Goal: Information Seeking & Learning: Check status

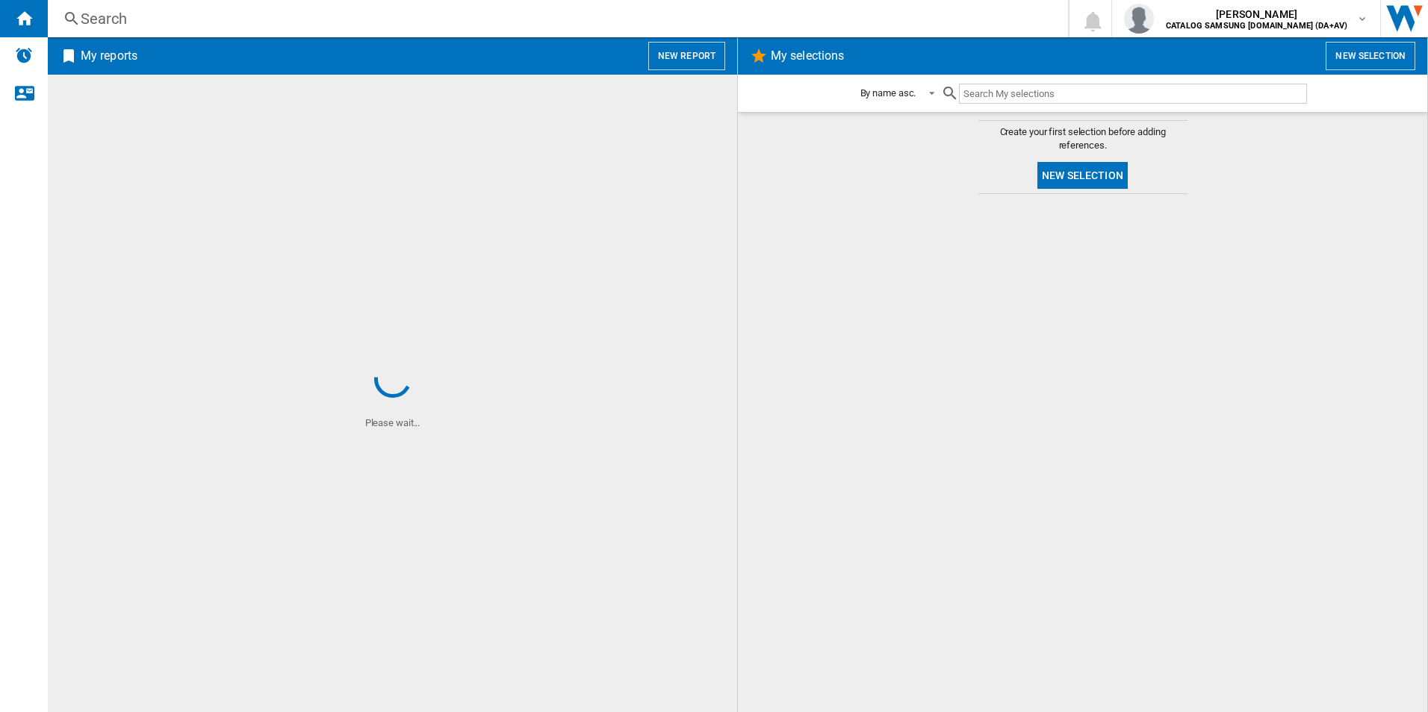
click at [262, 28] on div "Search" at bounding box center [555, 18] width 948 height 21
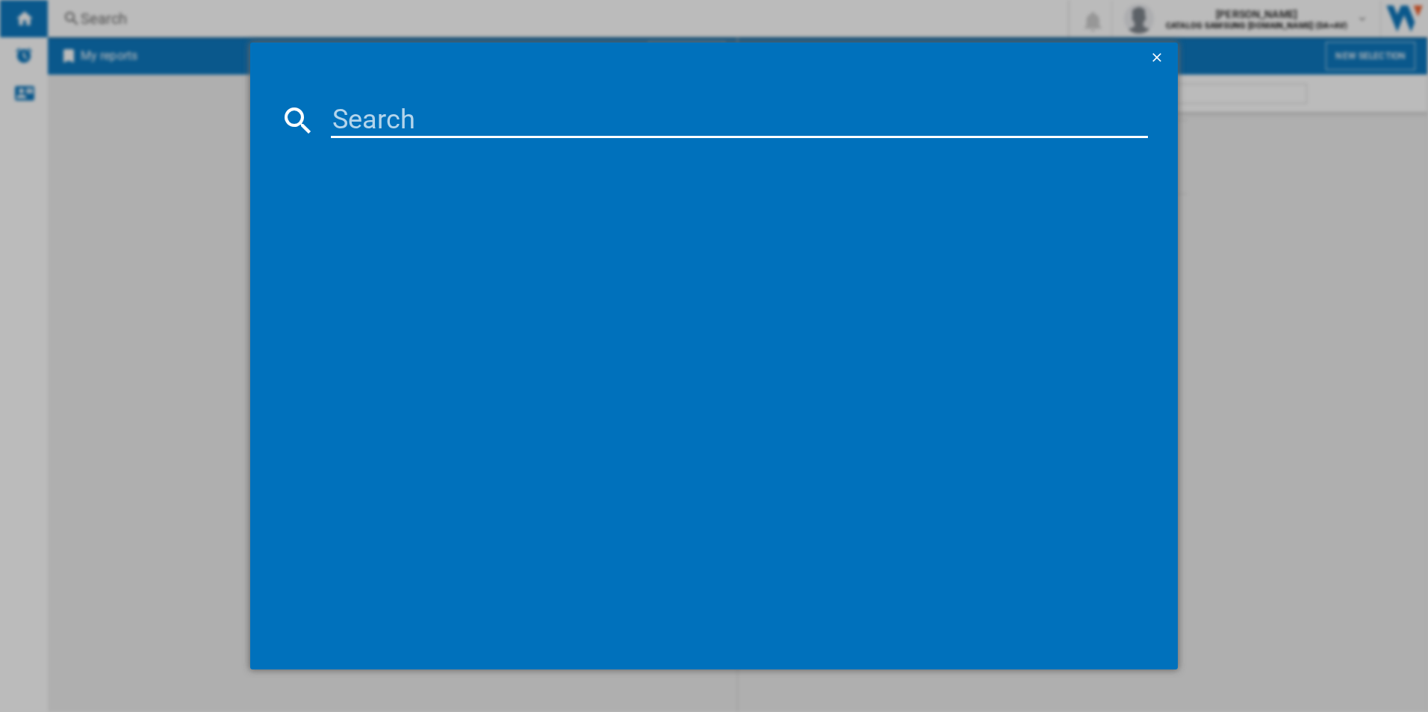
click at [359, 123] on input at bounding box center [740, 120] width 818 height 36
paste input "WQH246DRGB"
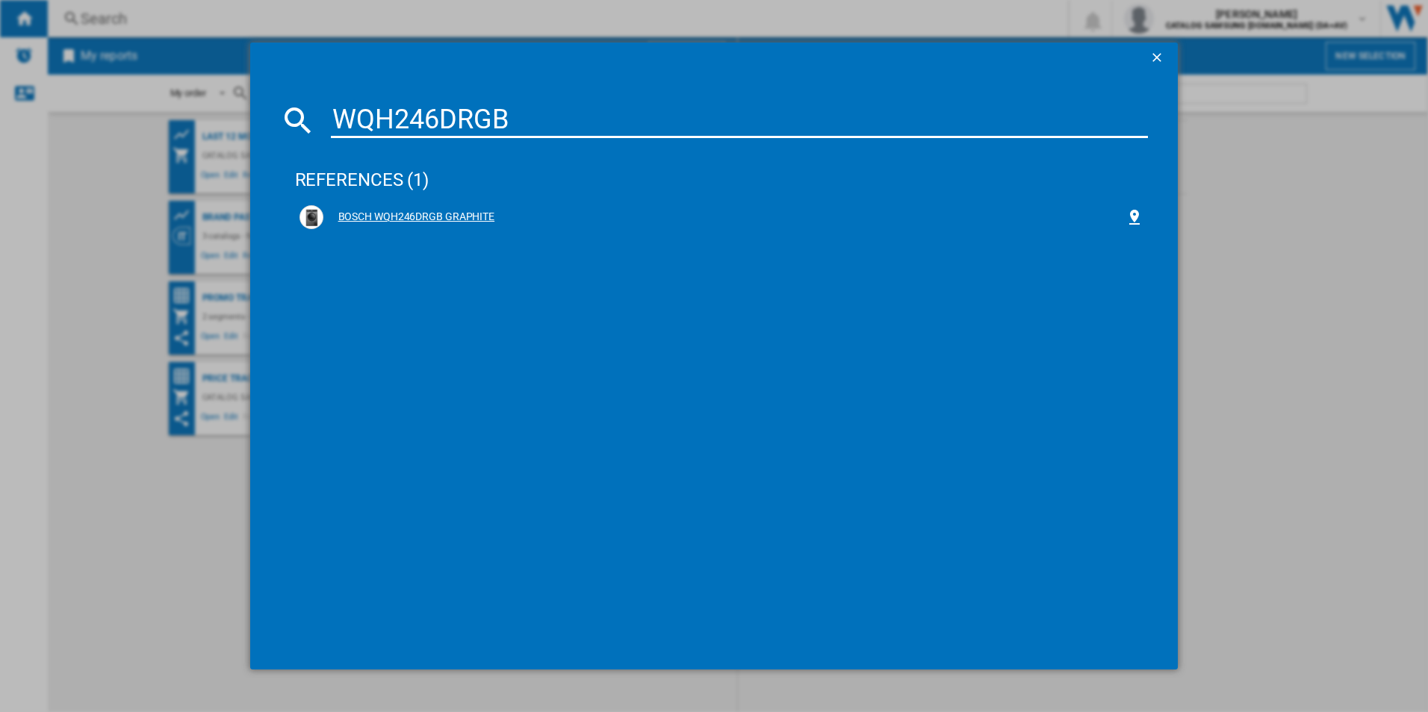
type input "WQH246DRGB"
click at [438, 211] on div "BOSCH WQH246DRGB GRAPHITE" at bounding box center [724, 217] width 803 height 15
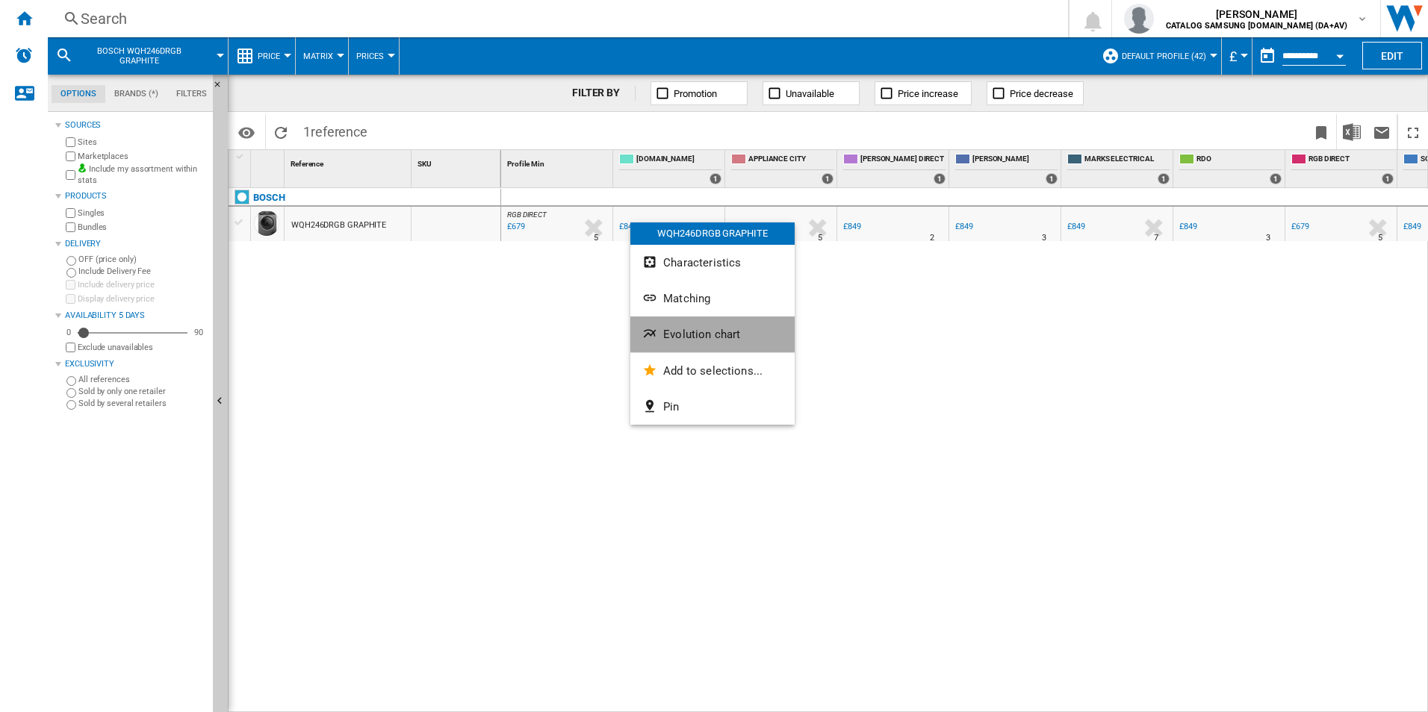
click at [683, 329] on span "Evolution chart" at bounding box center [701, 334] width 77 height 13
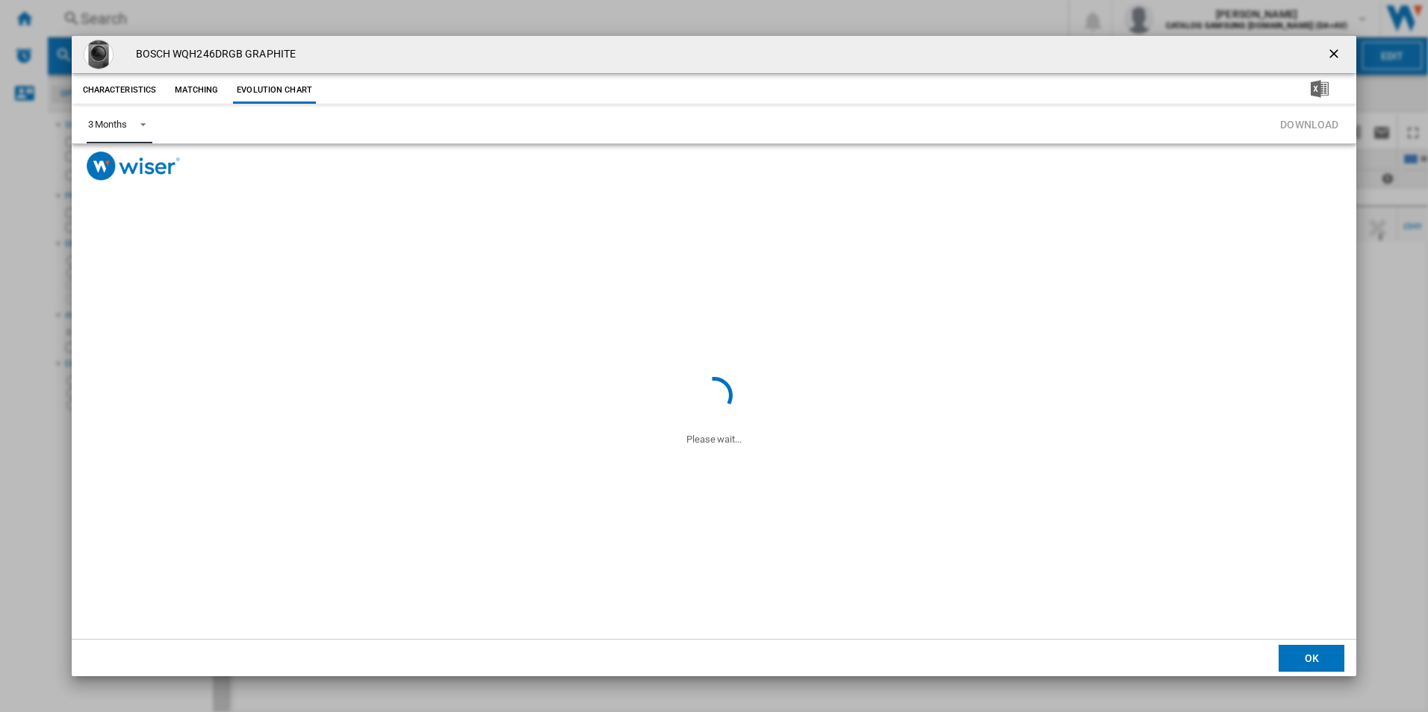
click at [128, 129] on md-select-value "3 Months" at bounding box center [120, 125] width 66 height 37
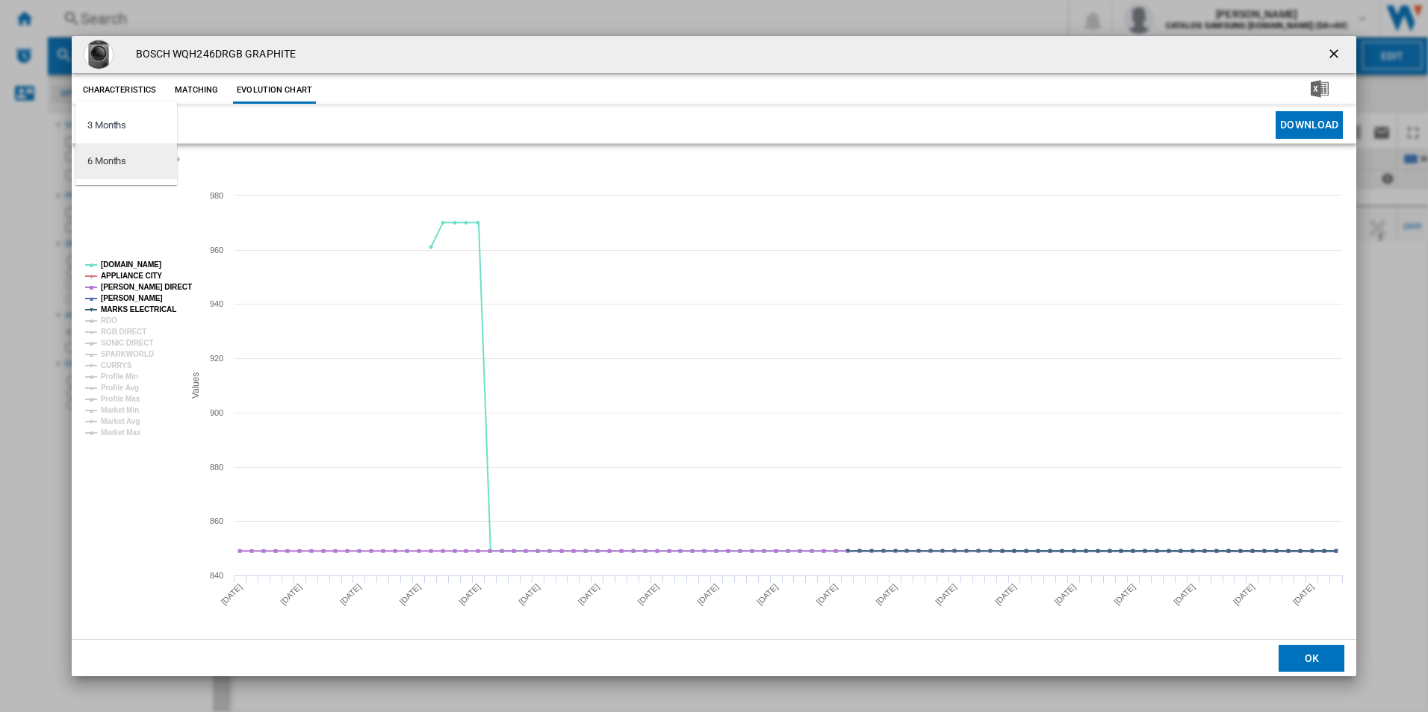
click at [117, 161] on div "6 Months" at bounding box center [106, 161] width 39 height 13
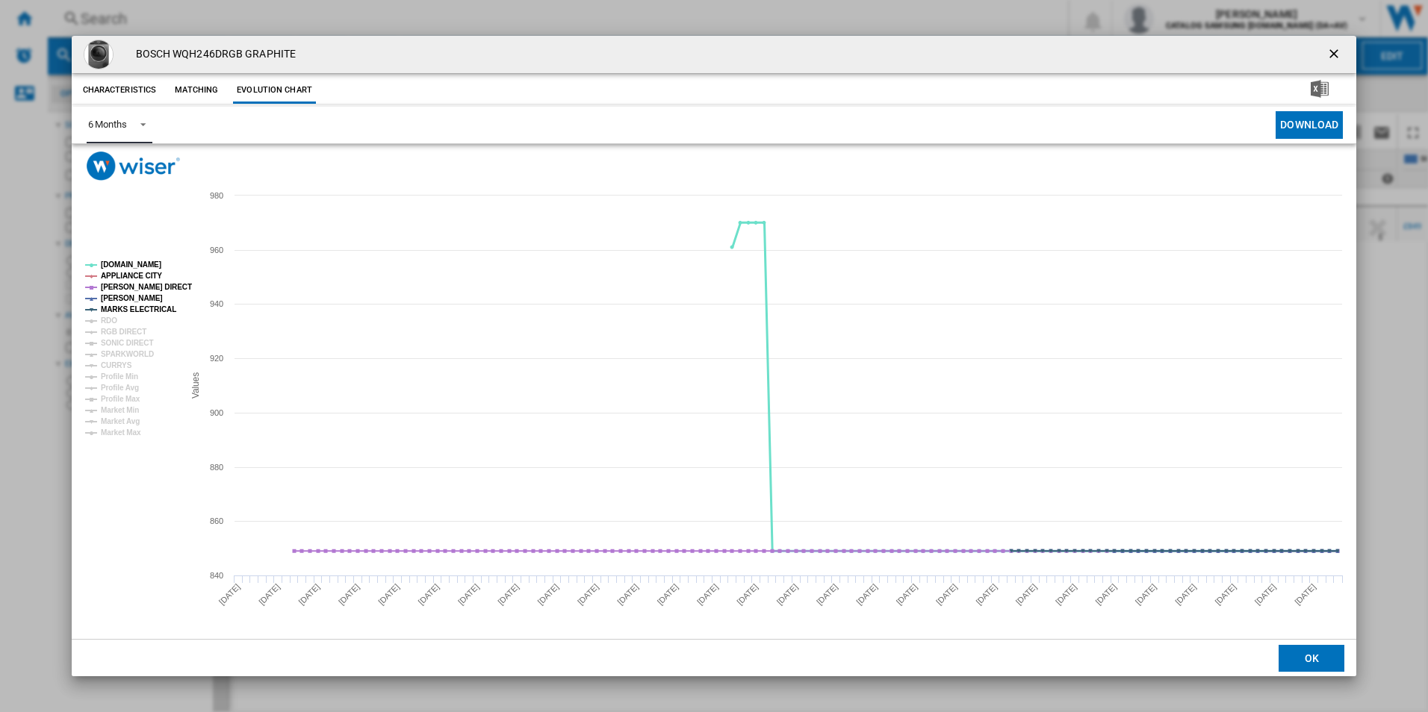
click at [119, 262] on tspan "[DOMAIN_NAME]" at bounding box center [131, 265] width 60 height 8
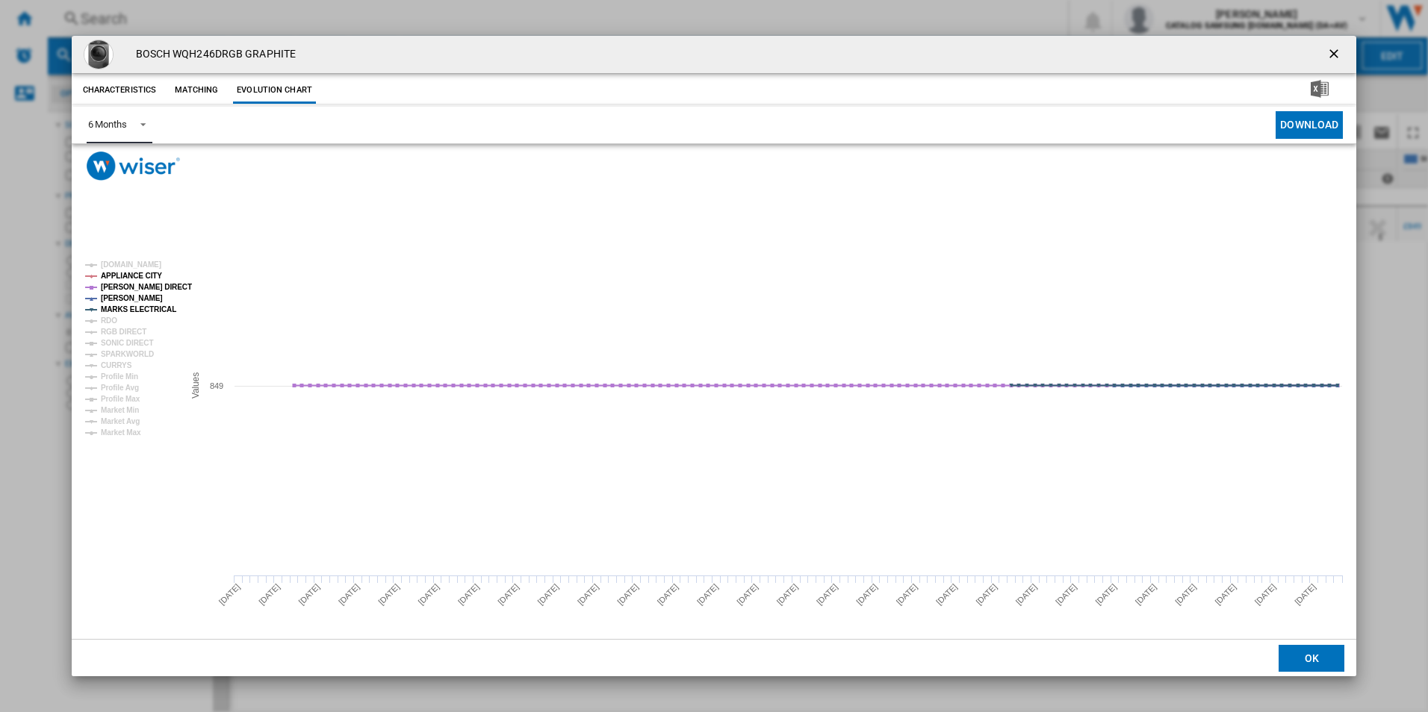
click at [119, 273] on tspan "APPLIANCE CITY" at bounding box center [131, 276] width 61 height 8
click at [120, 285] on tspan "[PERSON_NAME] DIRECT" at bounding box center [146, 287] width 91 height 8
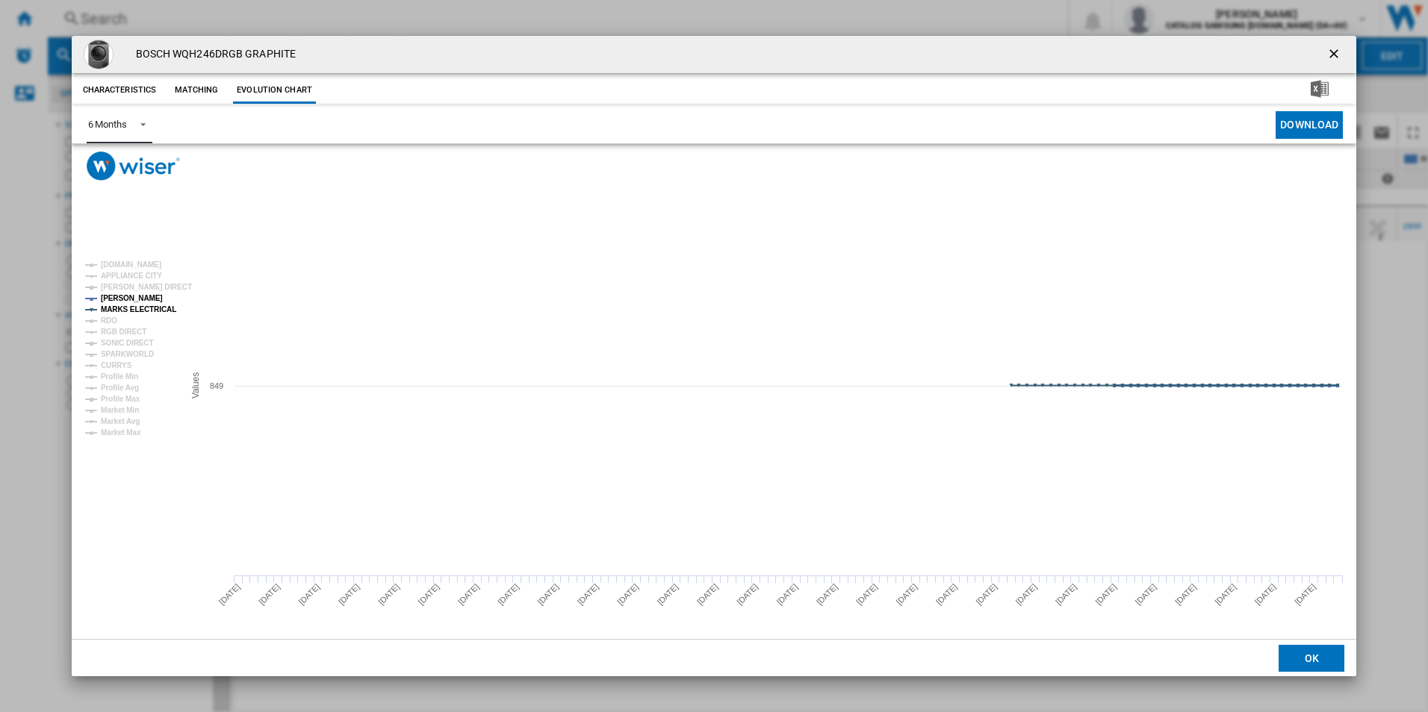
click at [121, 294] on tspan "[PERSON_NAME]" at bounding box center [132, 298] width 62 height 8
click at [123, 308] on tspan "MARKS ELECTRICAL" at bounding box center [138, 309] width 75 height 8
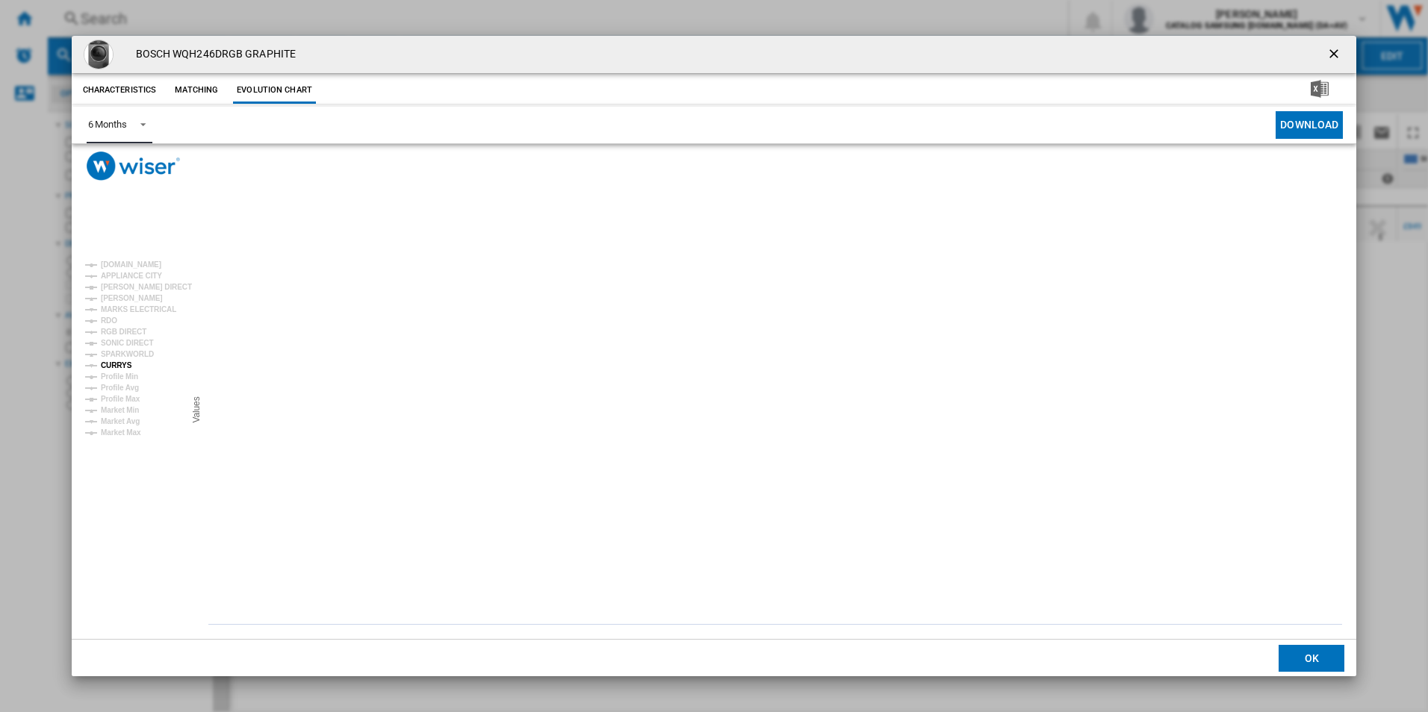
click at [114, 362] on tspan "CURRYS" at bounding box center [116, 365] width 31 height 8
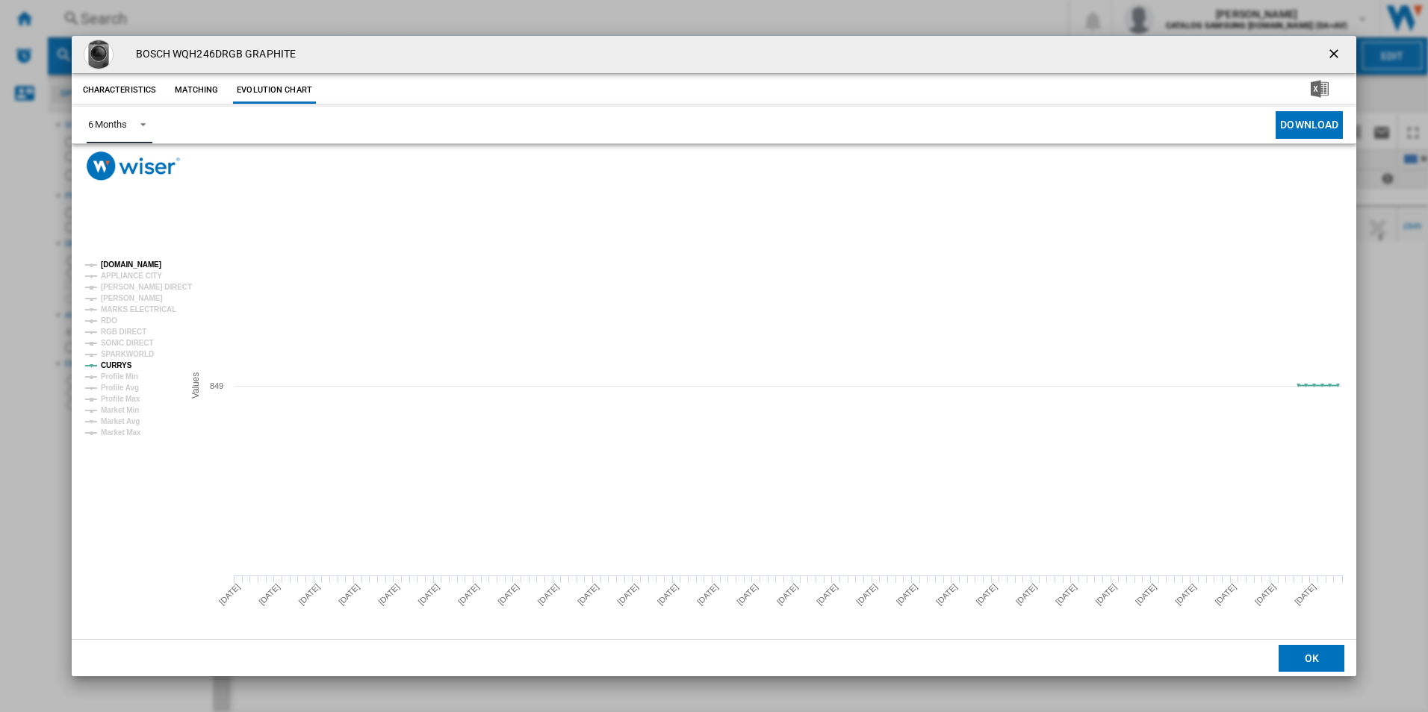
click at [117, 262] on tspan "[DOMAIN_NAME]" at bounding box center [131, 265] width 60 height 8
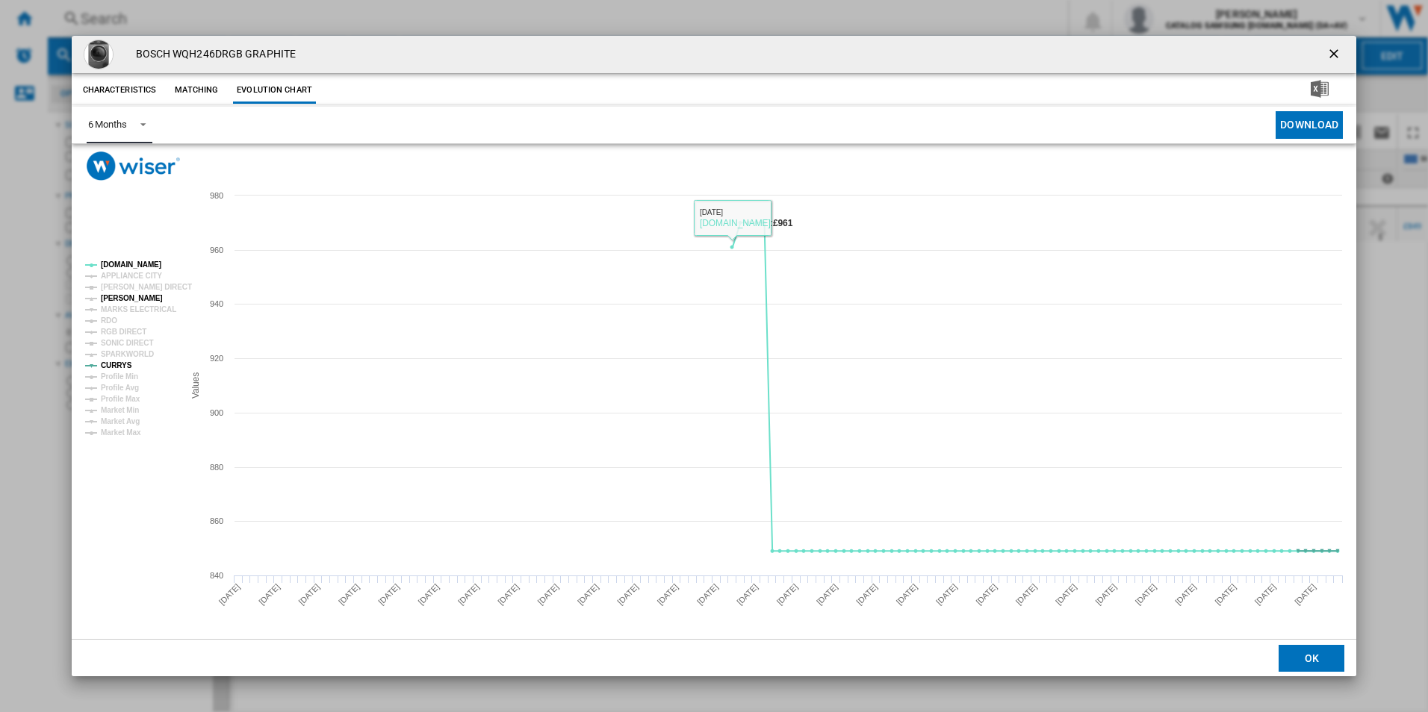
click at [140, 294] on tspan "[PERSON_NAME]" at bounding box center [132, 298] width 62 height 8
click at [131, 283] on tspan "[PERSON_NAME] DIRECT" at bounding box center [146, 287] width 91 height 8
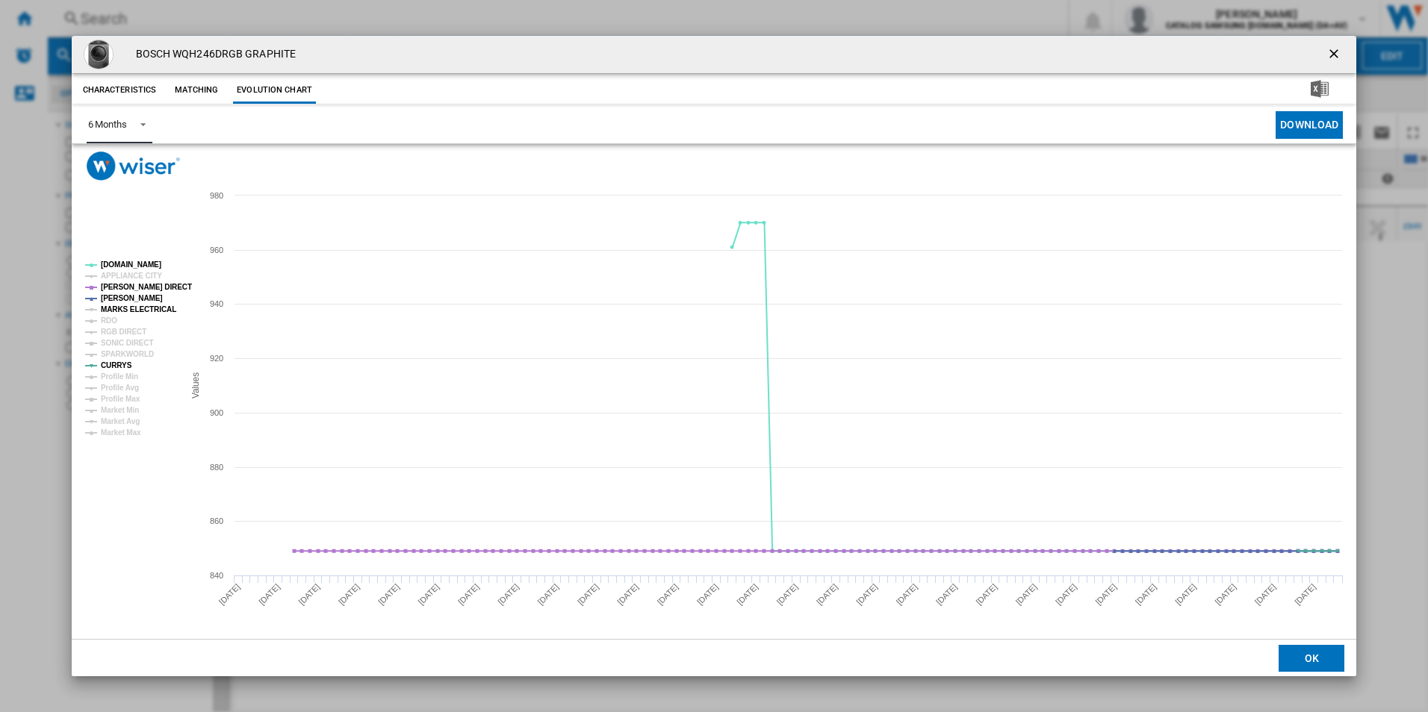
click at [136, 307] on tspan "MARKS ELECTRICAL" at bounding box center [138, 309] width 75 height 8
click at [132, 285] on tspan "[PERSON_NAME] DIRECT" at bounding box center [146, 287] width 91 height 8
click at [128, 295] on tspan "[PERSON_NAME]" at bounding box center [132, 298] width 62 height 8
click at [130, 308] on tspan "MARKS ELECTRICAL" at bounding box center [138, 309] width 75 height 8
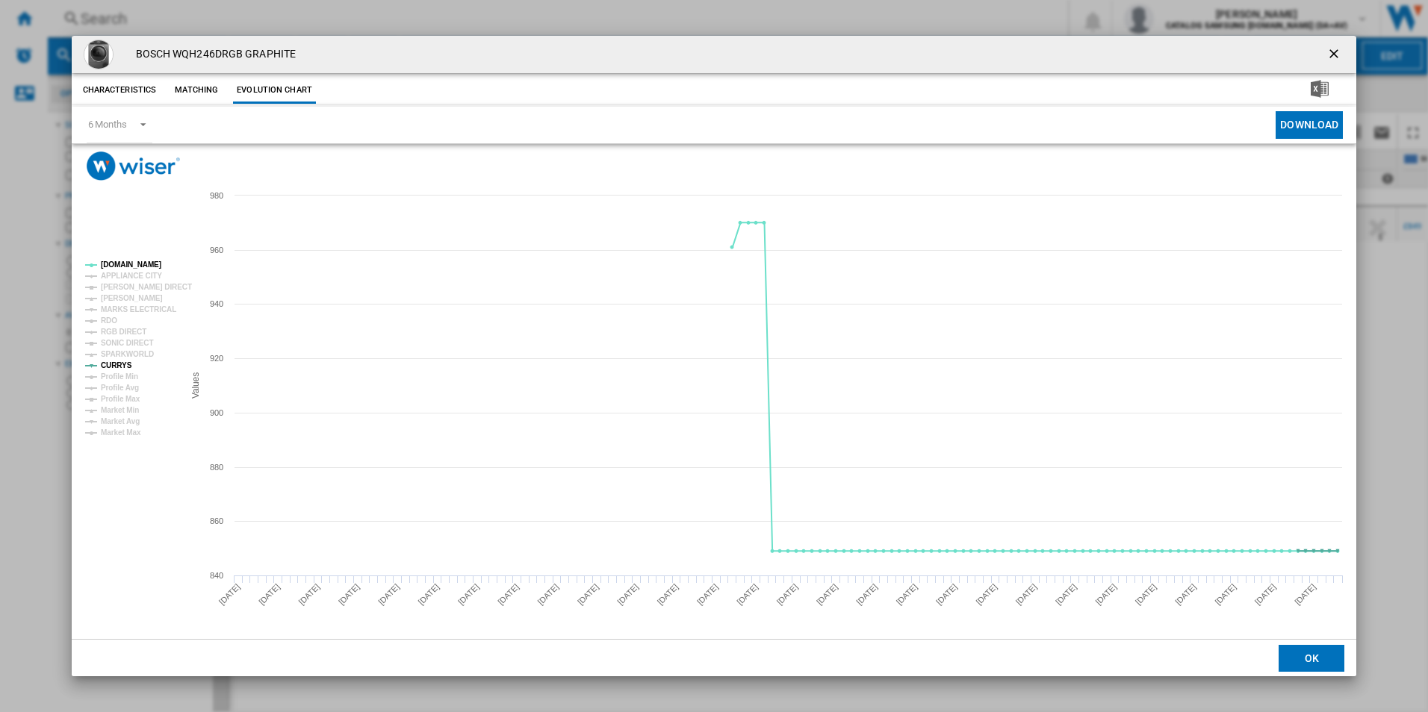
click at [1317, 52] on div "BOSCH WQH246DRGB GRAPHITE" at bounding box center [714, 54] width 1285 height 37
click at [1340, 49] on ng-md-icon "getI18NText('BUTTONS.CLOSE_DIALOG')" at bounding box center [1335, 55] width 18 height 18
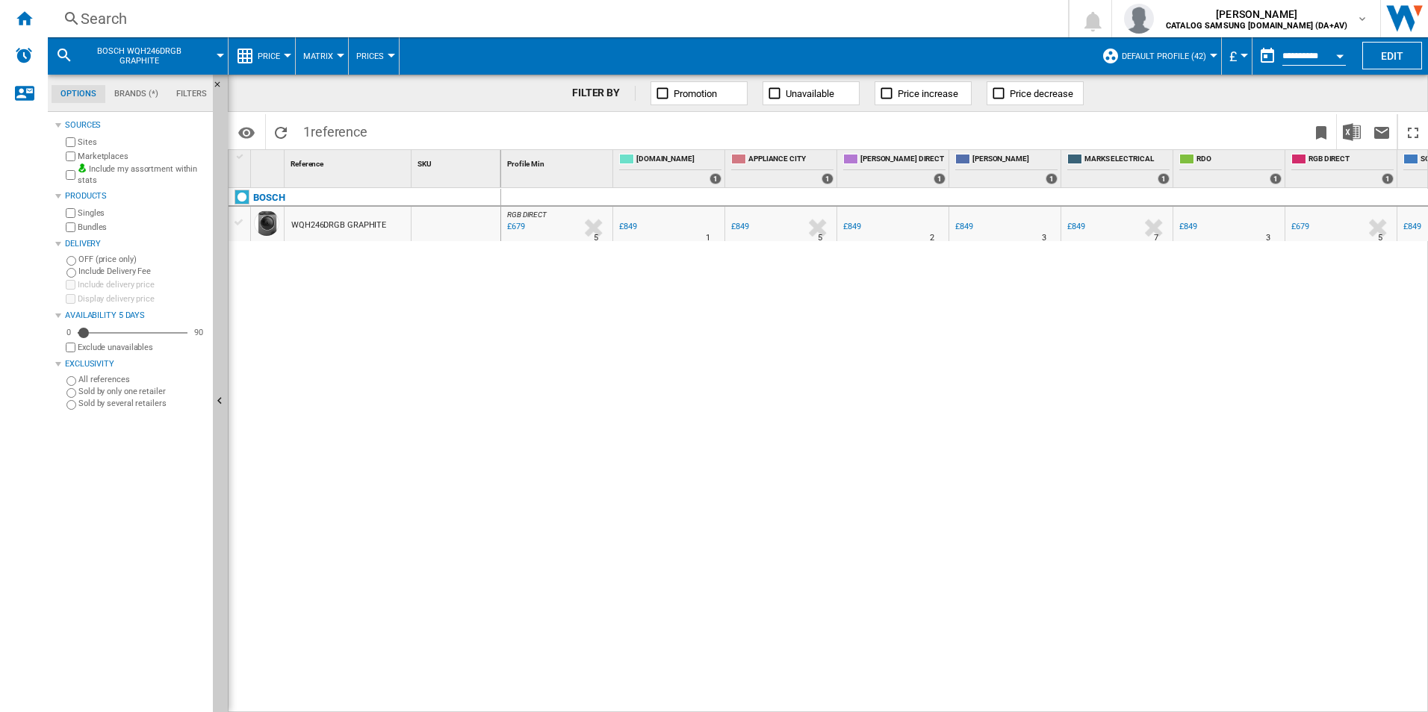
click at [252, 30] on div "Search Search 0 [PERSON_NAME] CATALOG SAMSUNG [DOMAIN_NAME] (DA+AV) CATALOG SAM…" at bounding box center [738, 18] width 1380 height 37
click at [247, 18] on div "Search" at bounding box center [555, 18] width 948 height 21
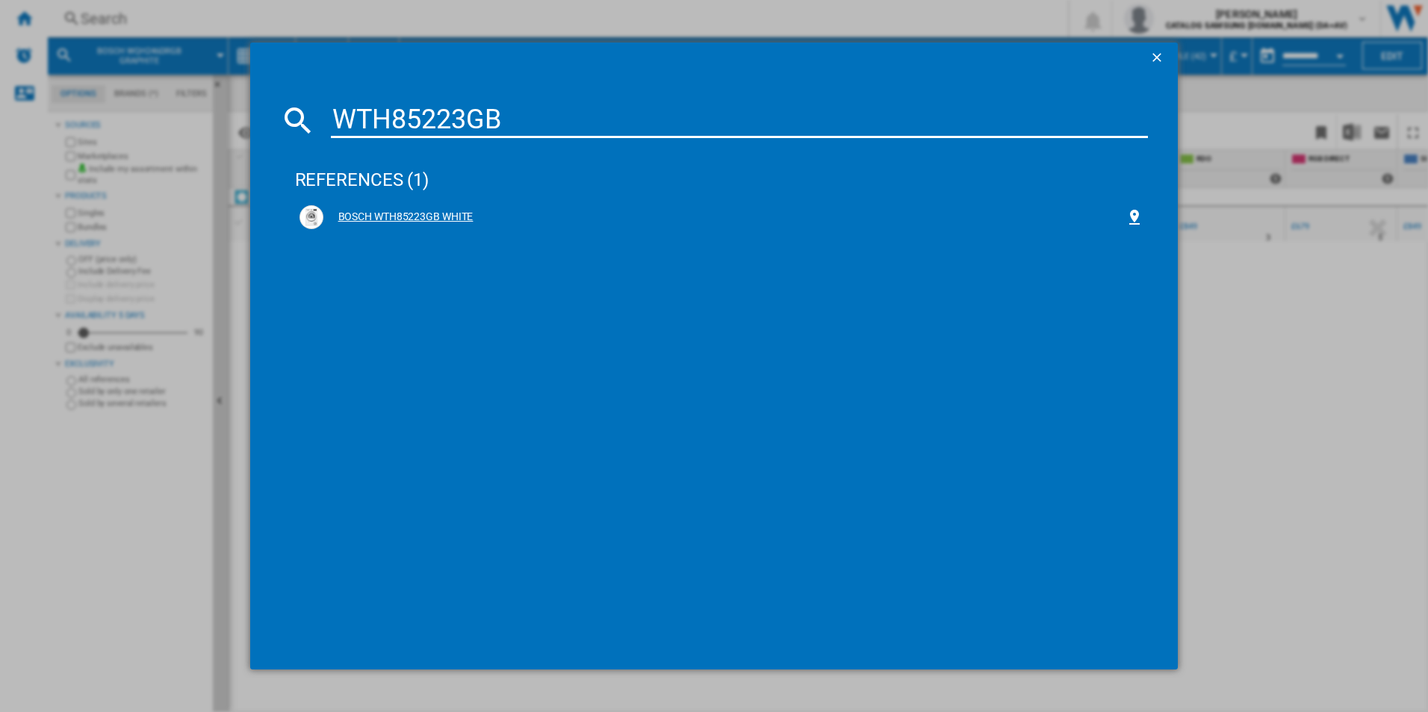
type input "WTH85223GB"
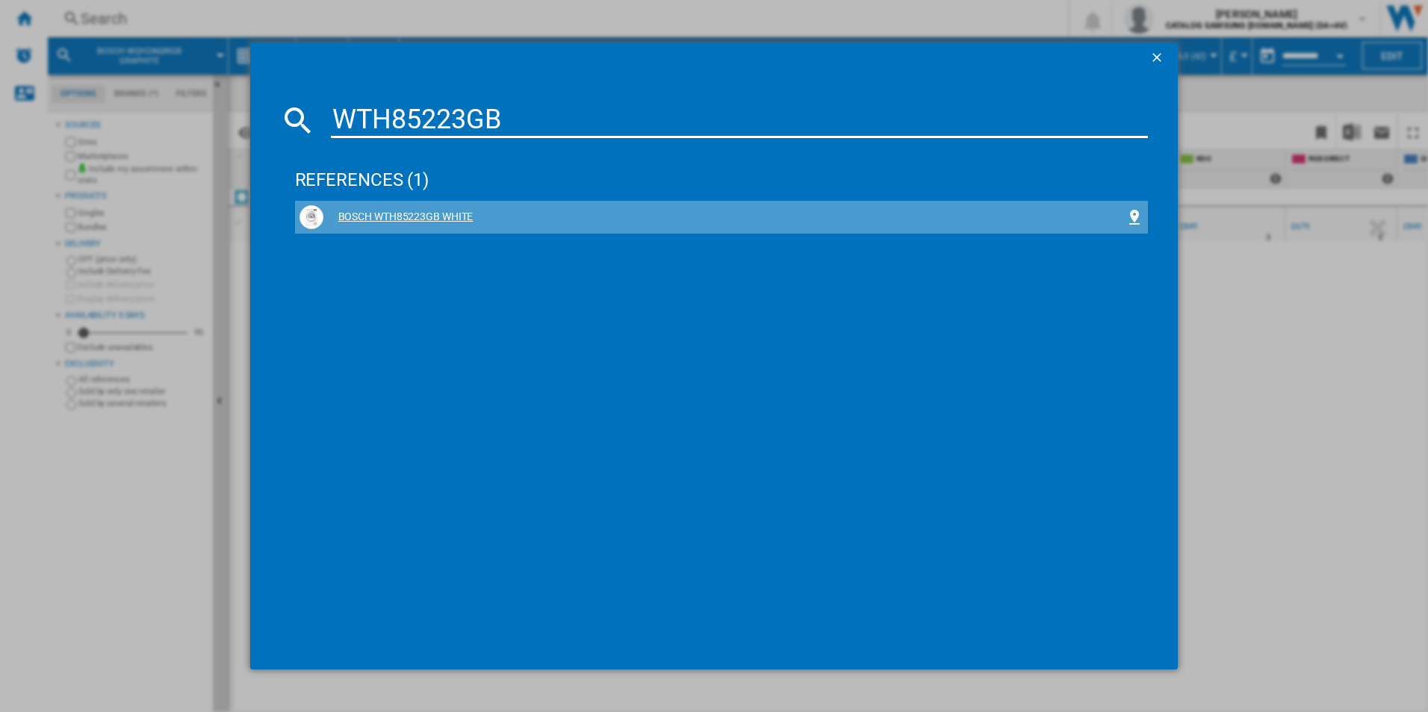
click at [443, 205] on div "BOSCH WTH85223GB WHITE" at bounding box center [721, 217] width 845 height 24
click at [428, 212] on div "BOSCH WTH85223GB WHITE" at bounding box center [724, 217] width 803 height 15
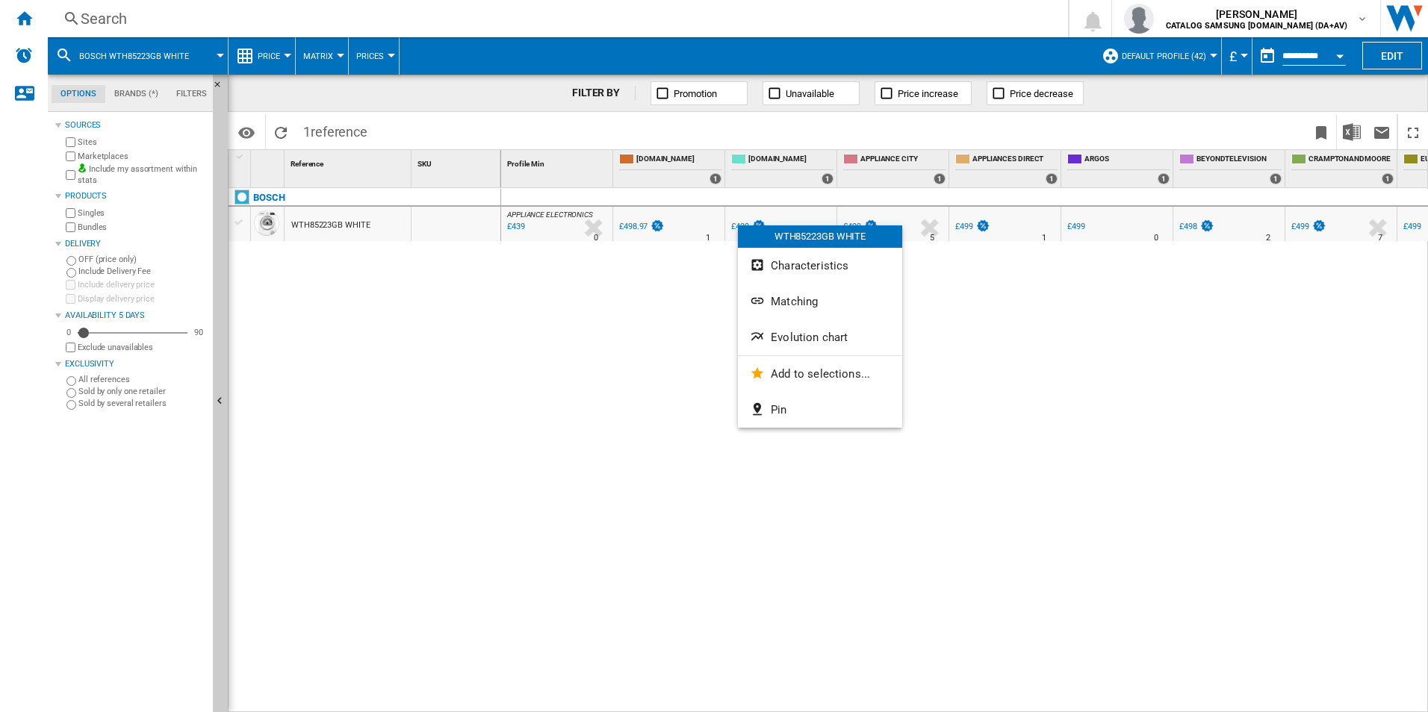
click at [766, 332] on ng-md-icon "Evolution chart" at bounding box center [759, 338] width 18 height 18
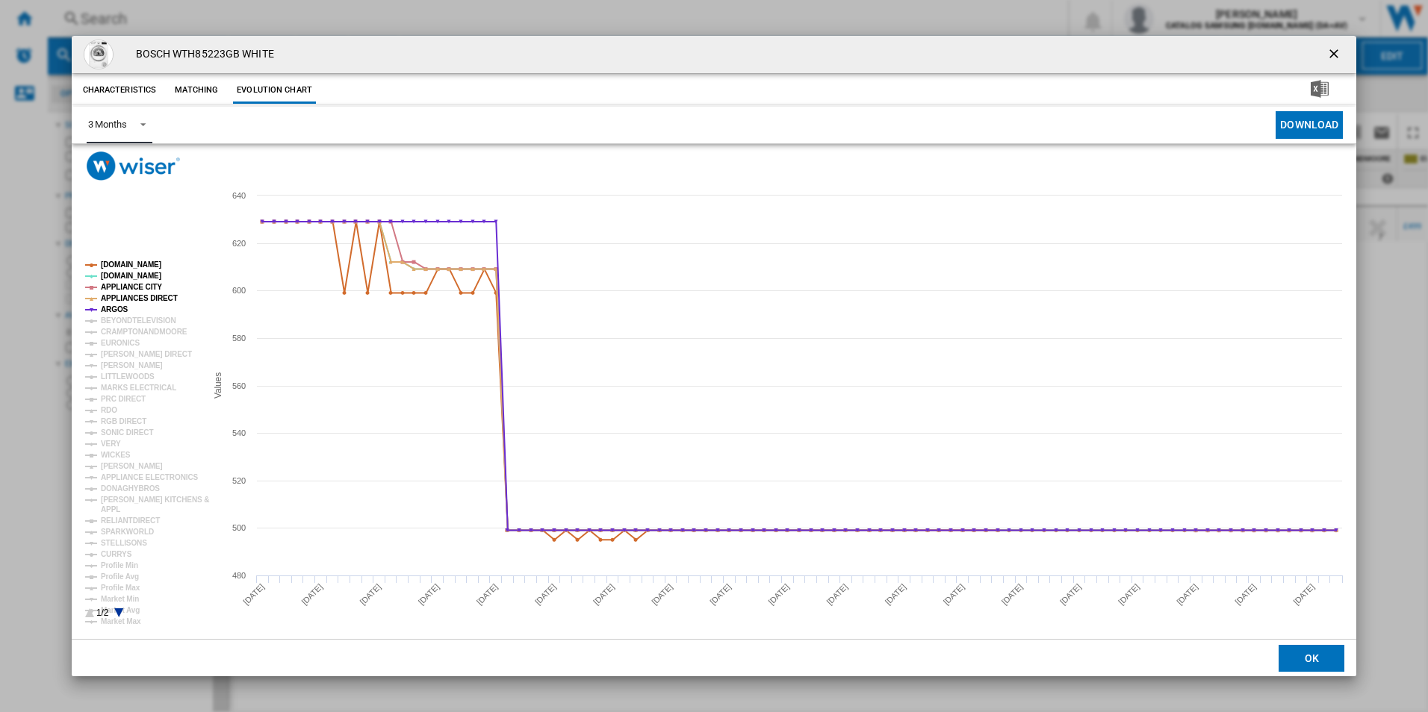
click at [125, 135] on md-select-value "3 Months" at bounding box center [120, 125] width 66 height 37
click at [120, 166] on div "6 Months" at bounding box center [106, 161] width 39 height 13
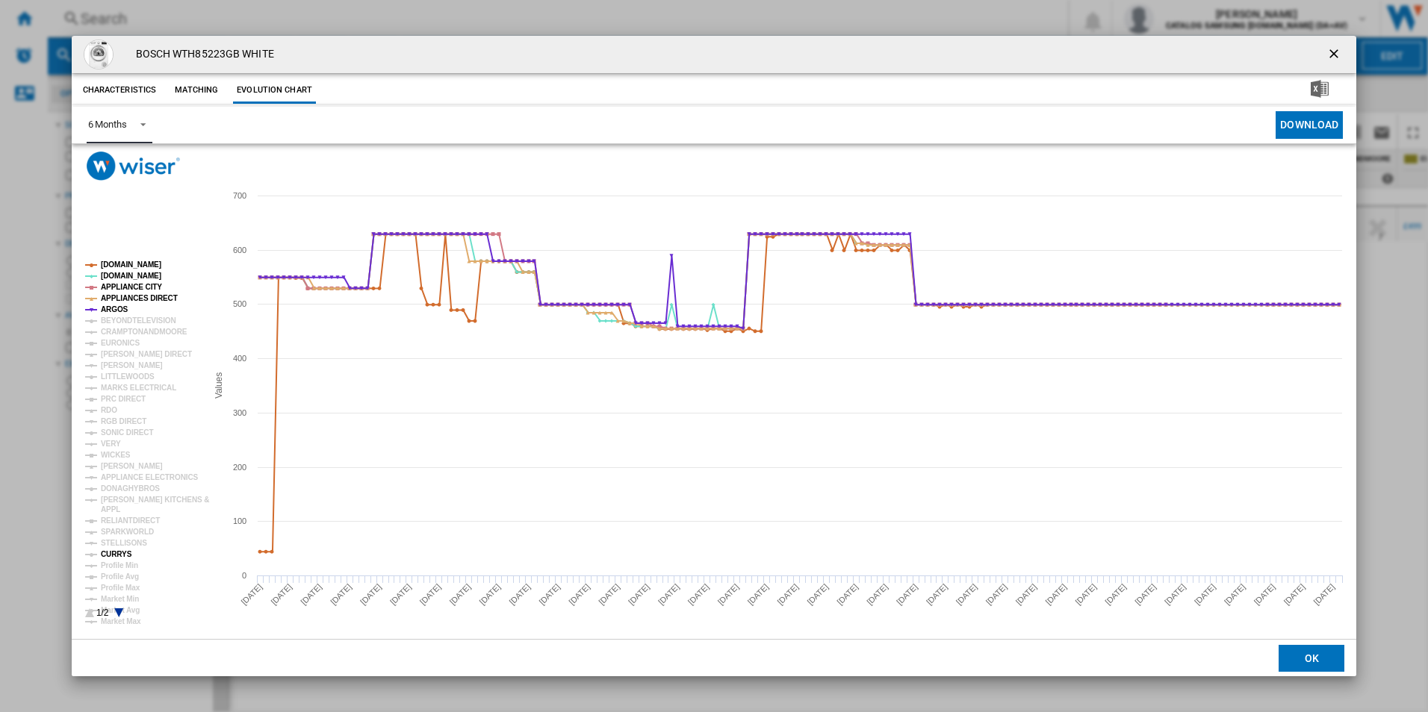
click at [114, 550] on tspan "CURRYS" at bounding box center [116, 554] width 31 height 8
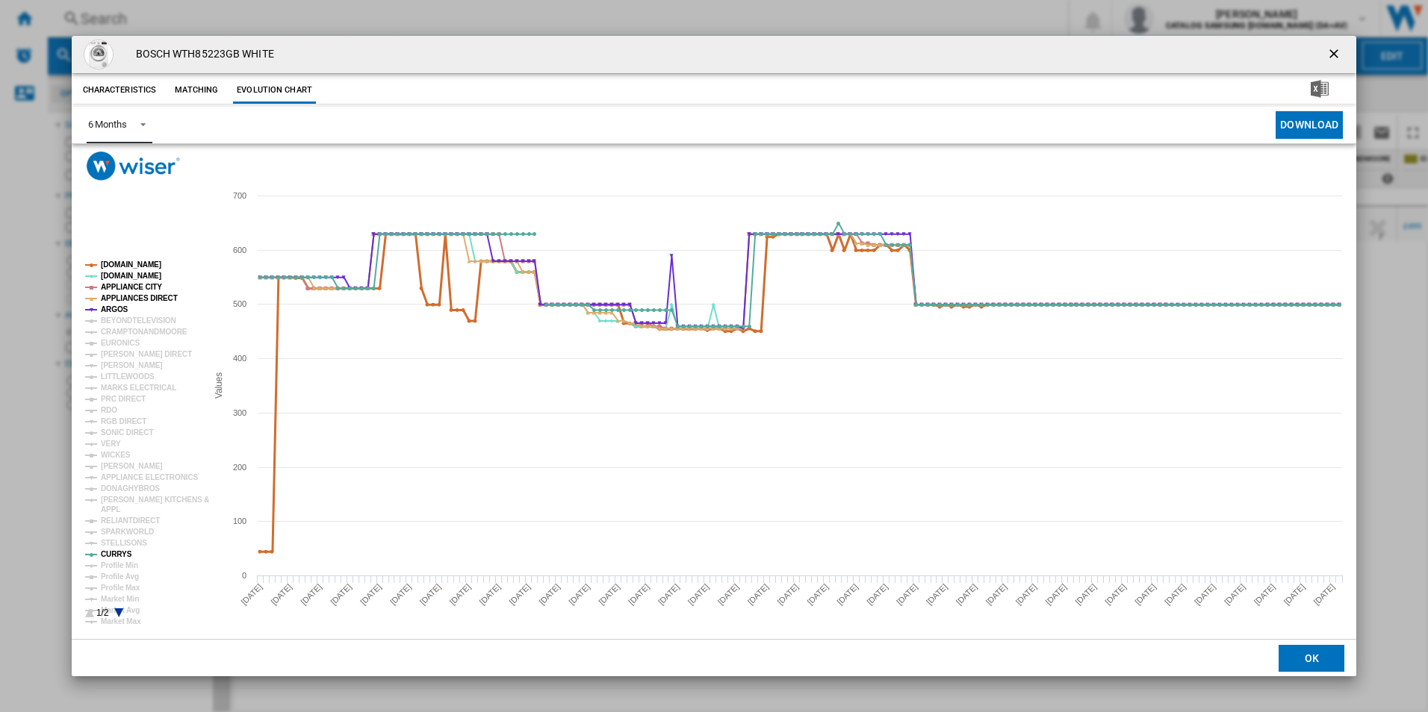
click at [122, 263] on tspan "[DOMAIN_NAME]" at bounding box center [131, 265] width 60 height 8
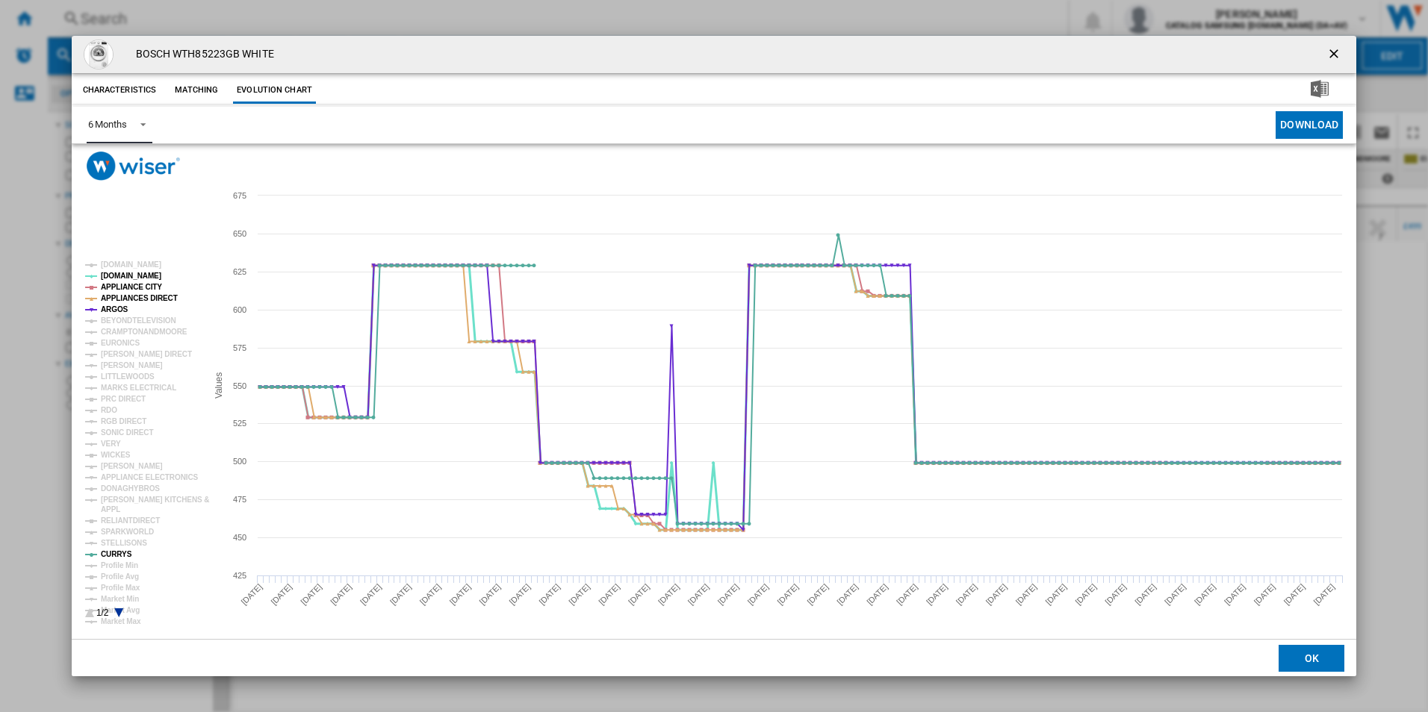
click at [121, 272] on tspan "[DOMAIN_NAME]" at bounding box center [131, 276] width 60 height 8
click at [122, 285] on tspan "APPLIANCE CITY" at bounding box center [131, 287] width 61 height 8
click at [122, 294] on tspan "APPLIANCES DIRECT" at bounding box center [139, 298] width 77 height 8
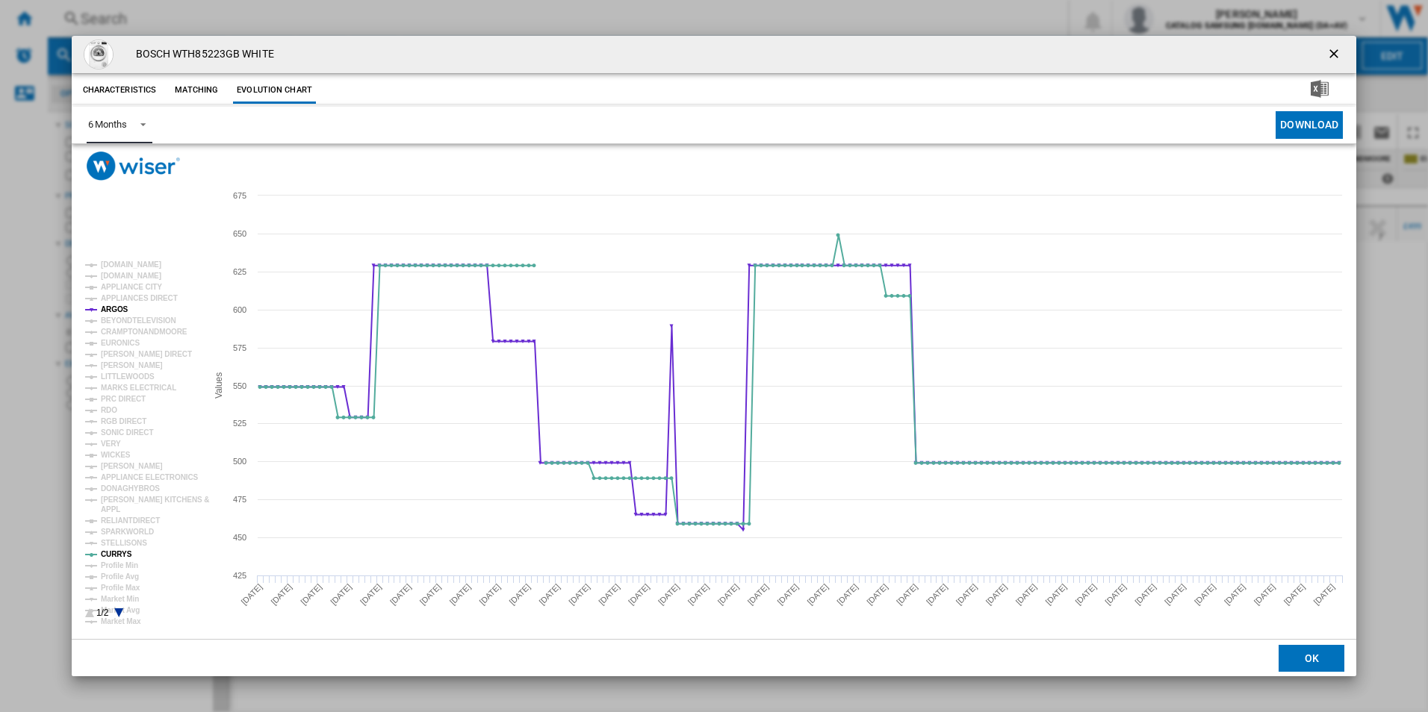
click at [117, 302] on tspan "APPLIANCES DIRECT" at bounding box center [139, 298] width 77 height 8
click at [131, 294] on tspan "APPLIANCES DIRECT" at bounding box center [139, 298] width 77 height 8
click at [108, 310] on tspan "ARGOS" at bounding box center [115, 309] width 28 height 8
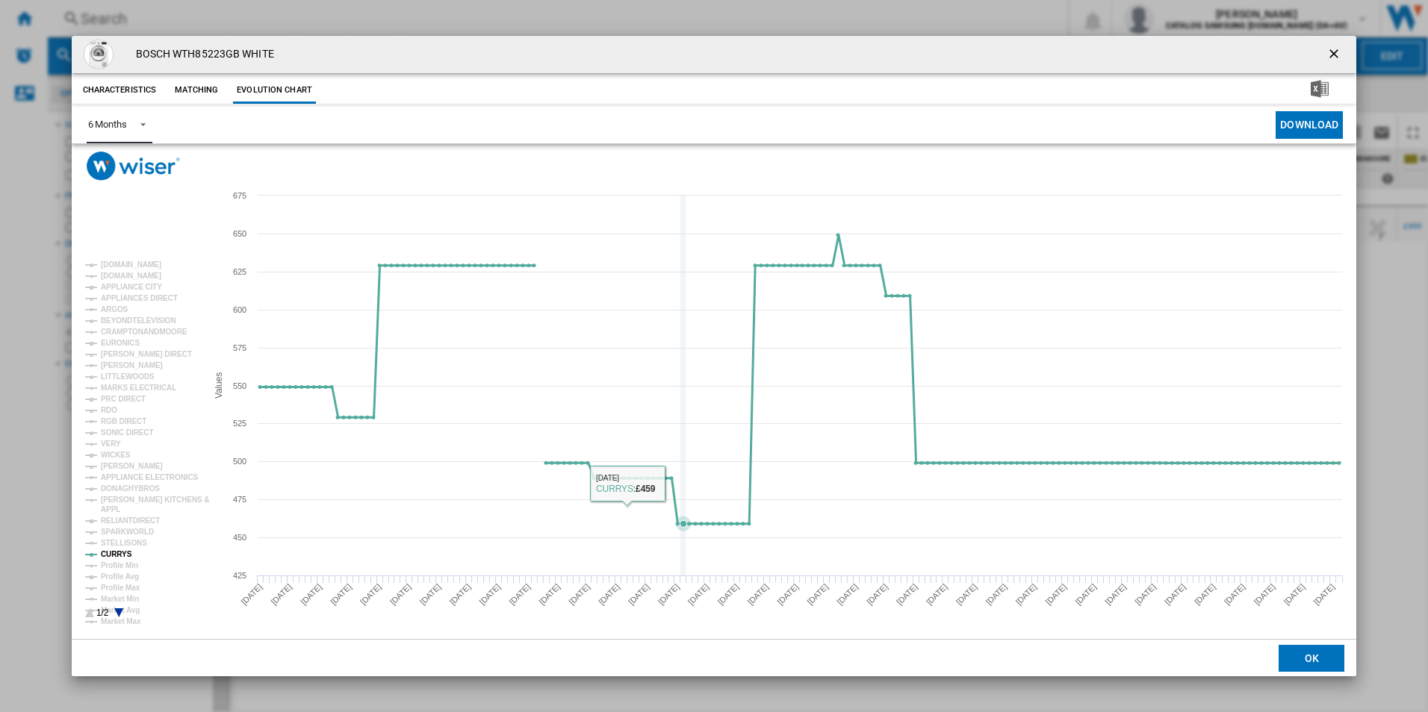
click at [683, 550] on icon "Product popup" at bounding box center [683, 386] width 0 height 380
click at [1338, 47] on ng-md-icon "getI18NText('BUTTONS.CLOSE_DIALOG')" at bounding box center [1335, 55] width 18 height 18
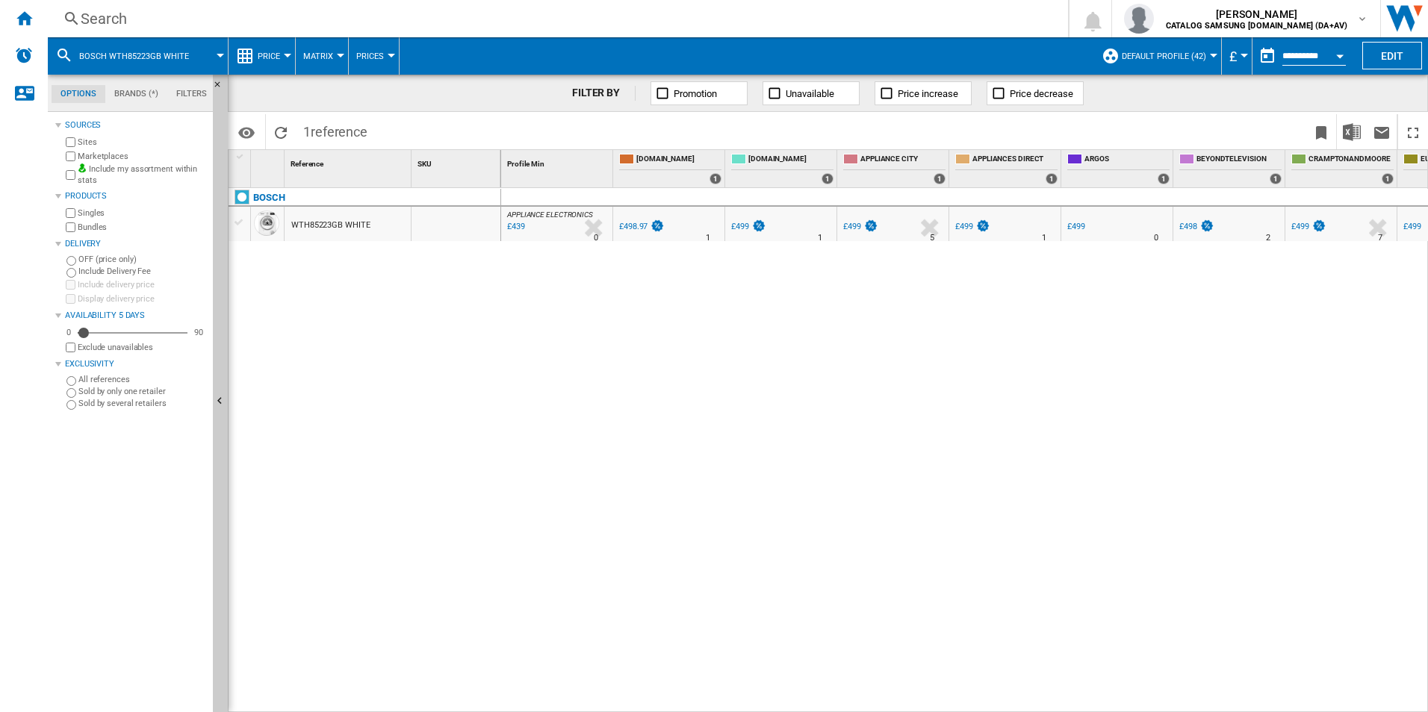
click at [258, 21] on div "Search" at bounding box center [555, 18] width 948 height 21
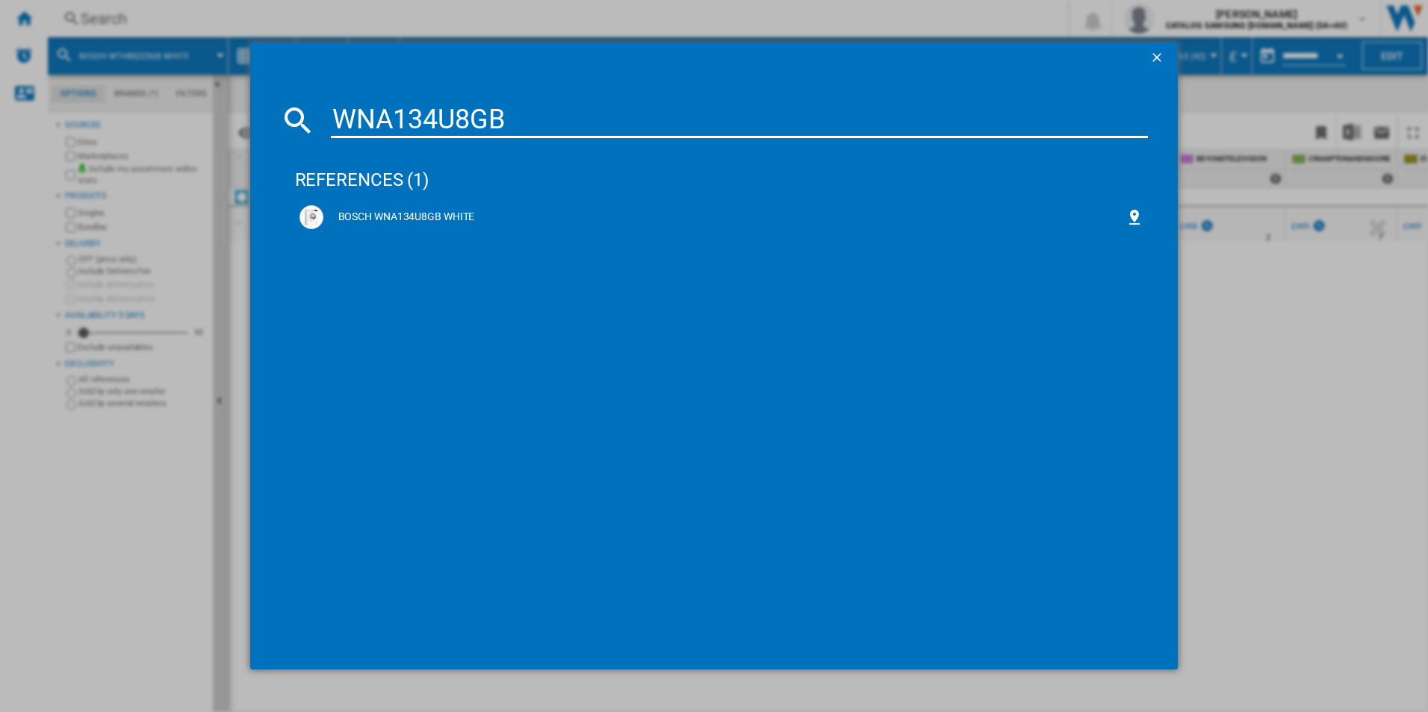
type input "WNA134U8GB"
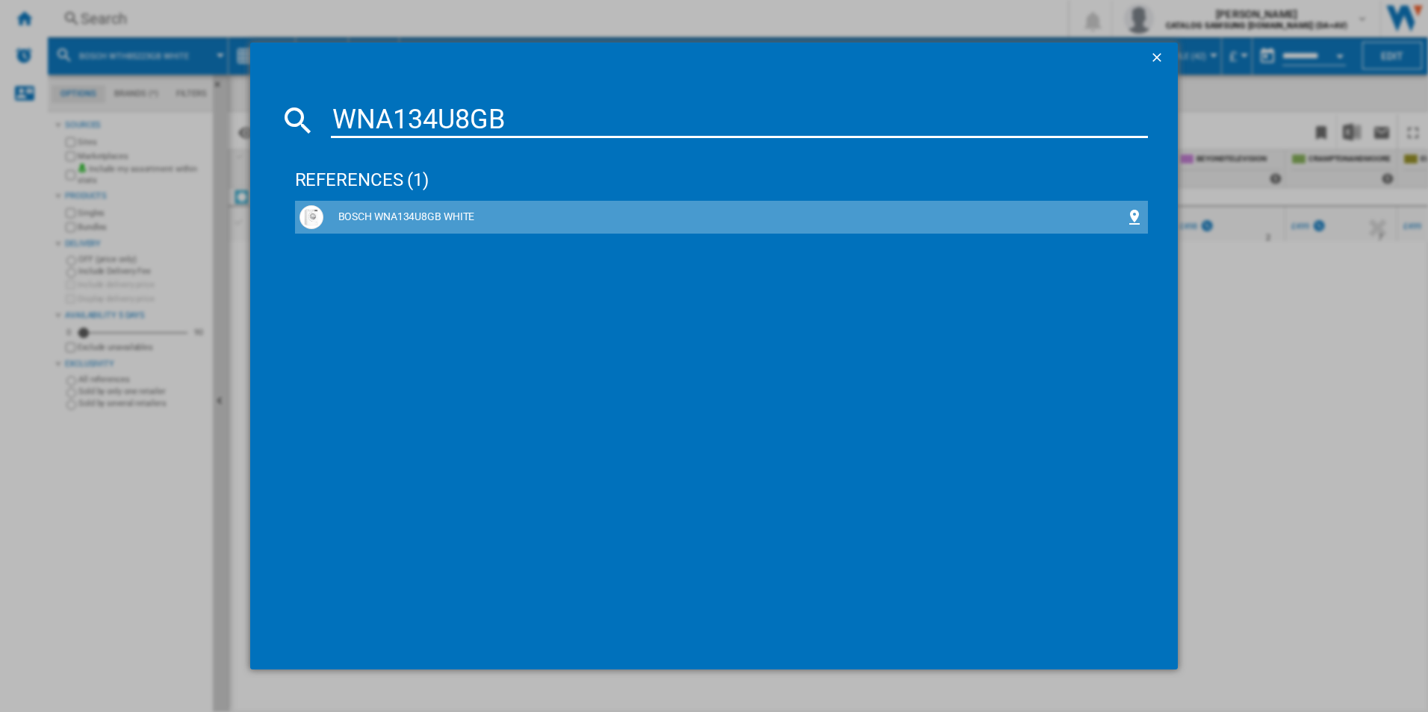
click at [374, 210] on div "BOSCH WNA134U8GB WHITE" at bounding box center [724, 217] width 803 height 15
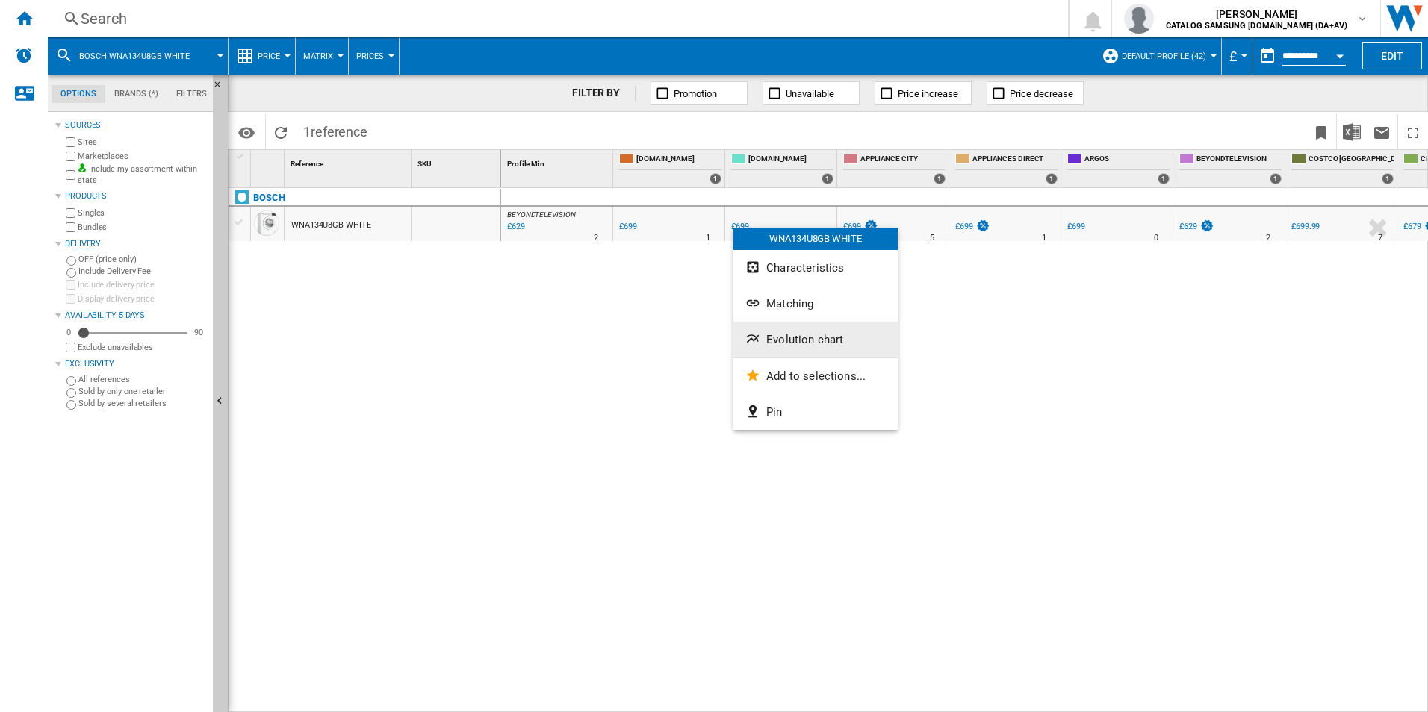
click at [784, 338] on span "Evolution chart" at bounding box center [804, 339] width 77 height 13
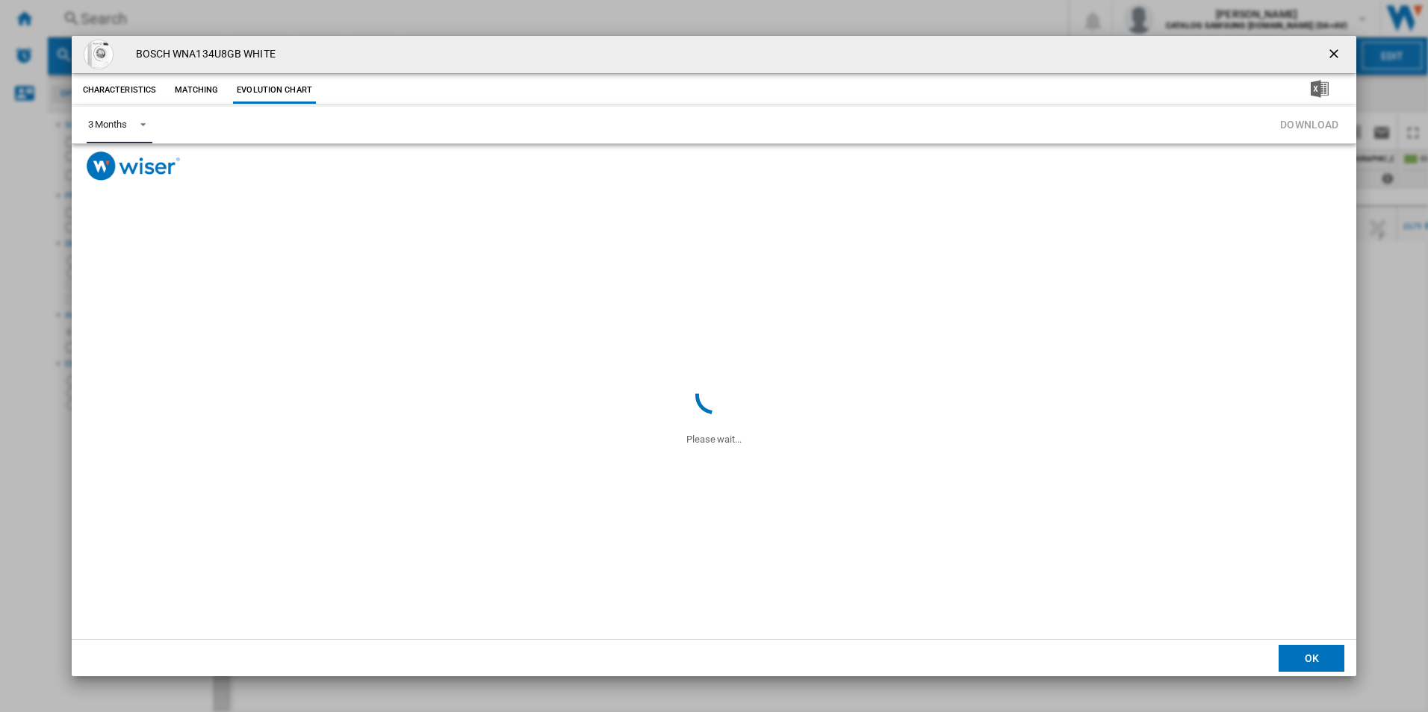
click at [117, 123] on div "3 Months" at bounding box center [107, 124] width 39 height 11
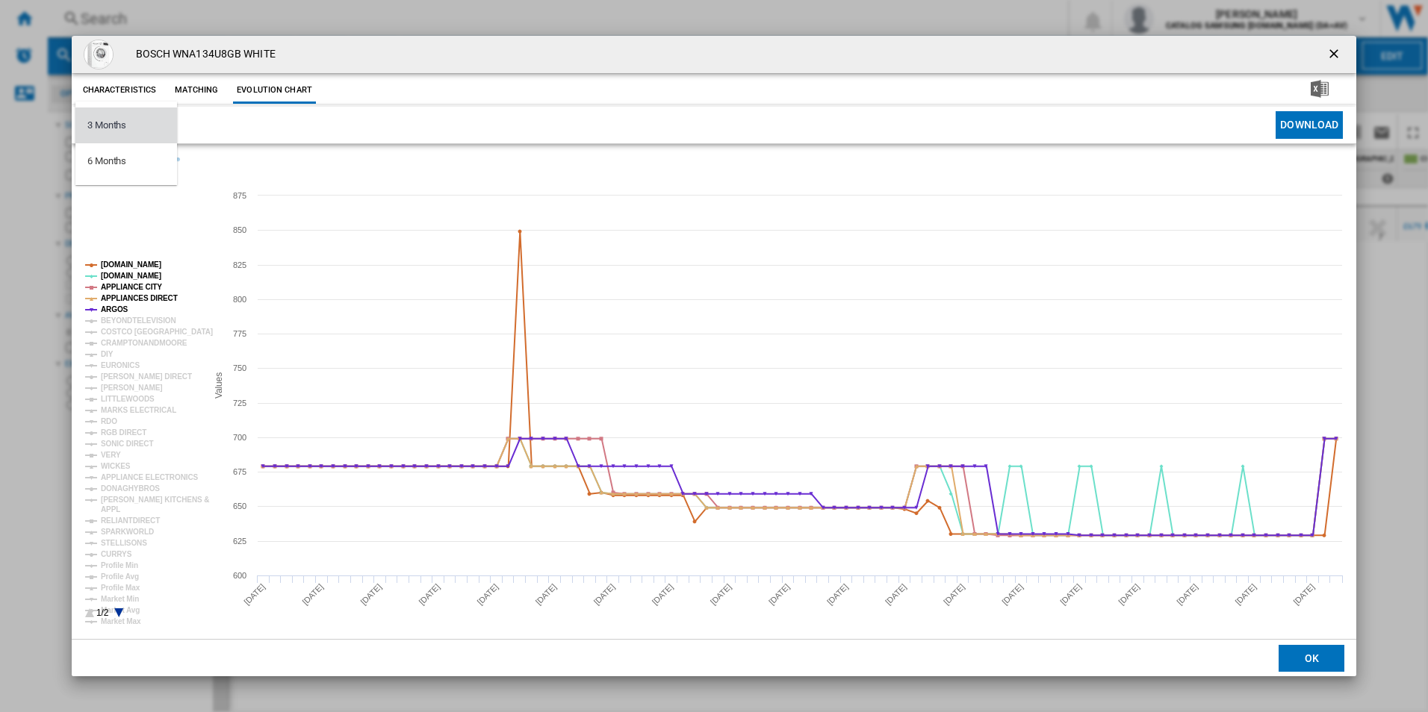
click at [117, 123] on div "3 Months" at bounding box center [106, 125] width 39 height 13
click at [117, 161] on img "Product popup" at bounding box center [133, 166] width 93 height 29
click at [114, 131] on span "3 Months" at bounding box center [107, 124] width 39 height 13
click at [130, 172] on md-option "6 Months" at bounding box center [126, 161] width 102 height 36
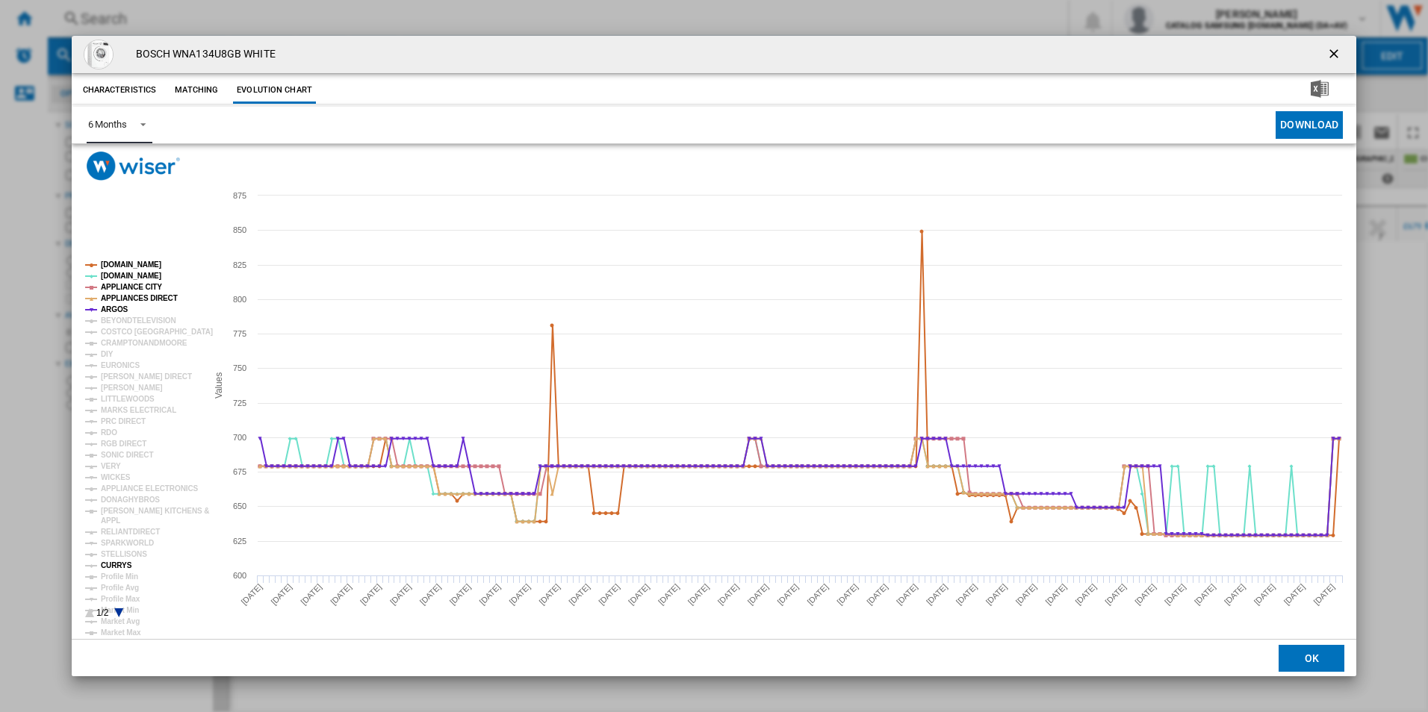
click at [117, 562] on tspan "CURRYS" at bounding box center [116, 566] width 31 height 8
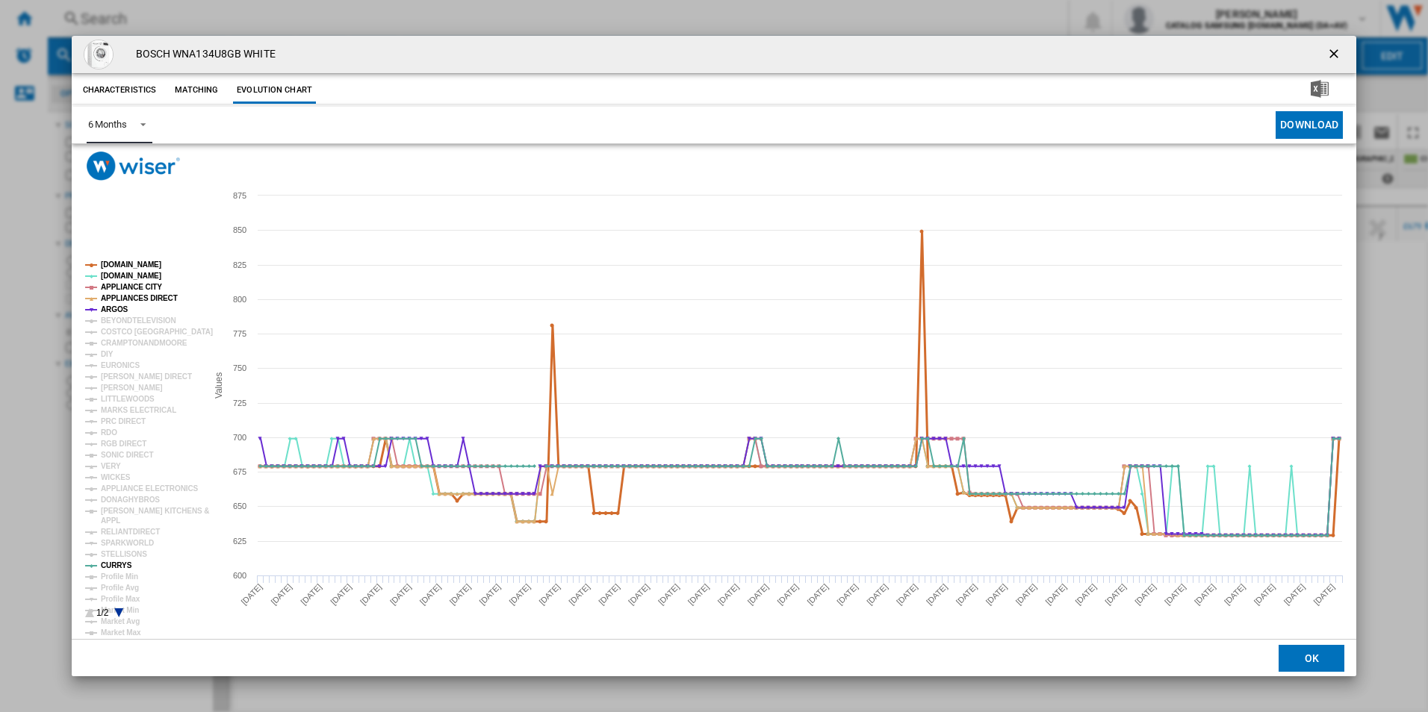
click at [119, 266] on tspan "[DOMAIN_NAME]" at bounding box center [131, 265] width 60 height 8
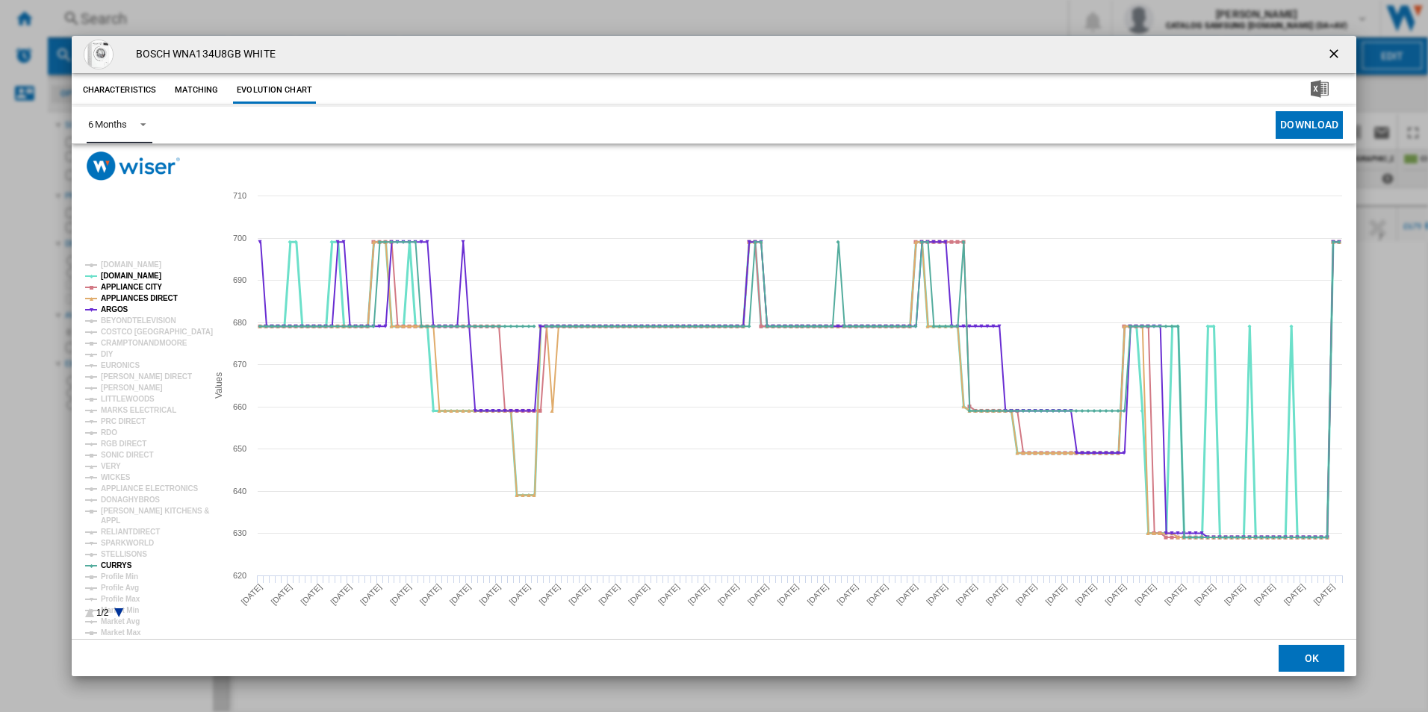
click at [116, 277] on tspan "[DOMAIN_NAME]" at bounding box center [131, 276] width 60 height 8
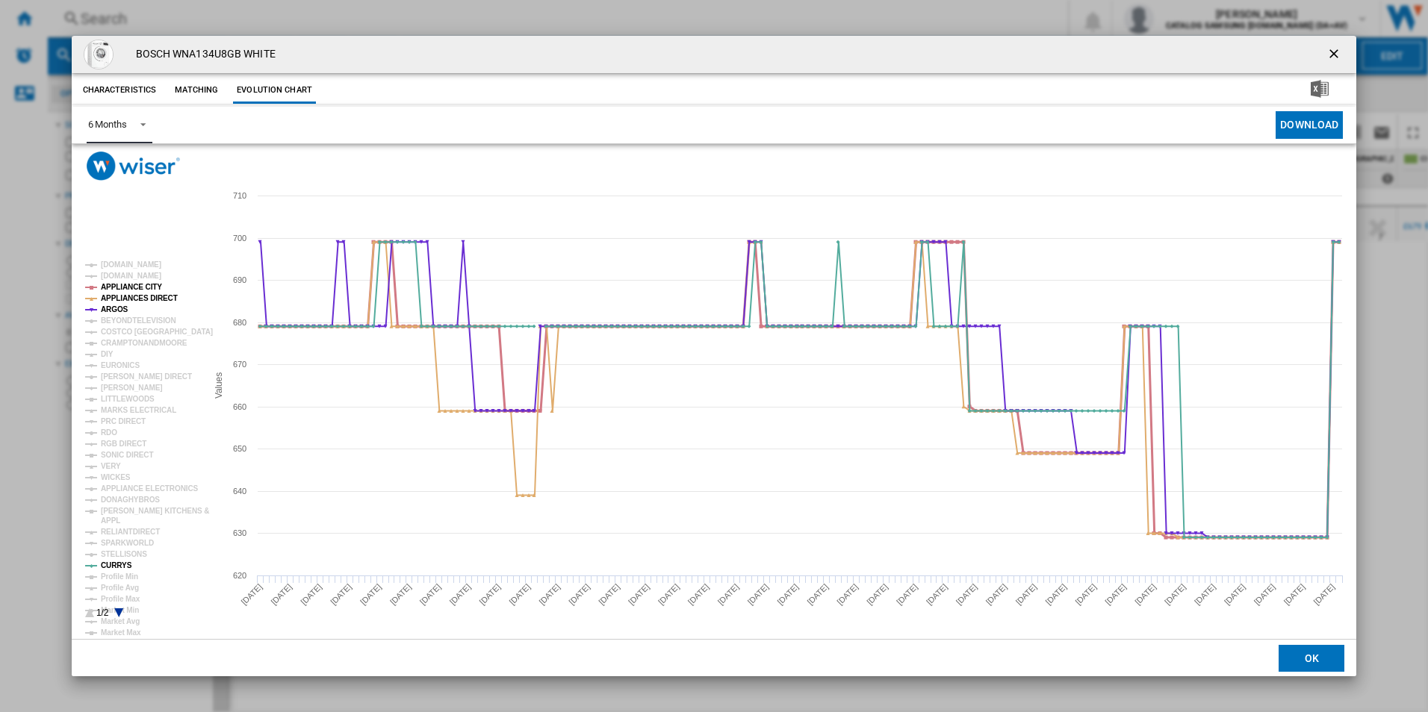
click at [116, 288] on tspan "APPLIANCE CITY" at bounding box center [131, 287] width 61 height 8
click at [116, 298] on tspan "APPLIANCES DIRECT" at bounding box center [139, 298] width 77 height 8
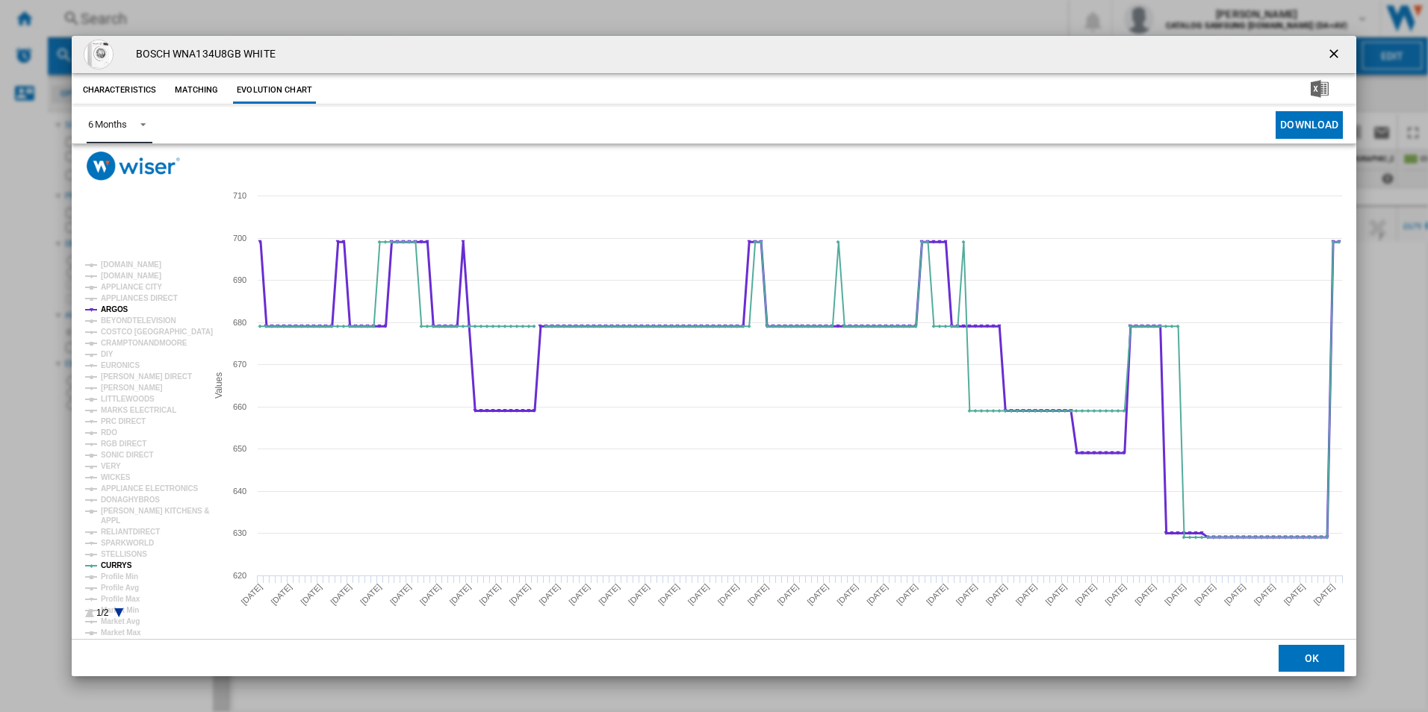
click at [112, 310] on tspan "ARGOS" at bounding box center [115, 309] width 28 height 8
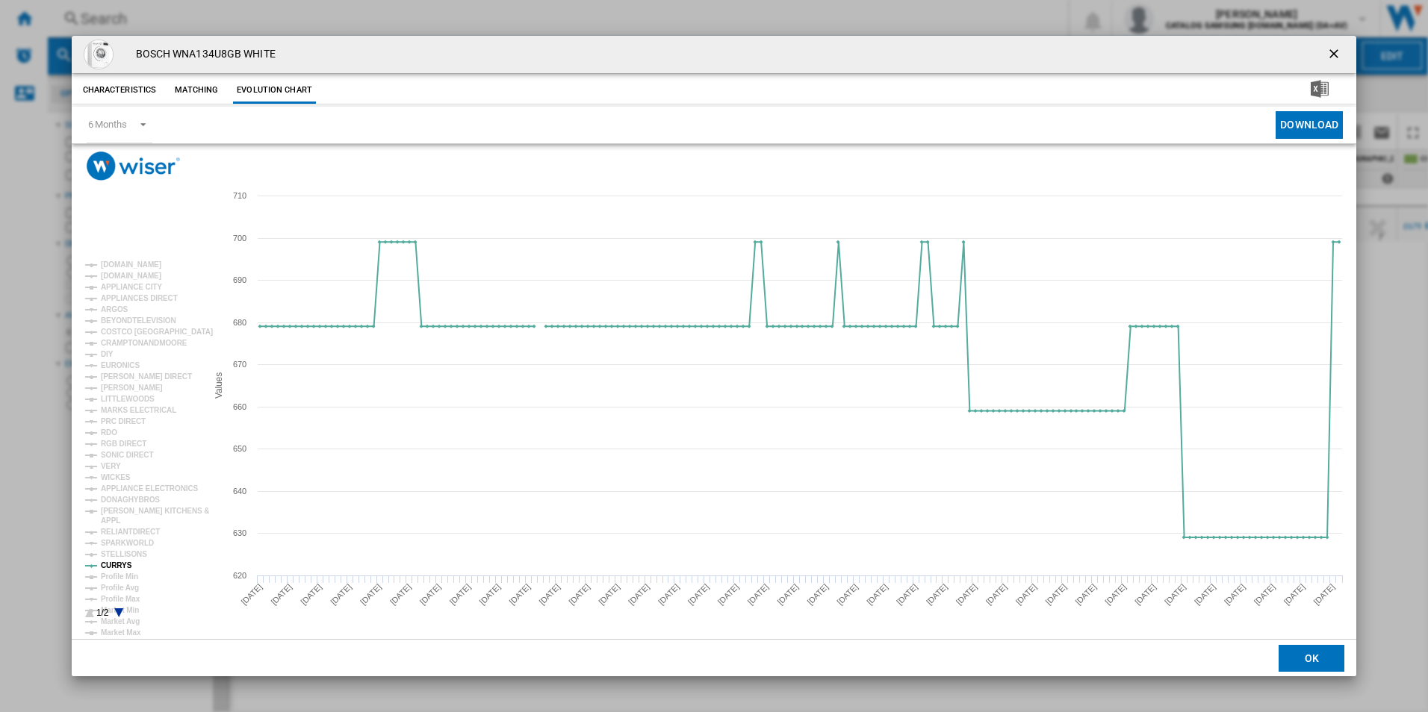
drag, startPoint x: 1336, startPoint y: 52, endPoint x: 423, endPoint y: 65, distance: 913.5
click at [1336, 52] on ng-md-icon "getI18NText('BUTTONS.CLOSE_DIALOG')" at bounding box center [1335, 55] width 18 height 18
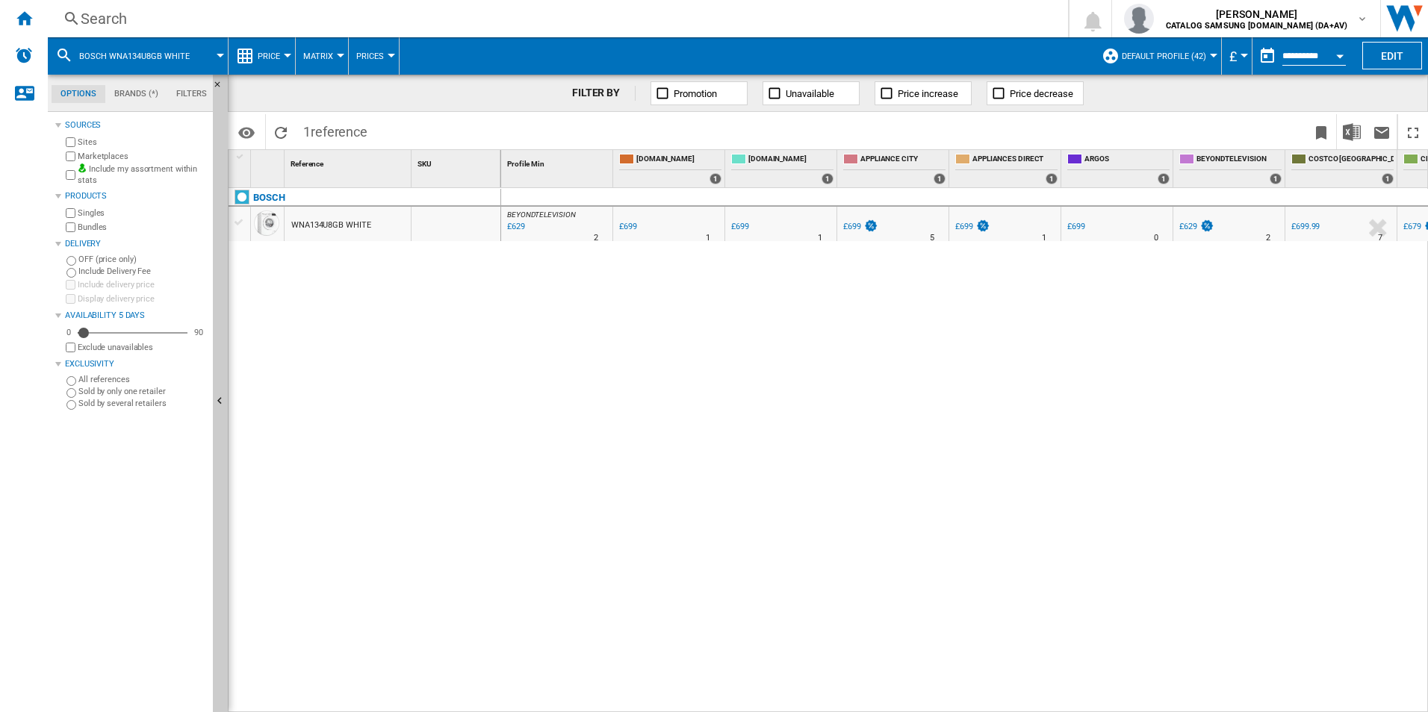
click at [247, 13] on div "Search" at bounding box center [555, 18] width 948 height 21
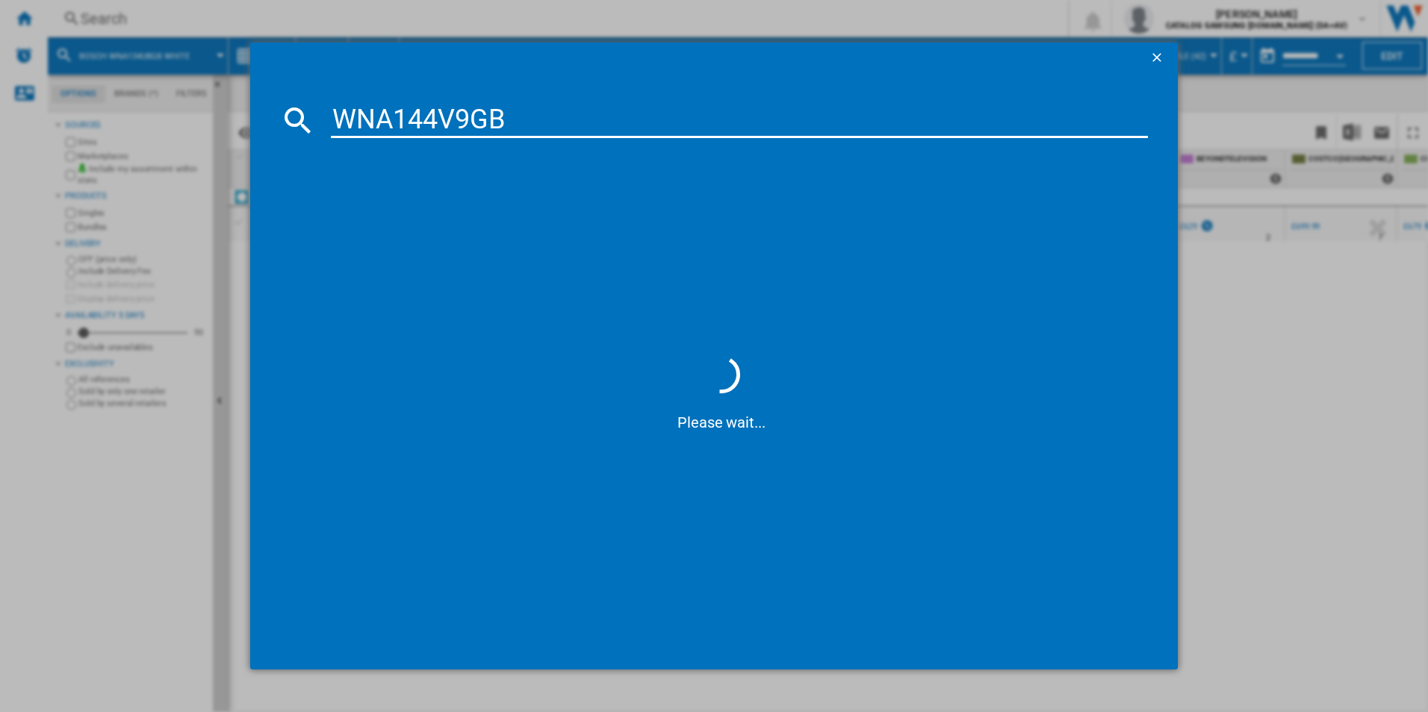
type input "WNA144V9GB"
click at [365, 216] on div "BOSCH WNA144V9GB WHITE" at bounding box center [724, 217] width 803 height 15
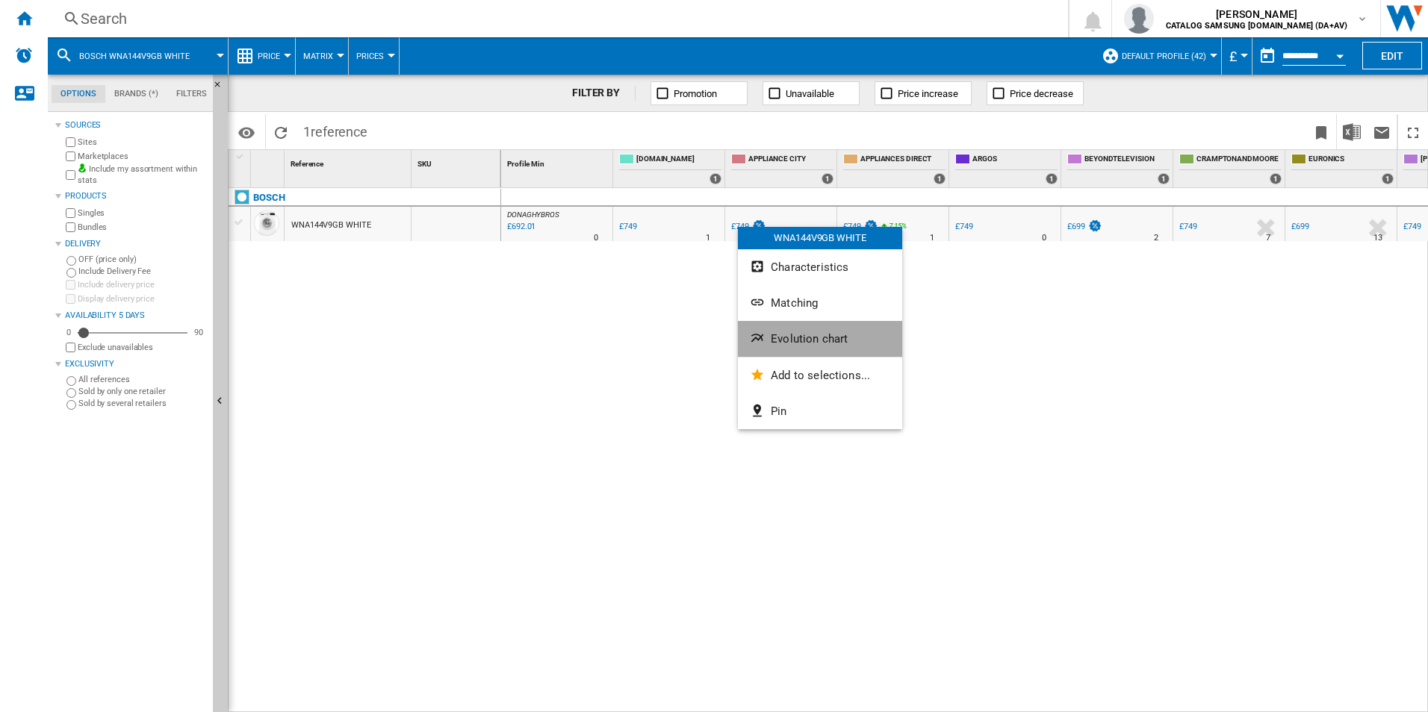
click at [775, 334] on span "Evolution chart" at bounding box center [809, 338] width 77 height 13
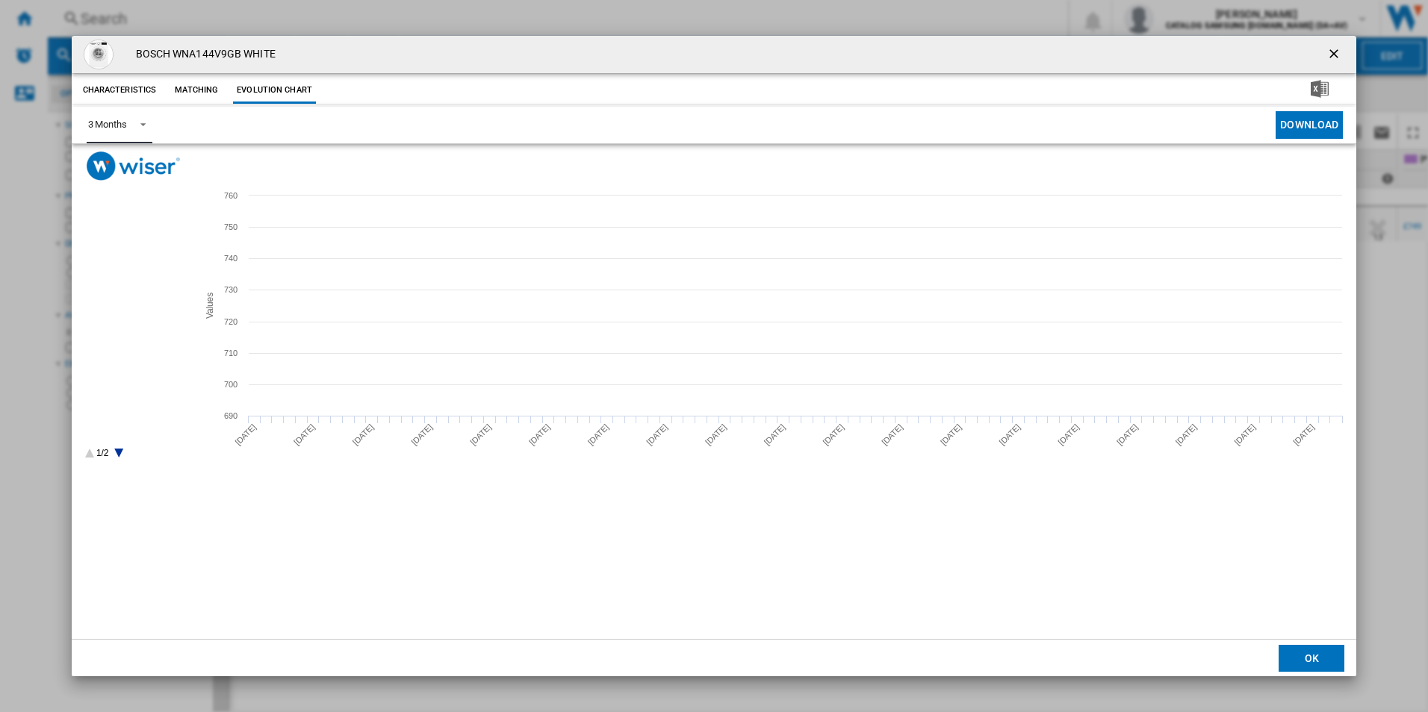
click at [97, 118] on span "3 Months" at bounding box center [107, 124] width 39 height 13
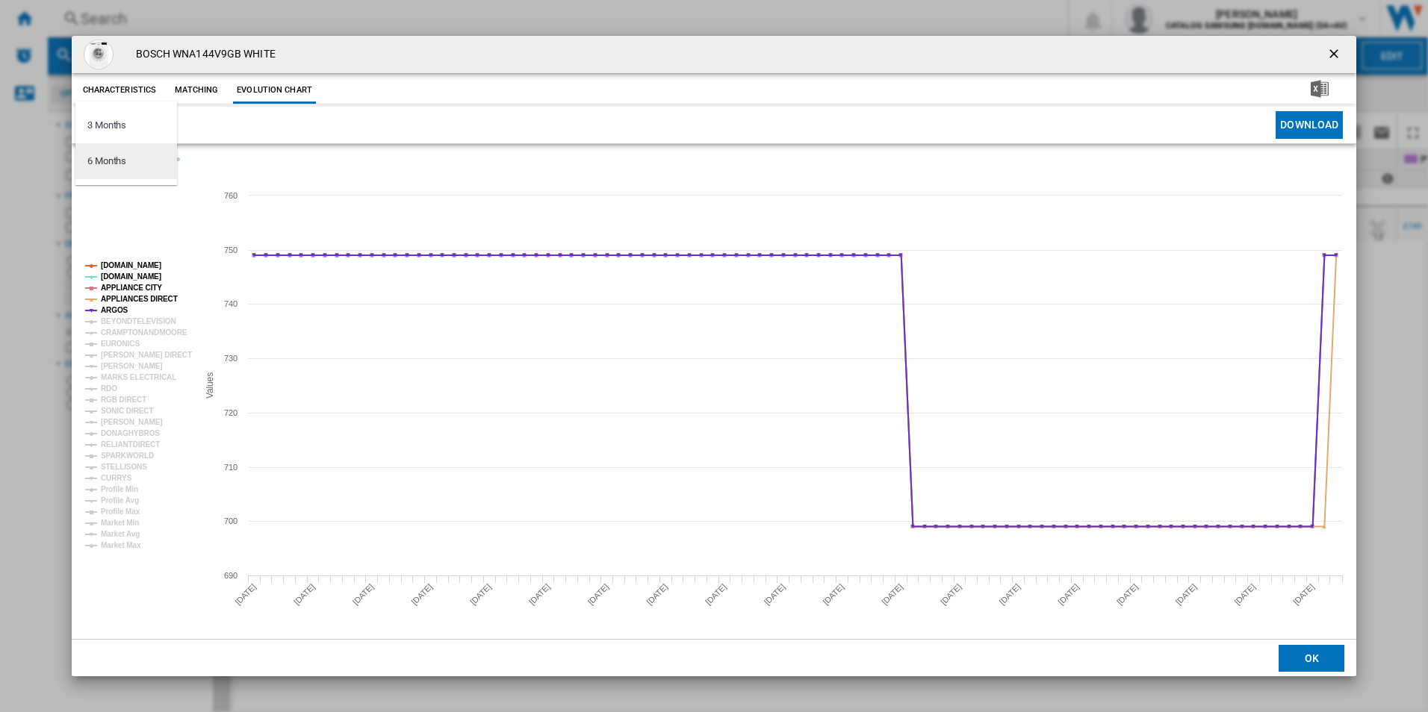
click at [118, 164] on div "6 Months" at bounding box center [106, 161] width 39 height 13
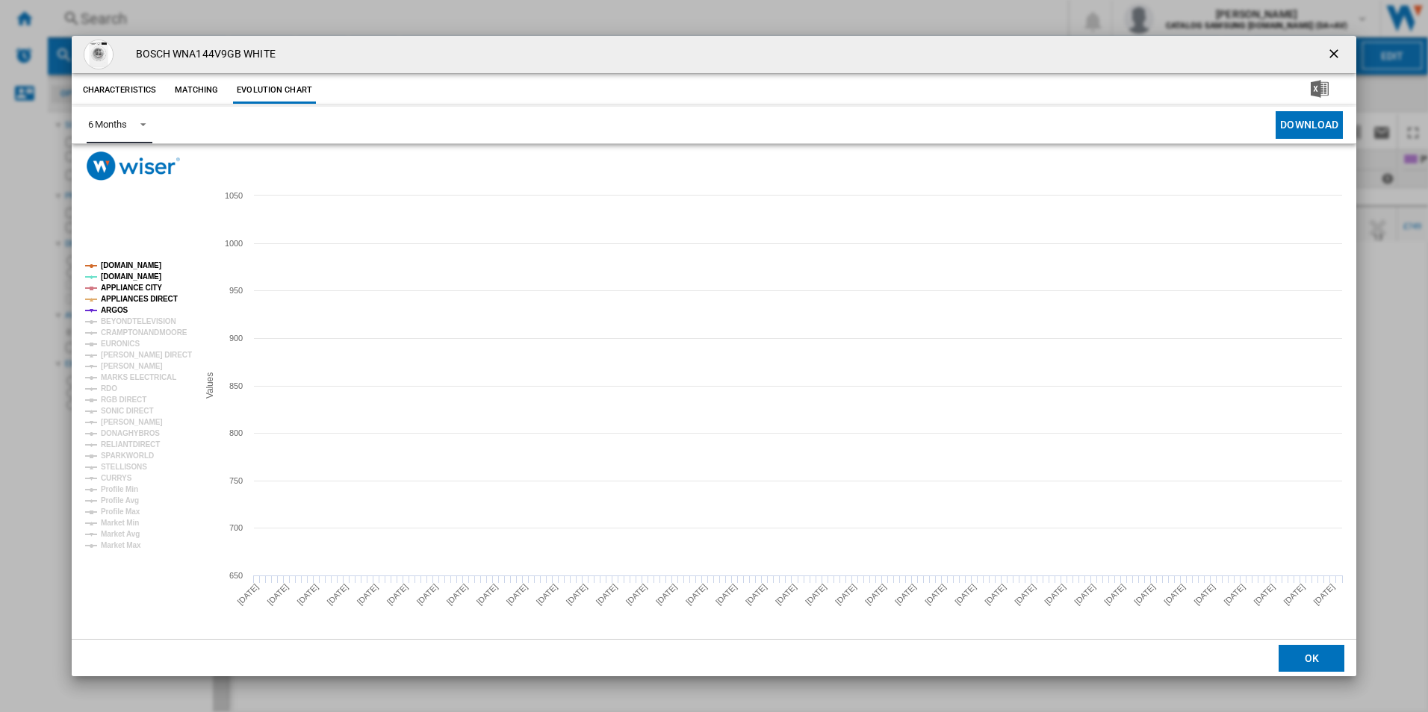
click at [124, 263] on tspan "[DOMAIN_NAME]" at bounding box center [131, 265] width 60 height 8
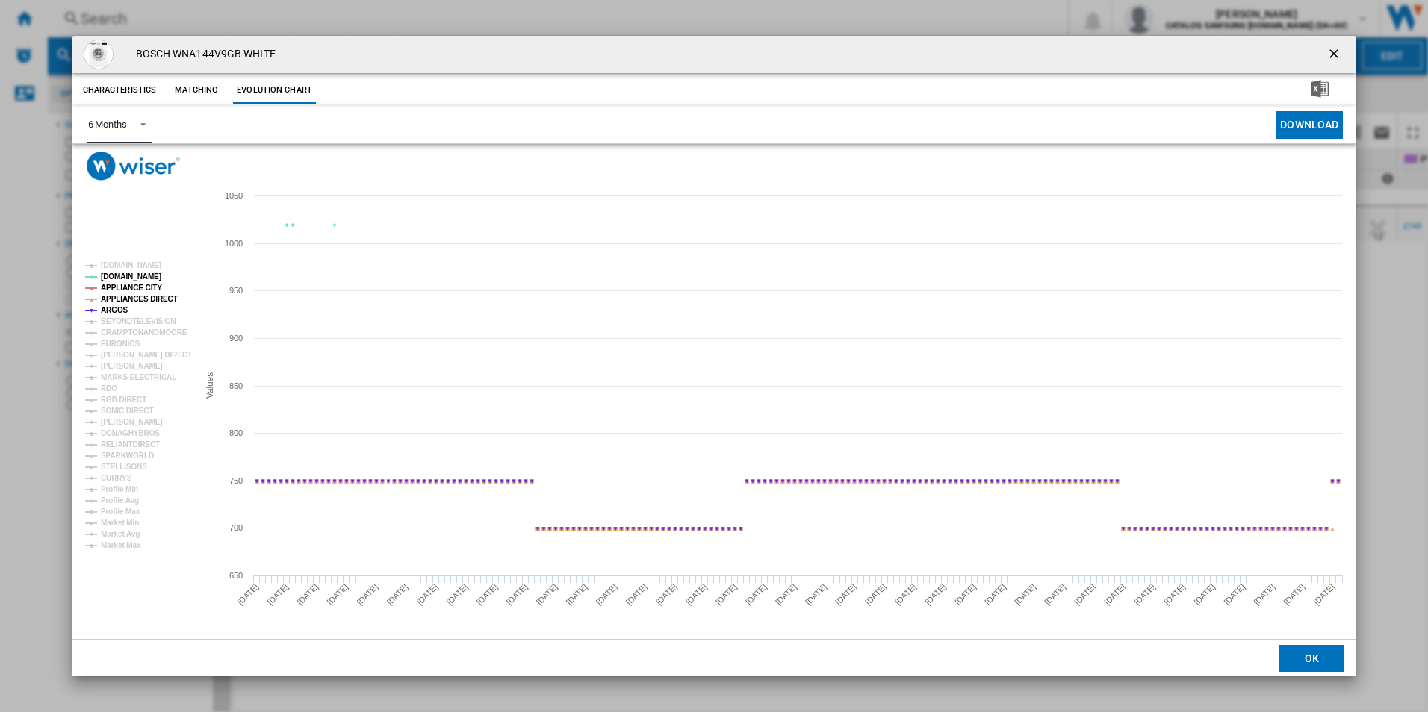
click at [121, 273] on tspan "[DOMAIN_NAME]" at bounding box center [131, 277] width 60 height 8
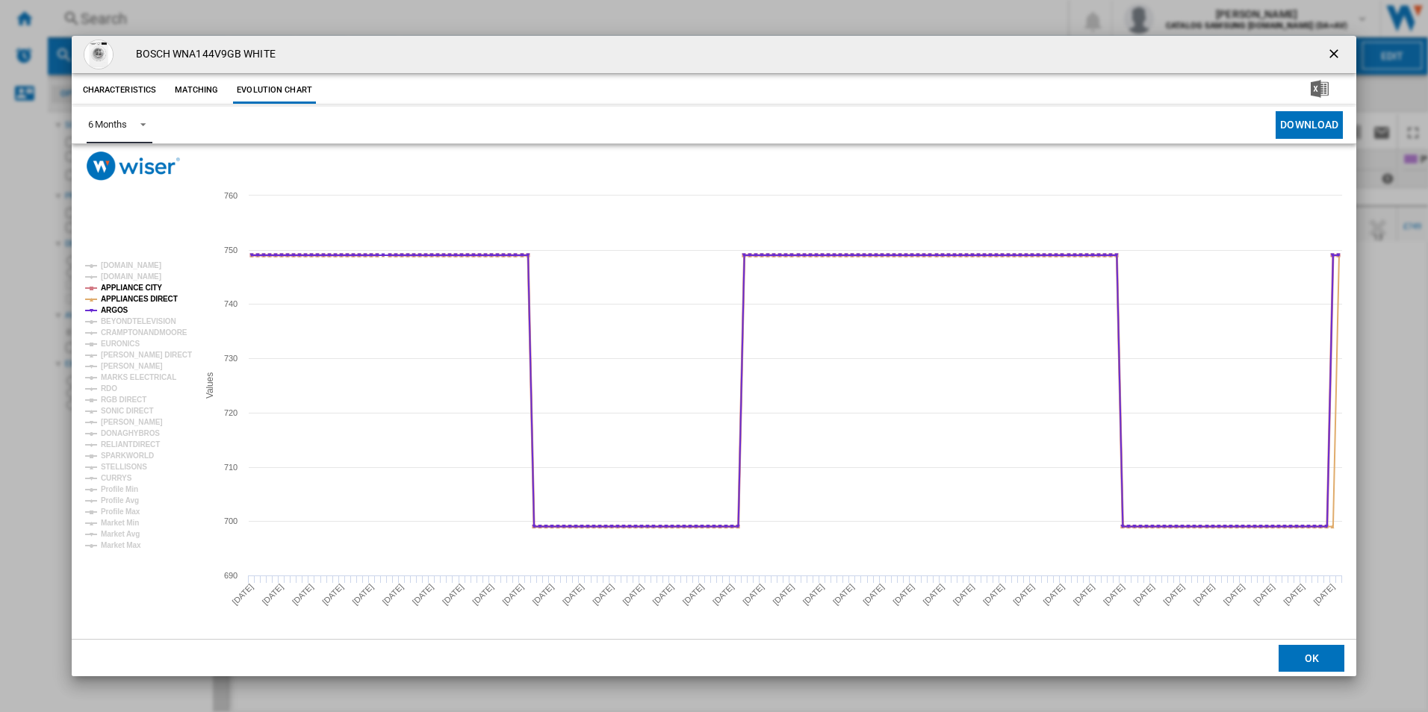
click at [127, 291] on tspan "APPLIANCE CITY" at bounding box center [131, 288] width 61 height 8
click at [127, 296] on tspan "APPLIANCES DIRECT" at bounding box center [139, 299] width 77 height 8
click at [116, 308] on tspan "ARGOS" at bounding box center [115, 310] width 28 height 8
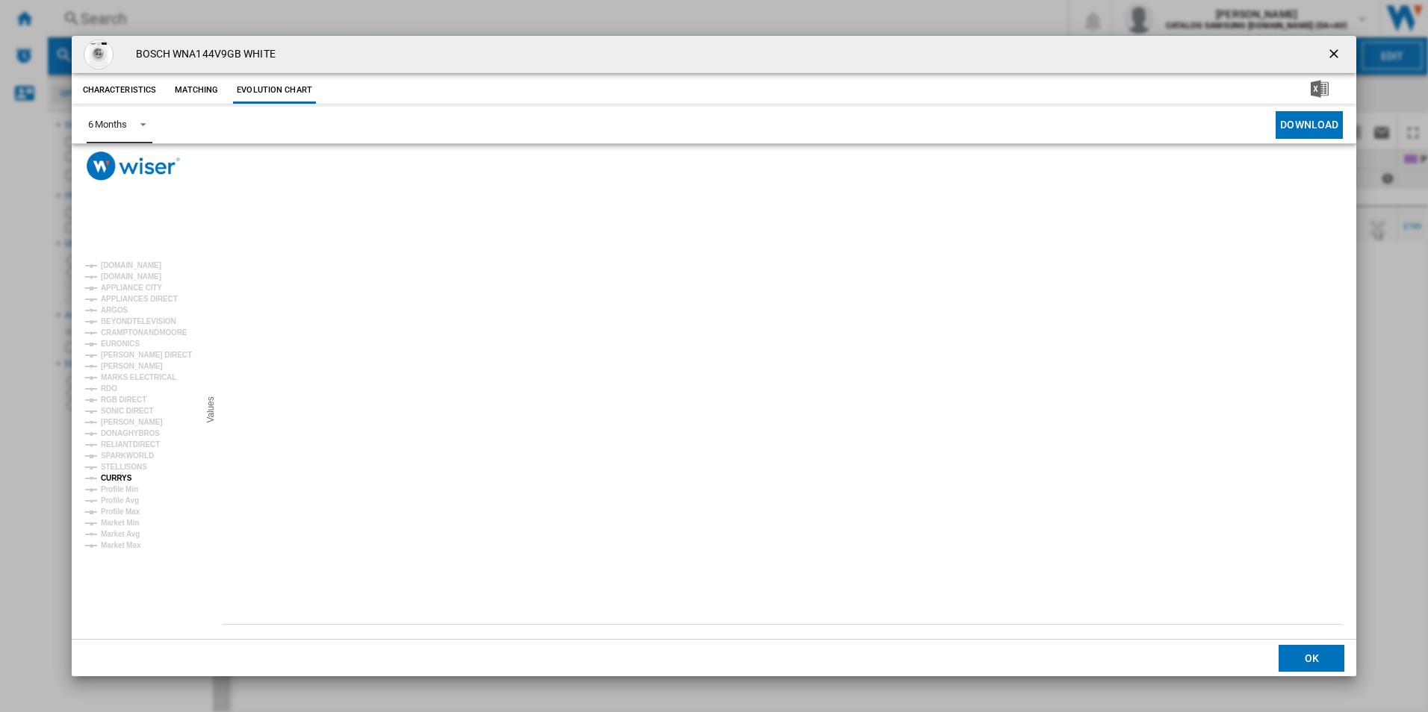
click at [121, 474] on tspan "CURRYS" at bounding box center [116, 478] width 31 height 8
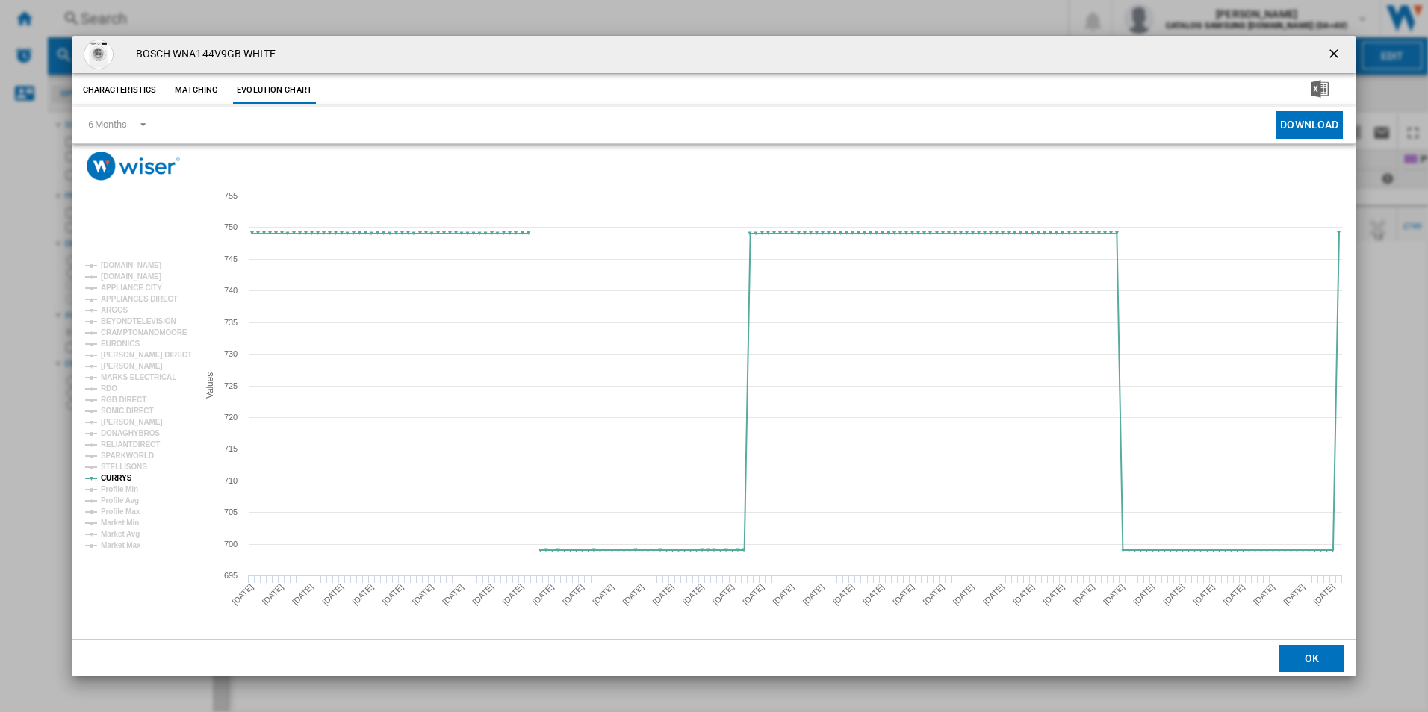
click at [1341, 52] on ng-md-icon "getI18NText('BUTTONS.CLOSE_DIALOG')" at bounding box center [1335, 55] width 18 height 18
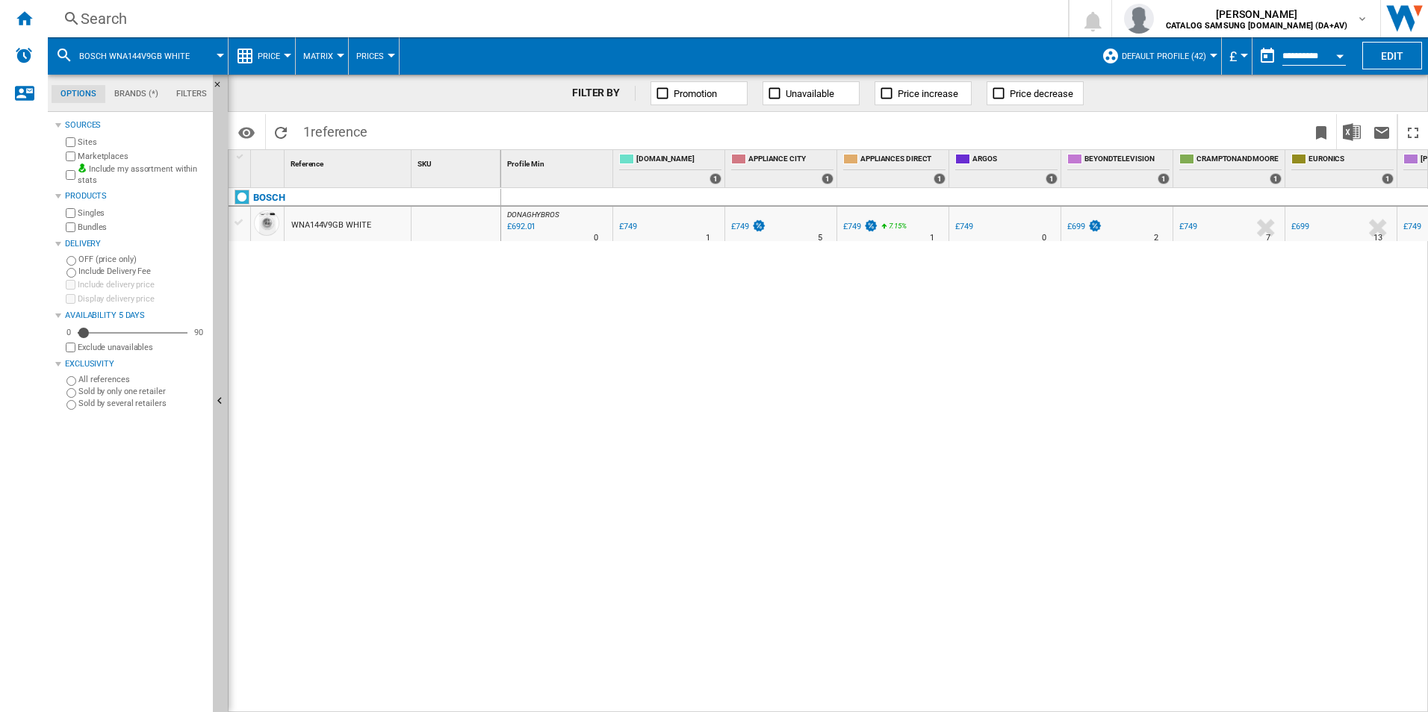
click at [423, 17] on div "Search" at bounding box center [555, 18] width 948 height 21
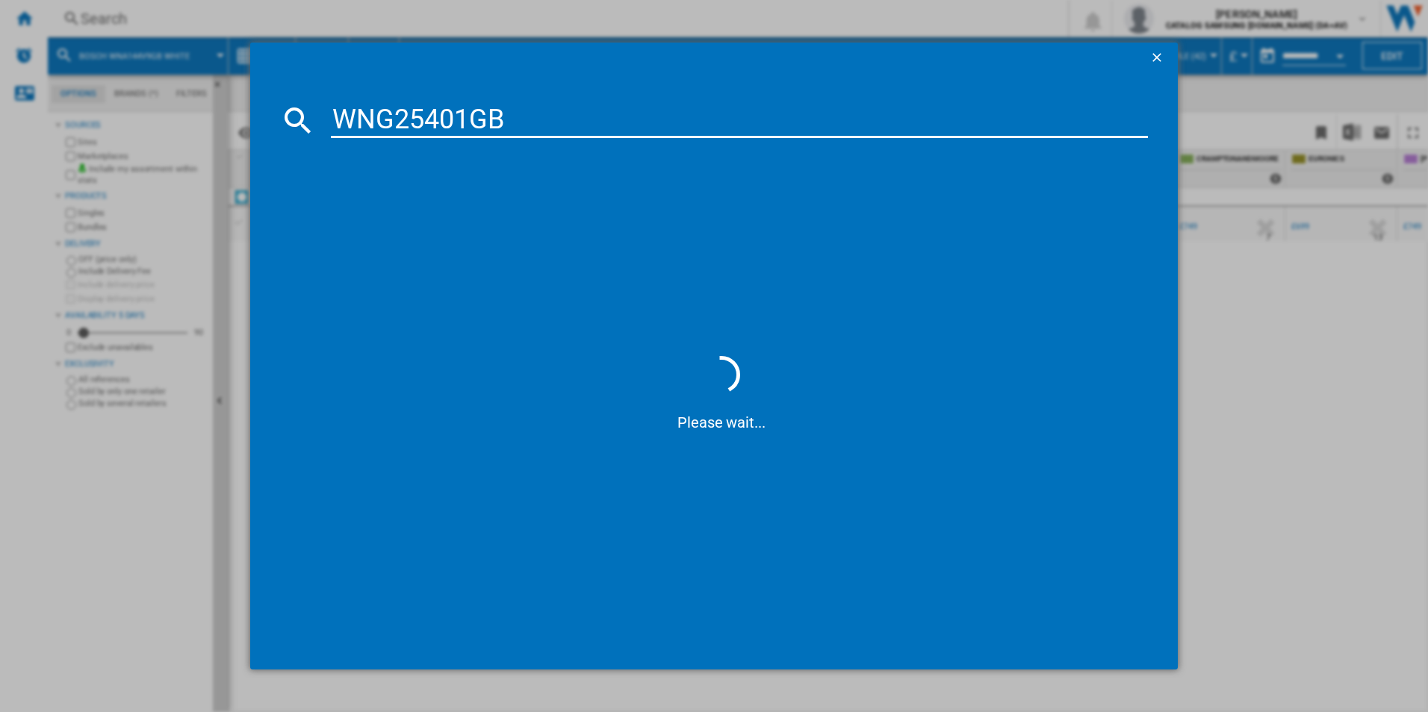
type input "WNG25401GB"
click at [445, 193] on span at bounding box center [722, 249] width 854 height 207
click at [414, 211] on div "BOSCH WNG25401GB WHITE" at bounding box center [724, 217] width 803 height 15
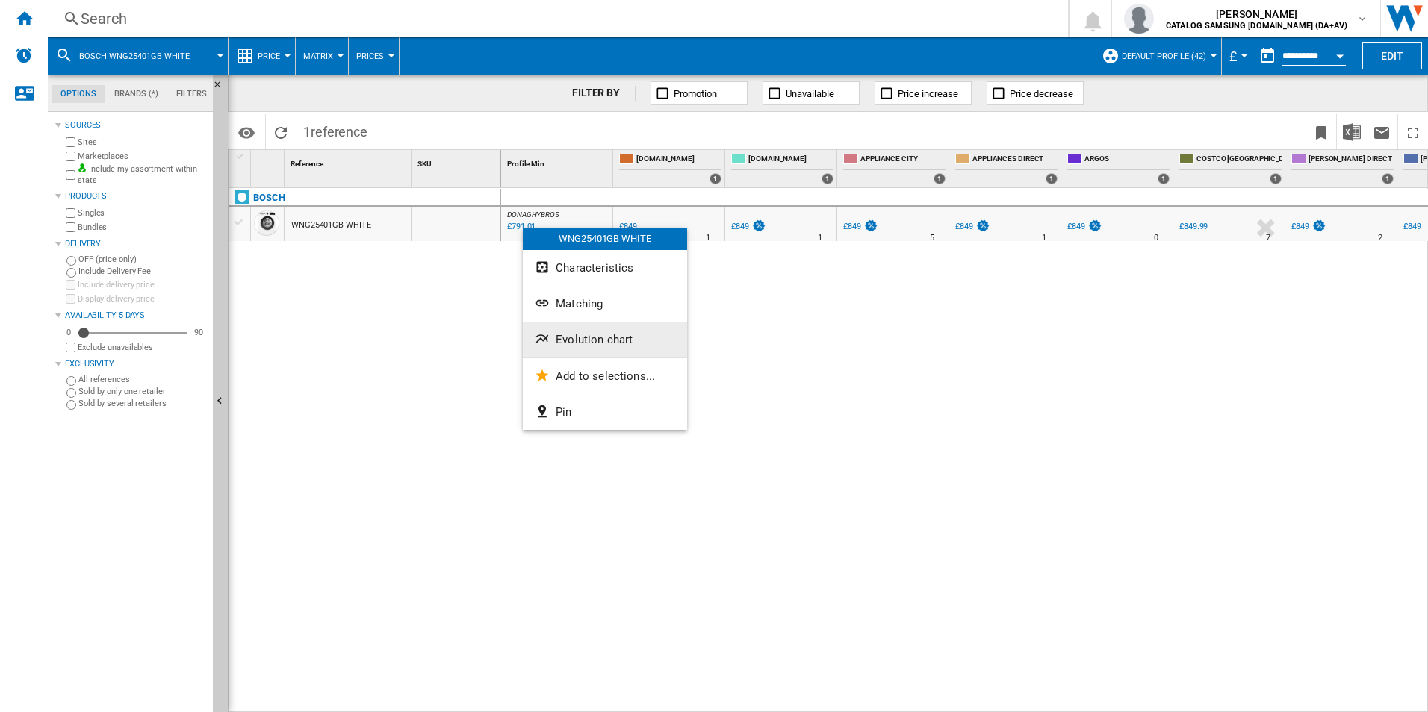
click at [570, 334] on span "Evolution chart" at bounding box center [594, 339] width 77 height 13
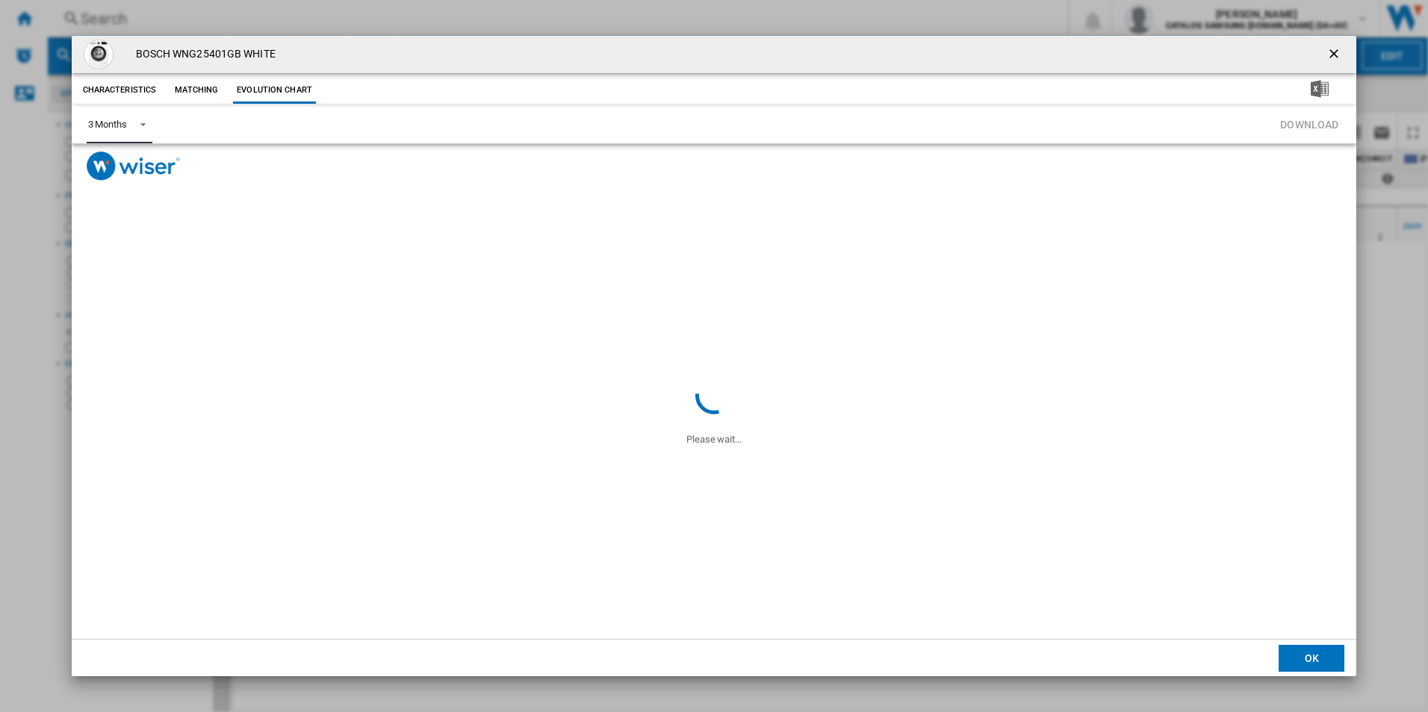
click at [125, 126] on div "3 Months" at bounding box center [107, 124] width 39 height 11
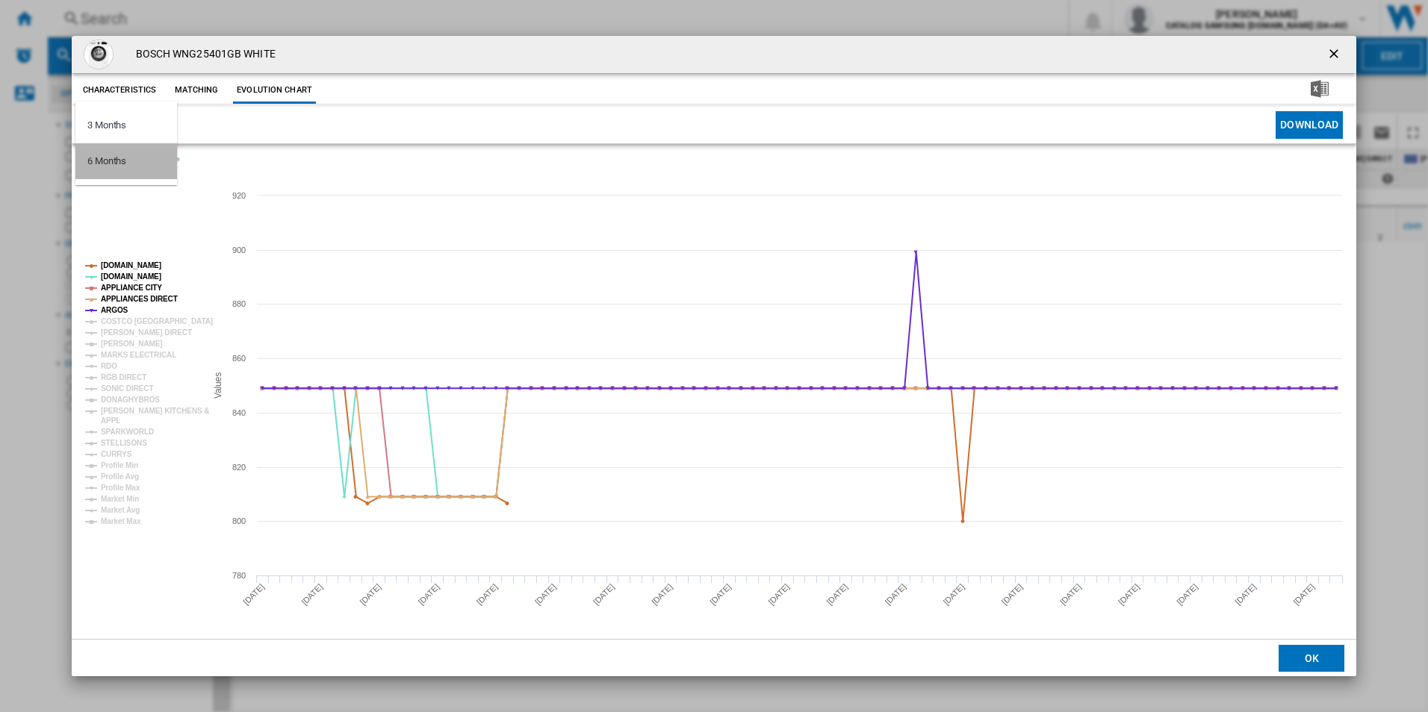
click at [131, 167] on md-option "6 Months" at bounding box center [126, 161] width 102 height 36
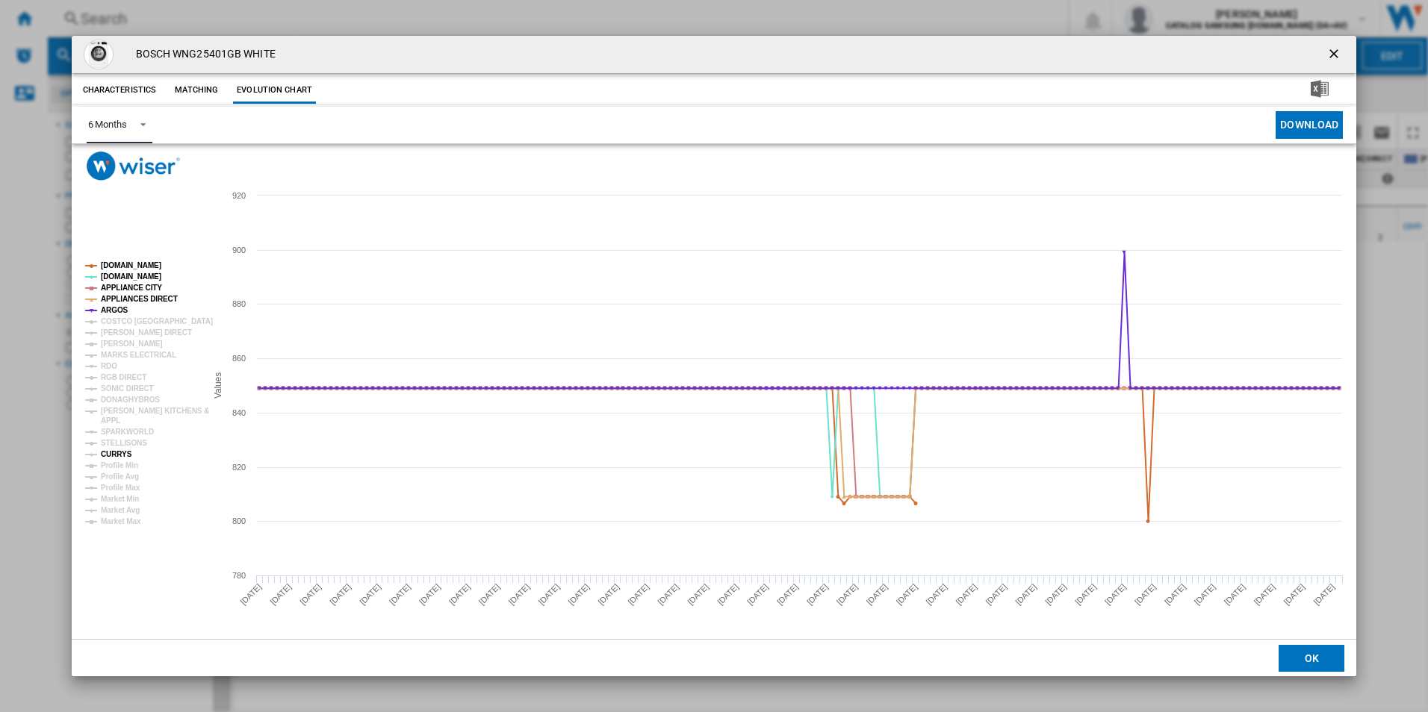
click at [117, 456] on tspan "CURRYS" at bounding box center [116, 454] width 31 height 8
click at [126, 265] on tspan "[DOMAIN_NAME]" at bounding box center [131, 265] width 60 height 8
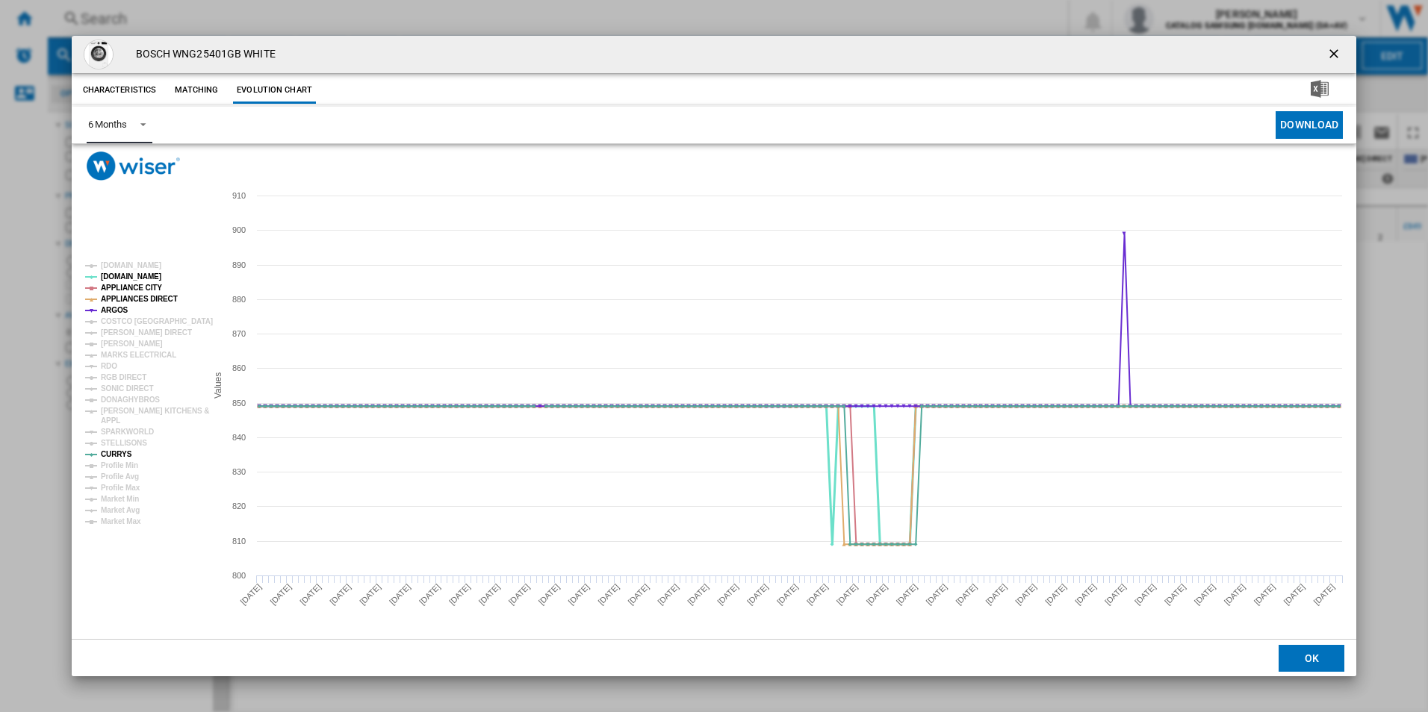
click at [120, 278] on tspan "[DOMAIN_NAME]" at bounding box center [131, 277] width 60 height 8
click at [120, 289] on tspan "APPLIANCE CITY" at bounding box center [131, 288] width 61 height 8
click at [122, 301] on tspan "APPLIANCES DIRECT" at bounding box center [139, 299] width 77 height 8
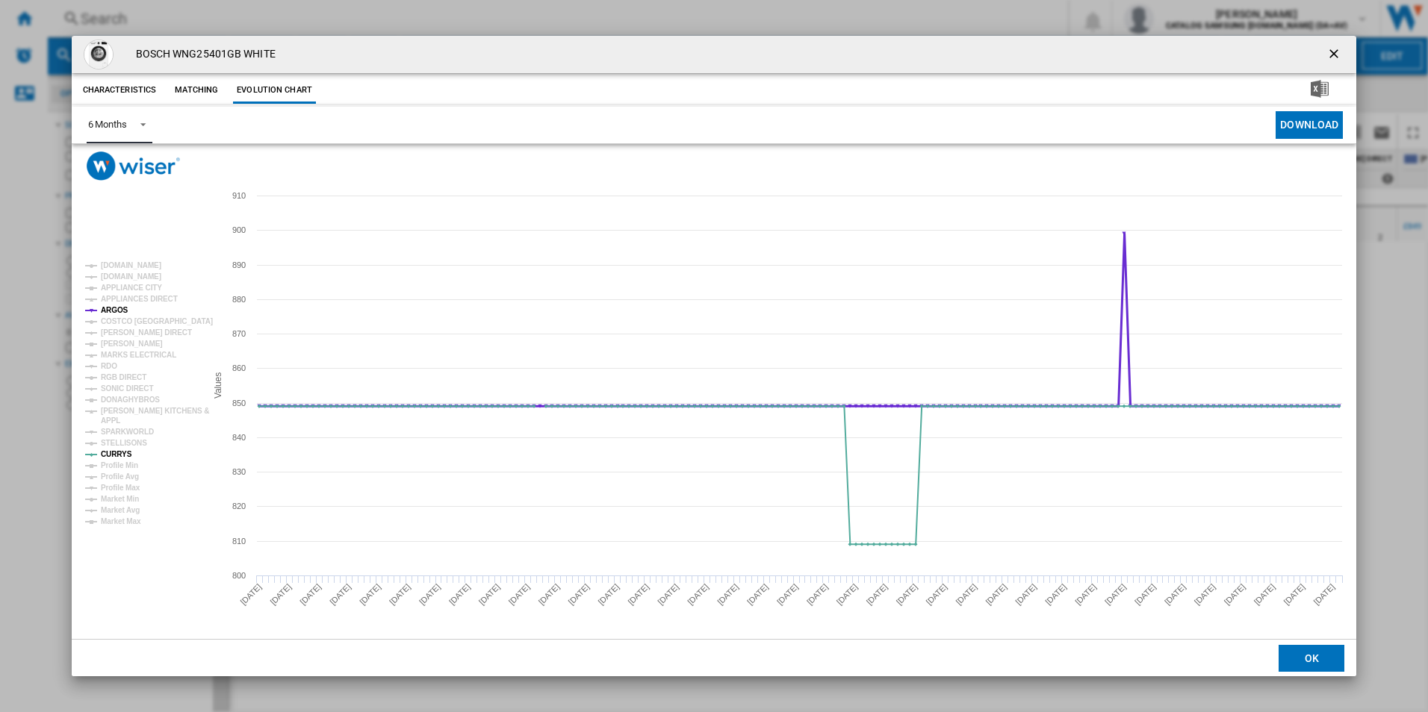
click at [118, 313] on tspan "ARGOS" at bounding box center [115, 310] width 28 height 8
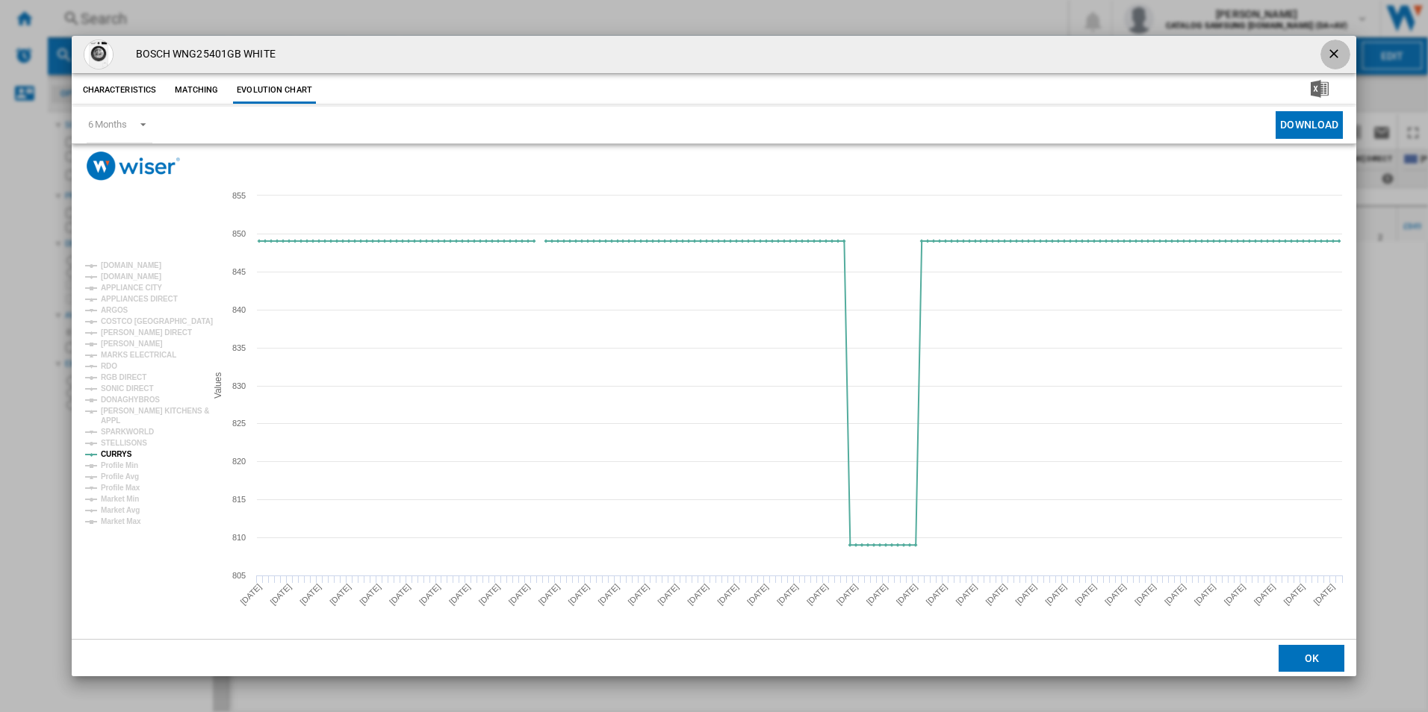
click at [1333, 52] on ng-md-icon "getI18NText('BUTTONS.CLOSE_DIALOG')" at bounding box center [1335, 55] width 18 height 18
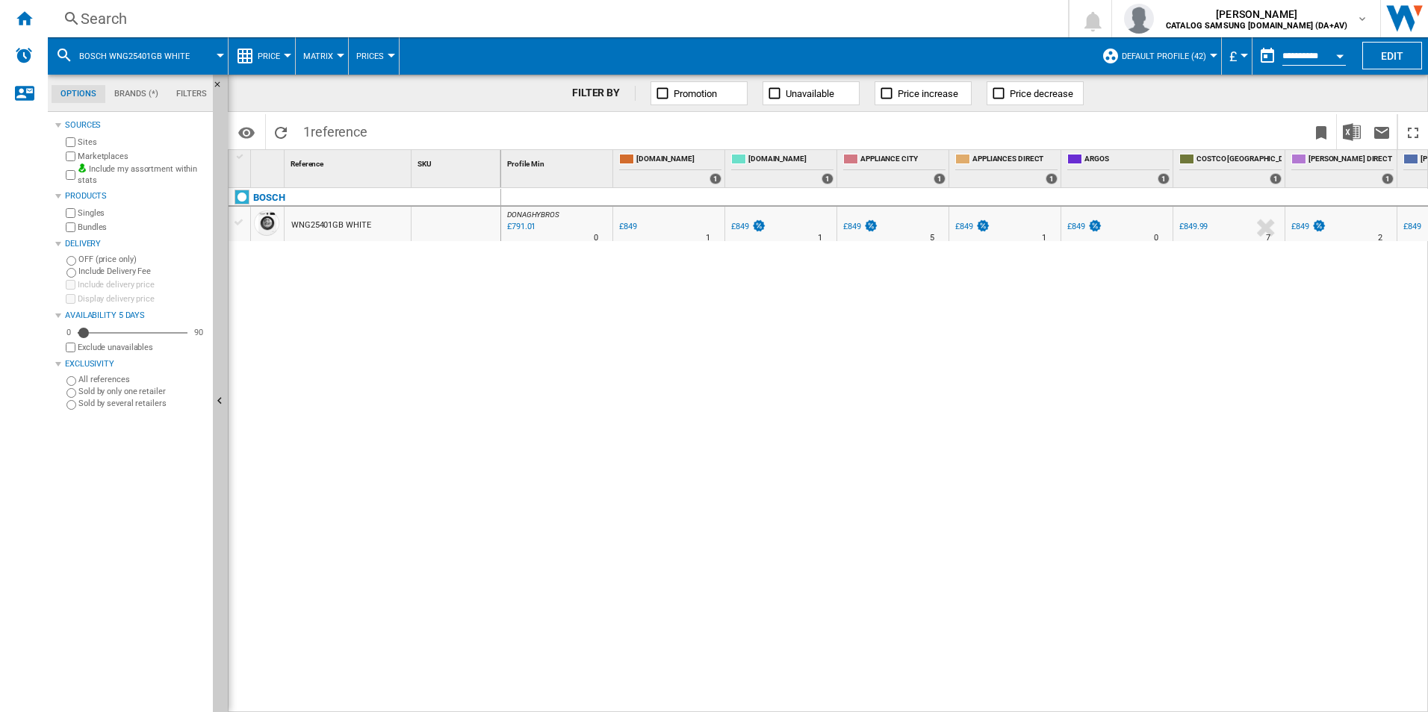
click at [429, 26] on div "Search" at bounding box center [555, 18] width 948 height 21
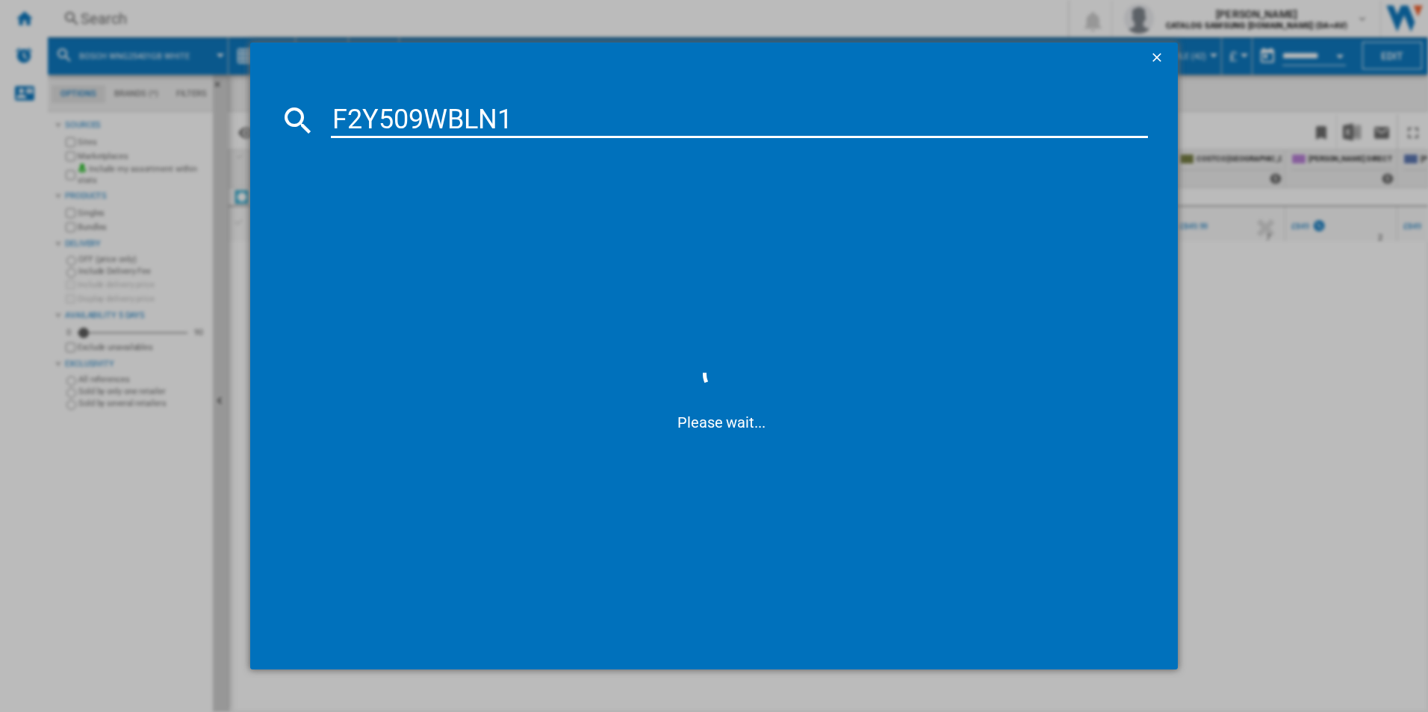
type input "F2Y509WBLN1"
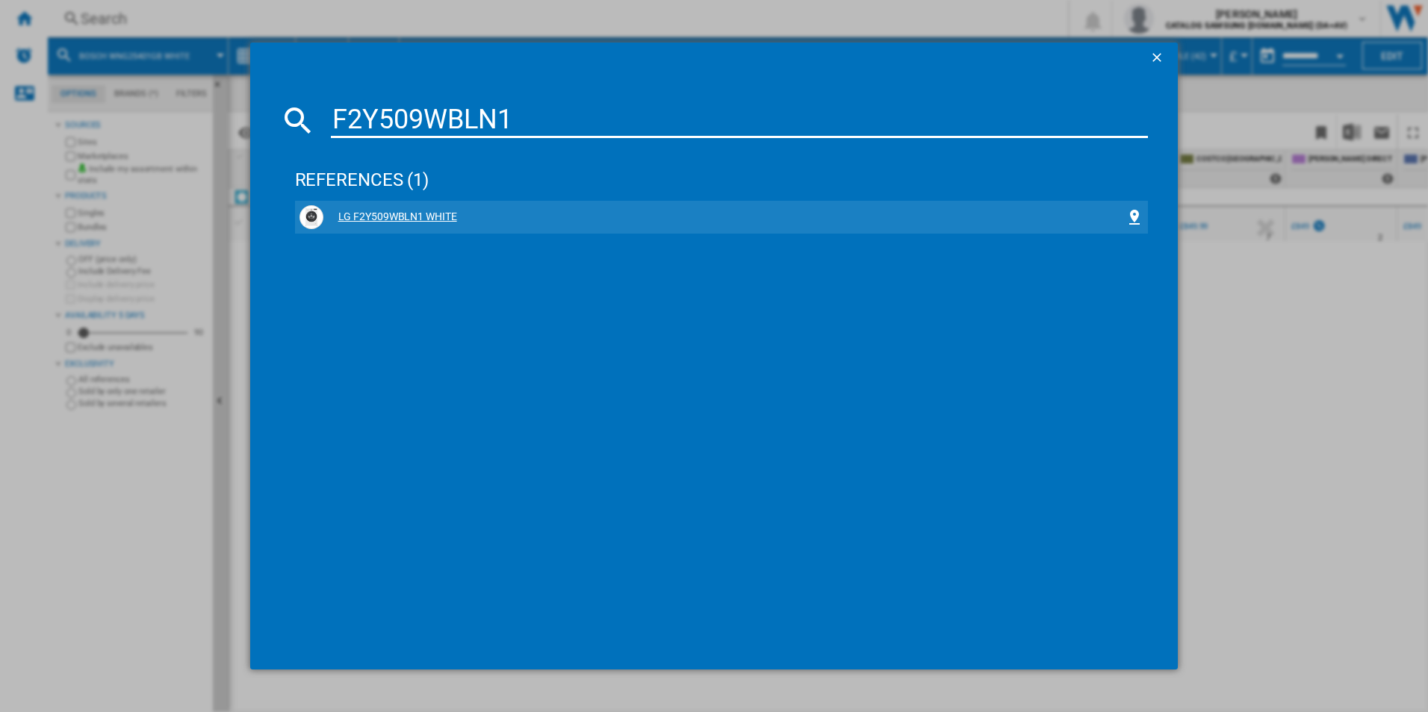
click at [391, 223] on div "LG F2Y509WBLN1 WHITE" at bounding box center [724, 217] width 803 height 15
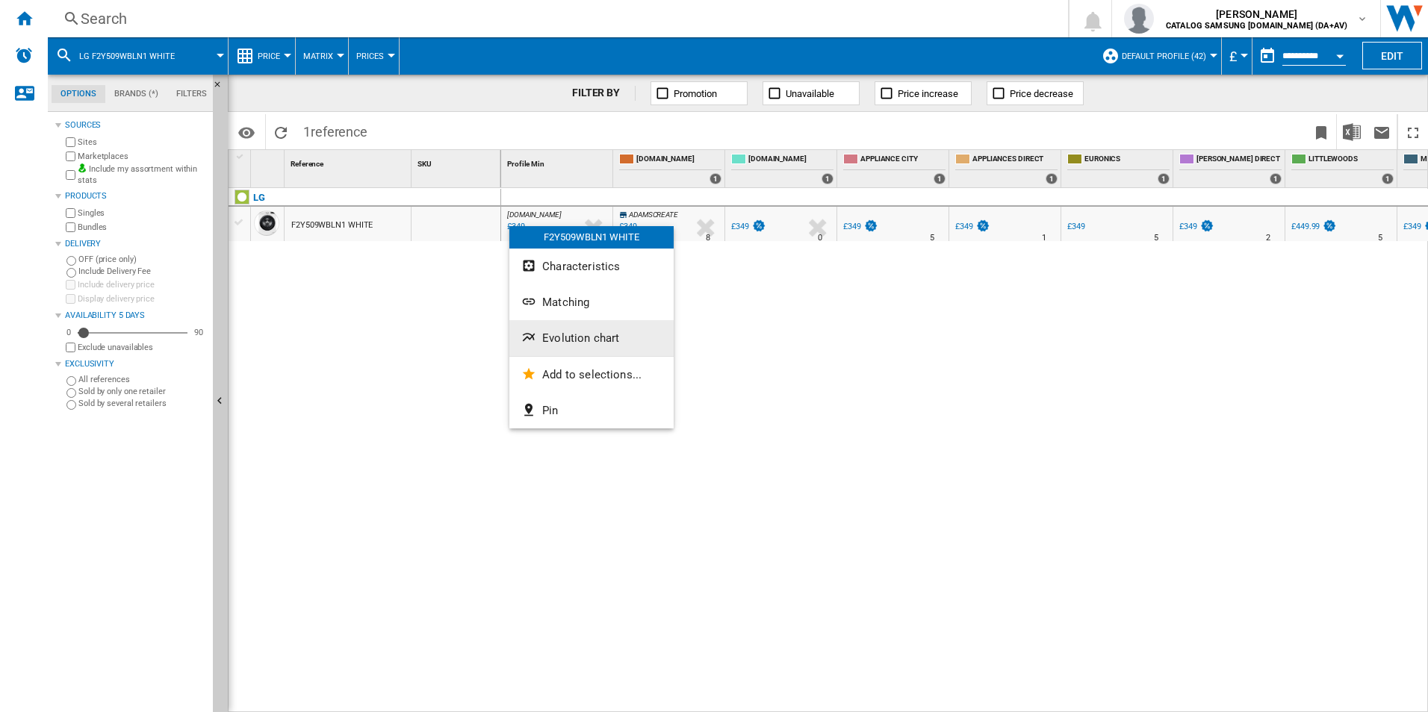
click at [556, 332] on span "Evolution chart" at bounding box center [580, 338] width 77 height 13
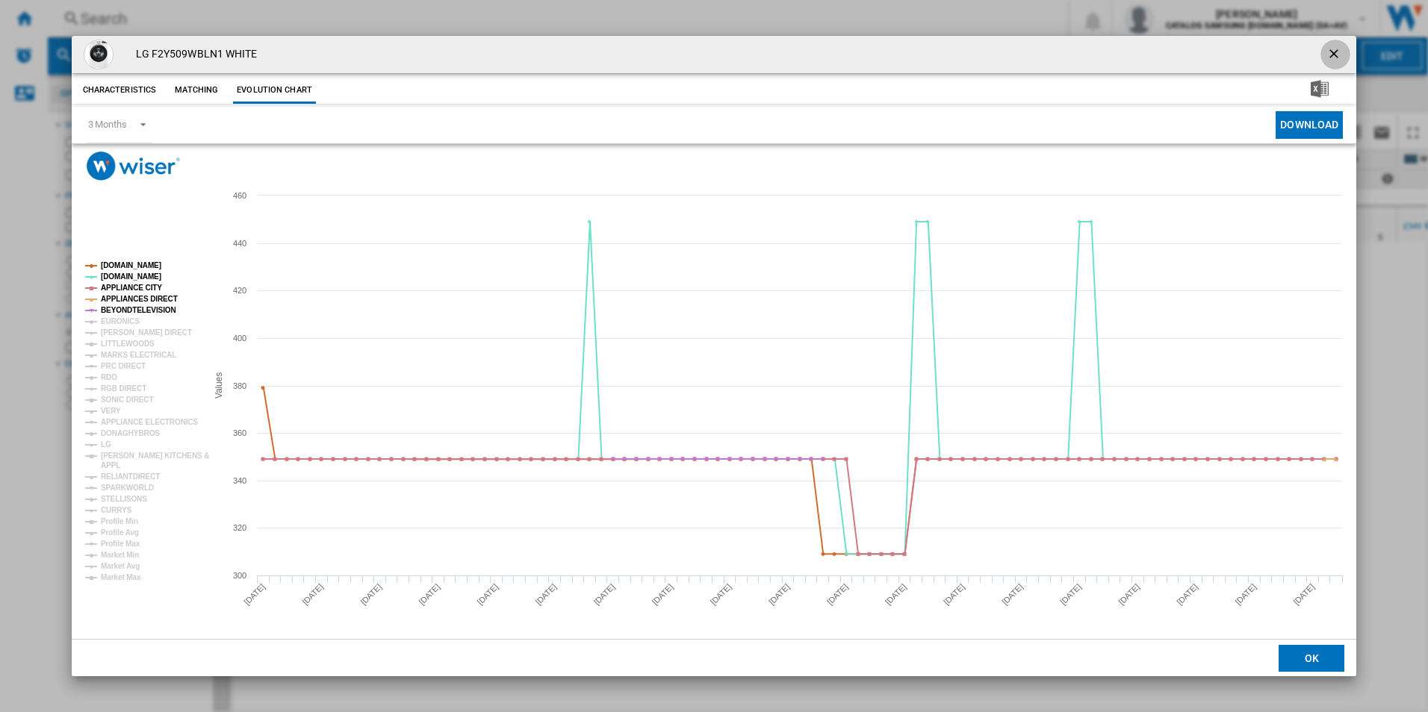
click at [1326, 44] on button "Product popup" at bounding box center [1335, 55] width 30 height 30
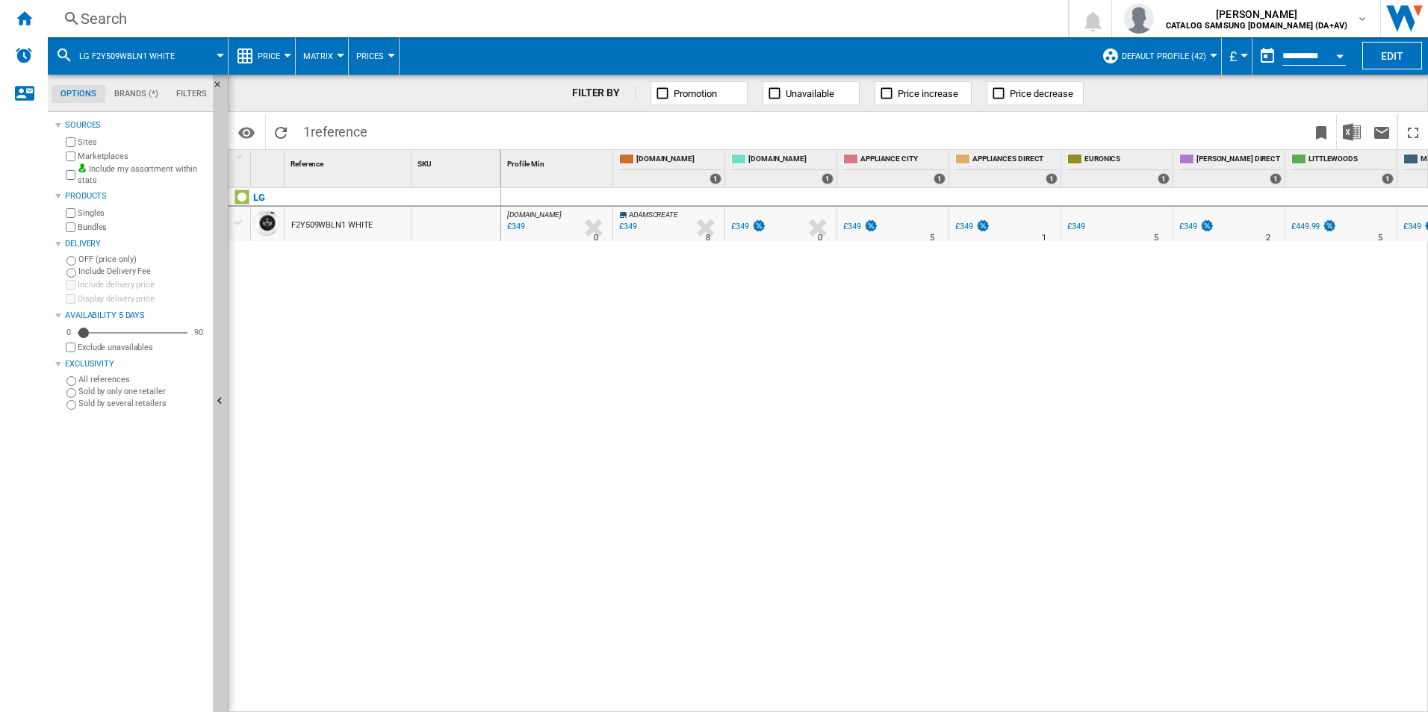
click at [523, 16] on div "Search" at bounding box center [555, 18] width 948 height 21
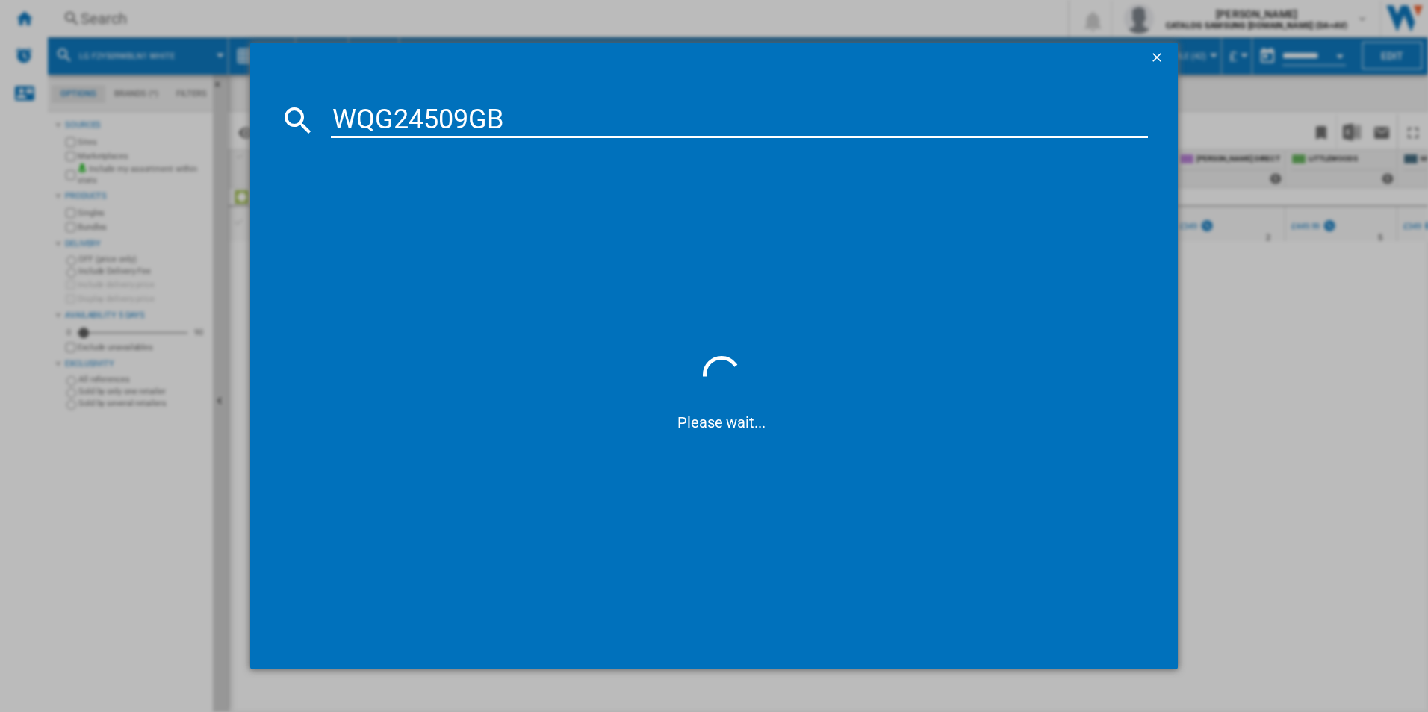
type input "WQG24509GB"
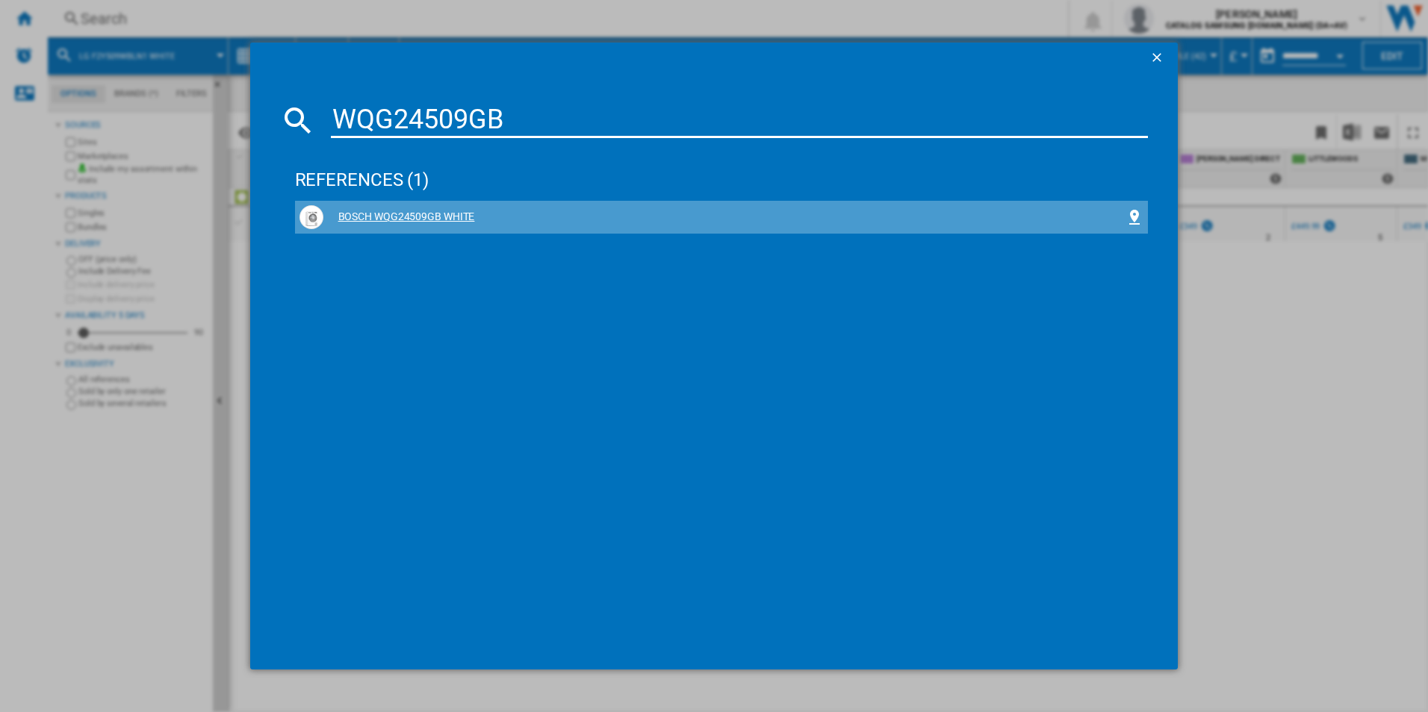
click at [430, 212] on div "BOSCH WQG24509GB WHITE" at bounding box center [724, 217] width 803 height 15
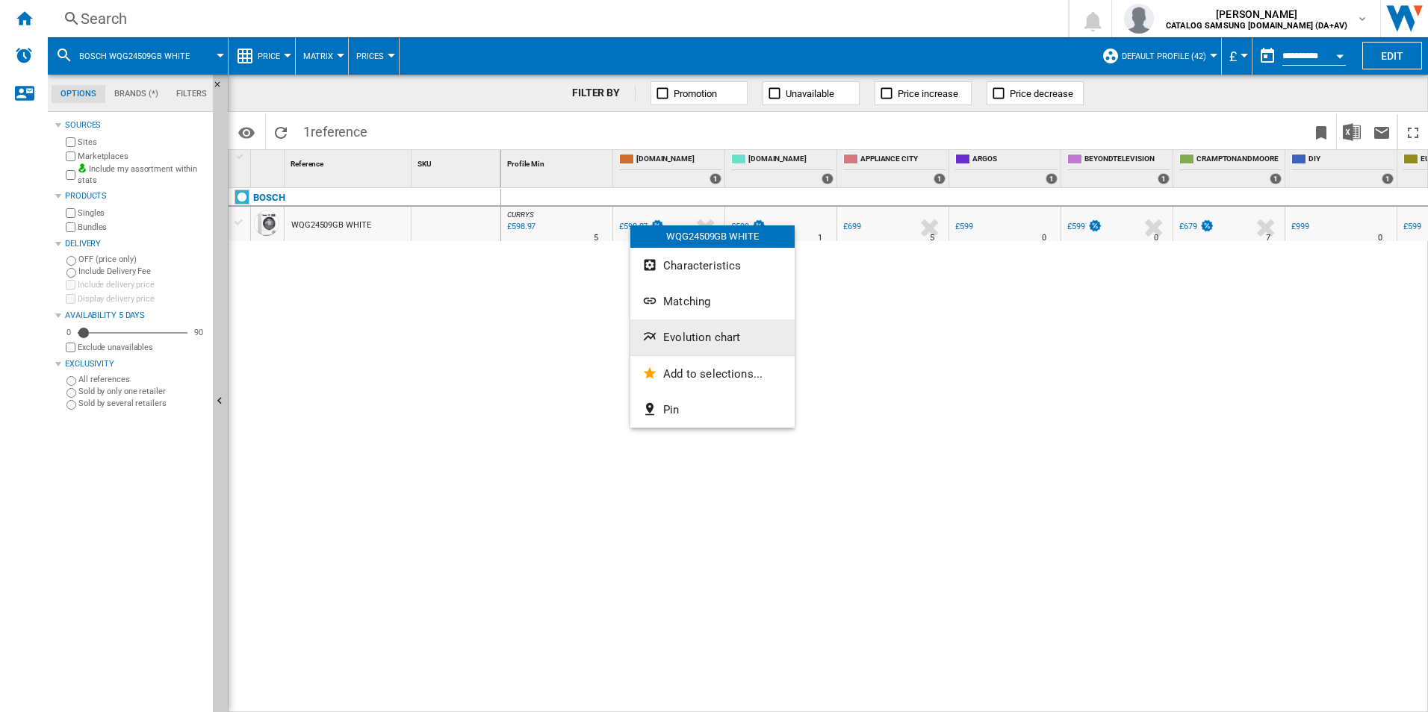
click at [705, 345] on button "Evolution chart" at bounding box center [712, 338] width 164 height 36
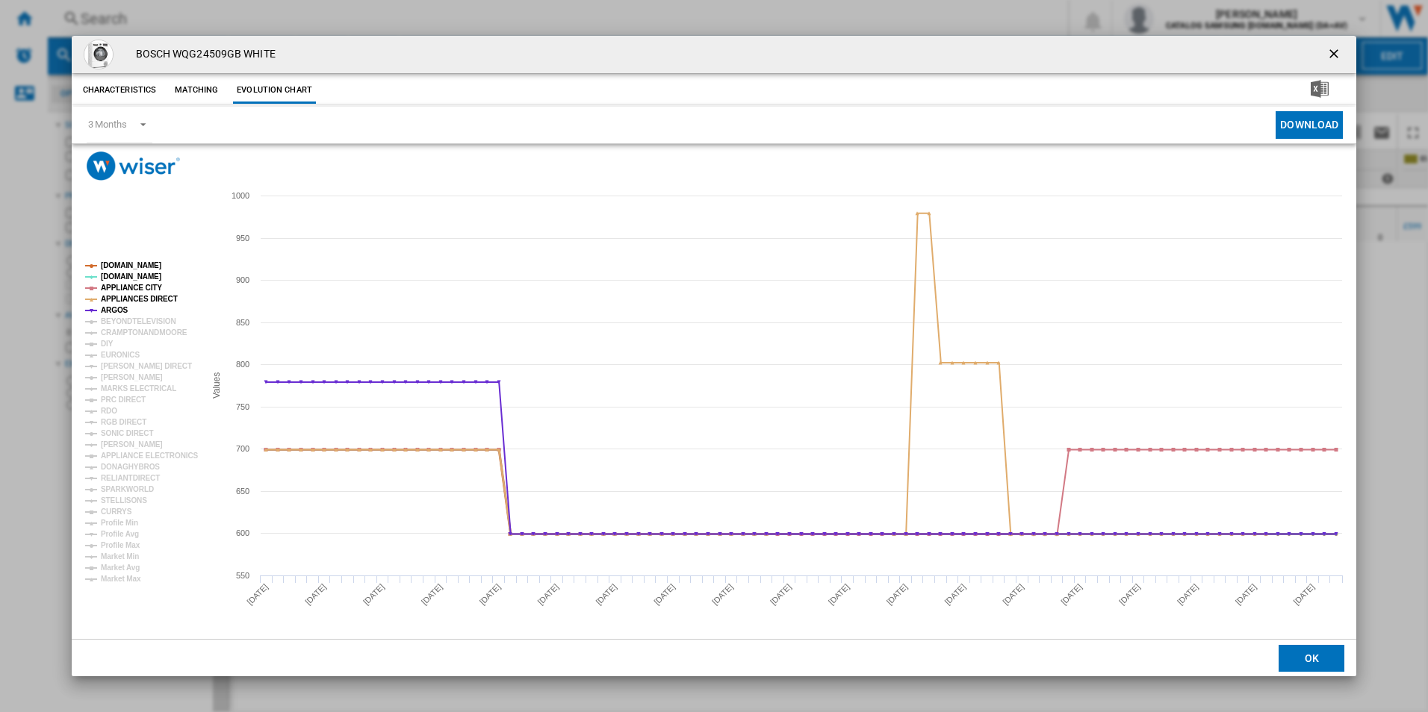
click at [113, 265] on tspan "[DOMAIN_NAME]" at bounding box center [131, 265] width 60 height 8
click at [114, 273] on tspan "[DOMAIN_NAME]" at bounding box center [131, 277] width 60 height 8
click at [114, 285] on tspan "APPLIANCE CITY" at bounding box center [131, 288] width 61 height 8
click at [114, 299] on tspan "APPLIANCES DIRECT" at bounding box center [139, 299] width 77 height 8
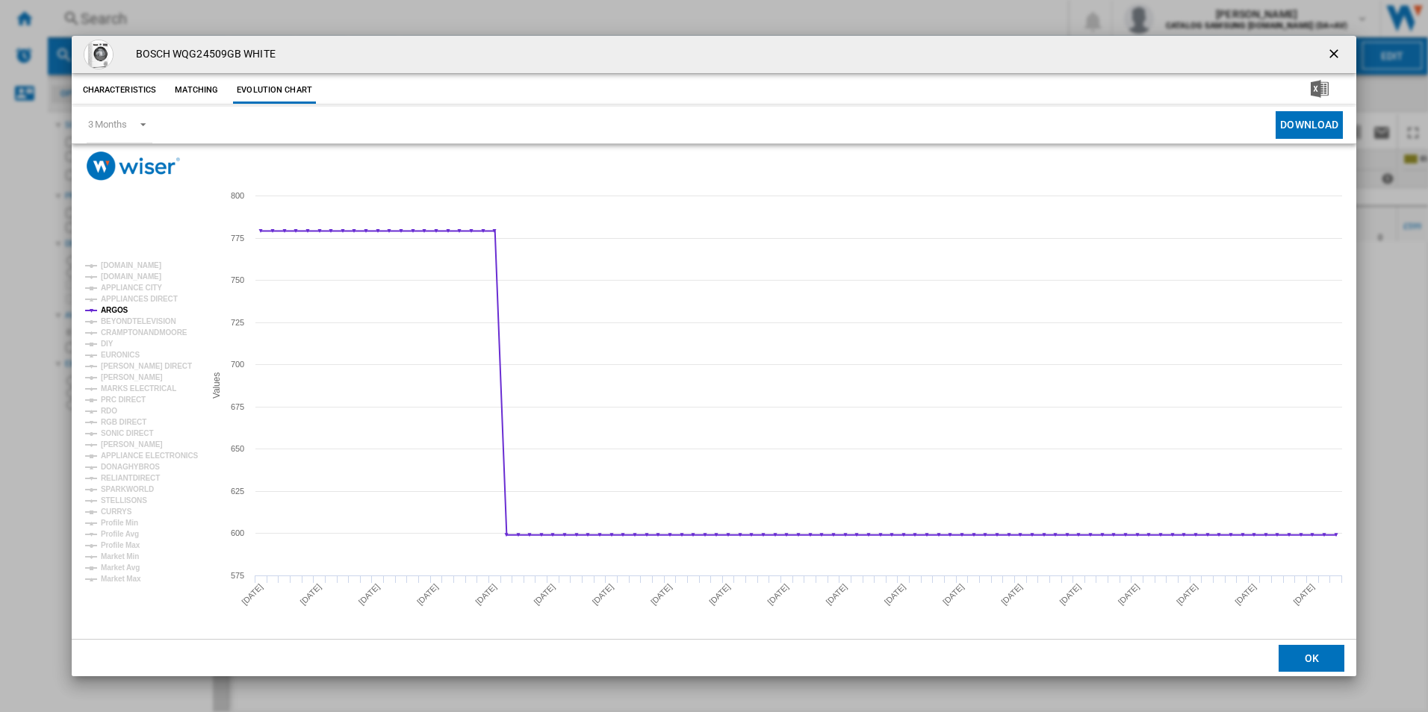
click at [114, 308] on tspan "ARGOS" at bounding box center [115, 310] width 28 height 8
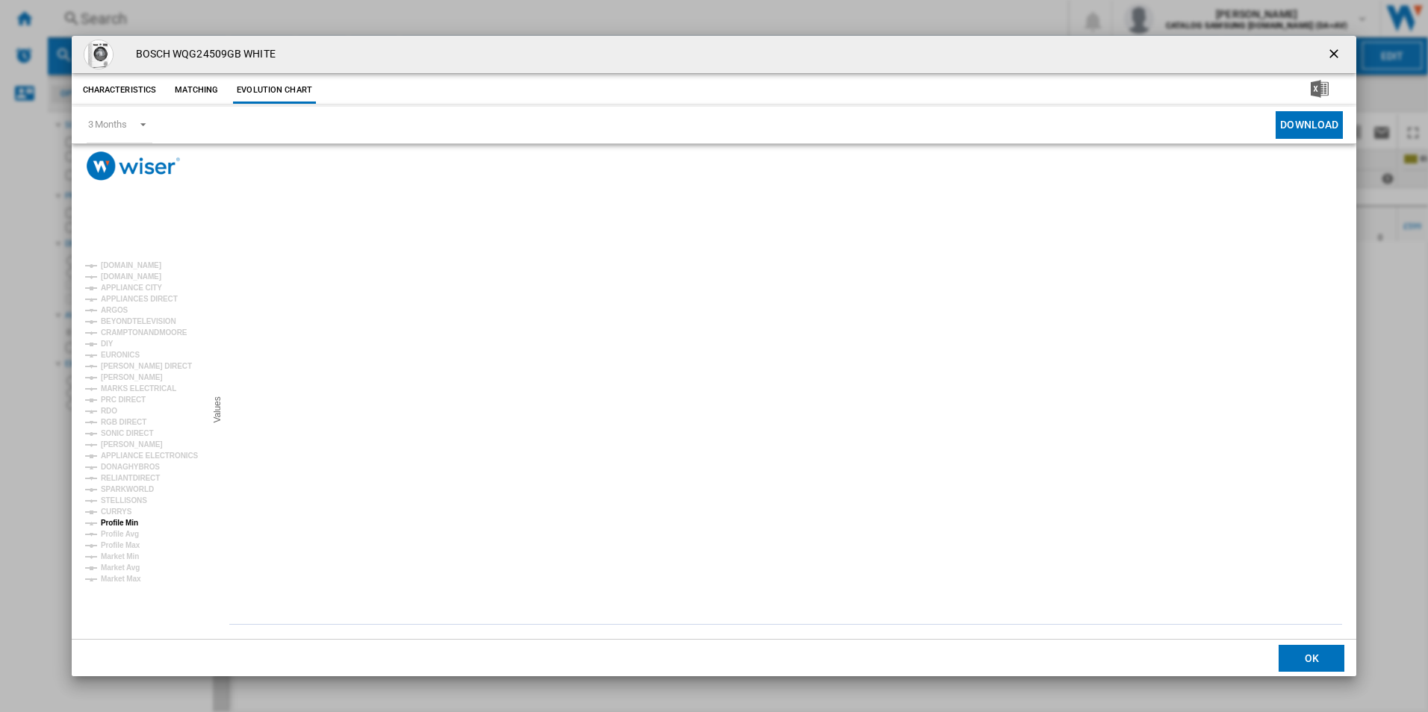
click at [123, 519] on tspan "Profile Min" at bounding box center [119, 523] width 37 height 8
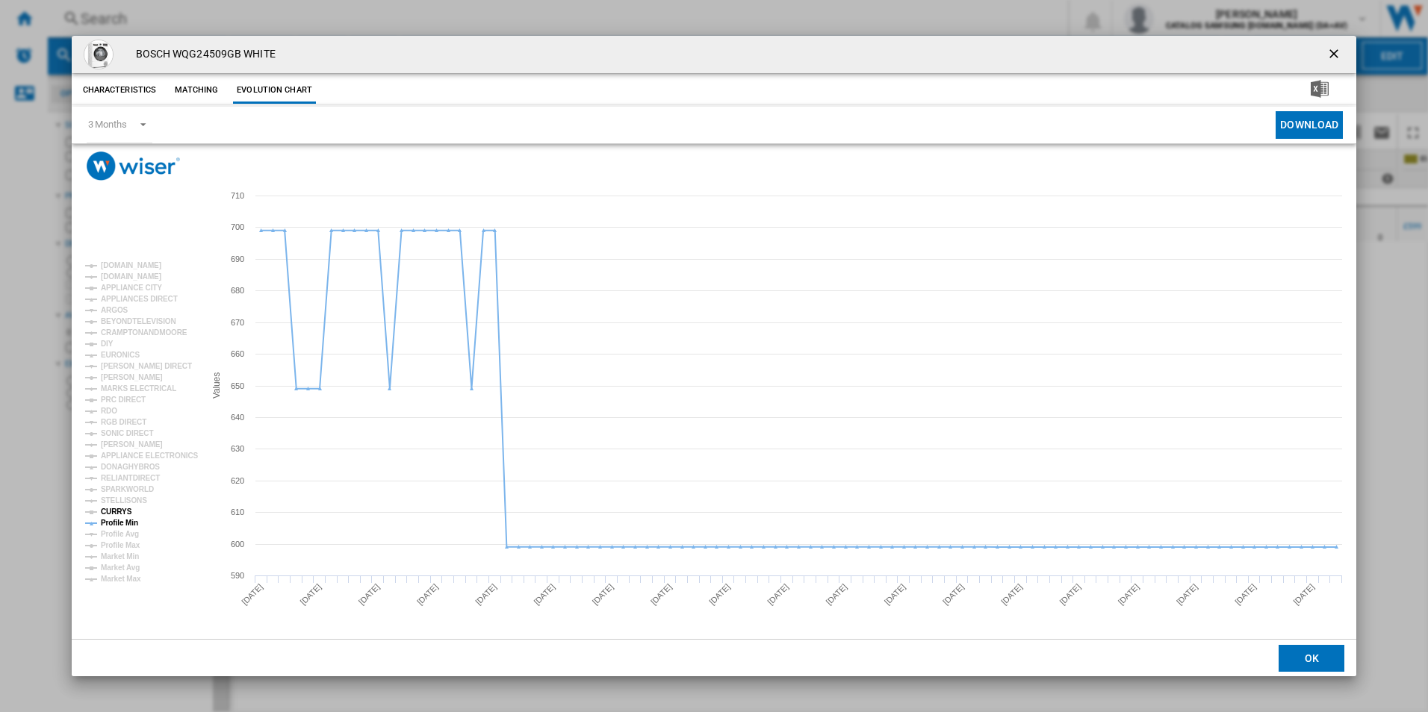
click at [123, 512] on tspan "CURRYS" at bounding box center [116, 512] width 31 height 8
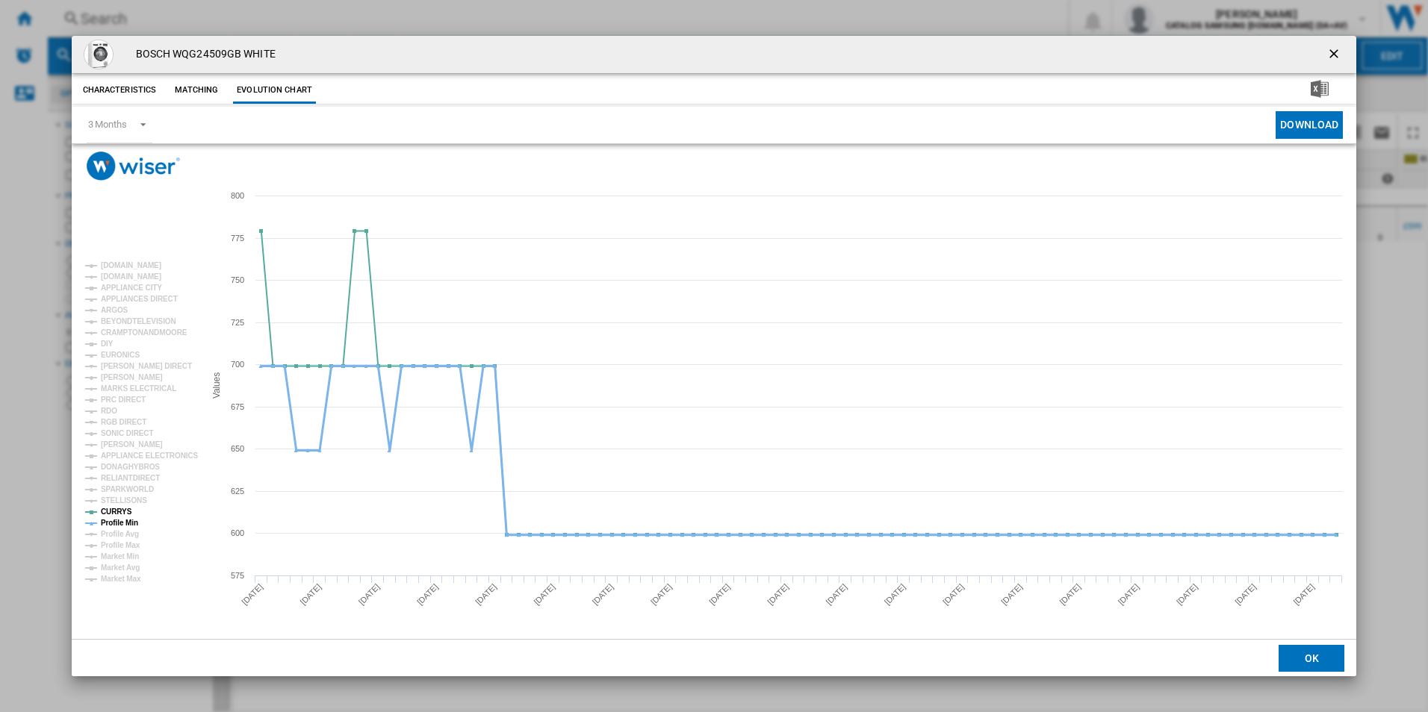
click at [122, 521] on tspan "Profile Min" at bounding box center [119, 523] width 37 height 8
